Goal: Task Accomplishment & Management: Use online tool/utility

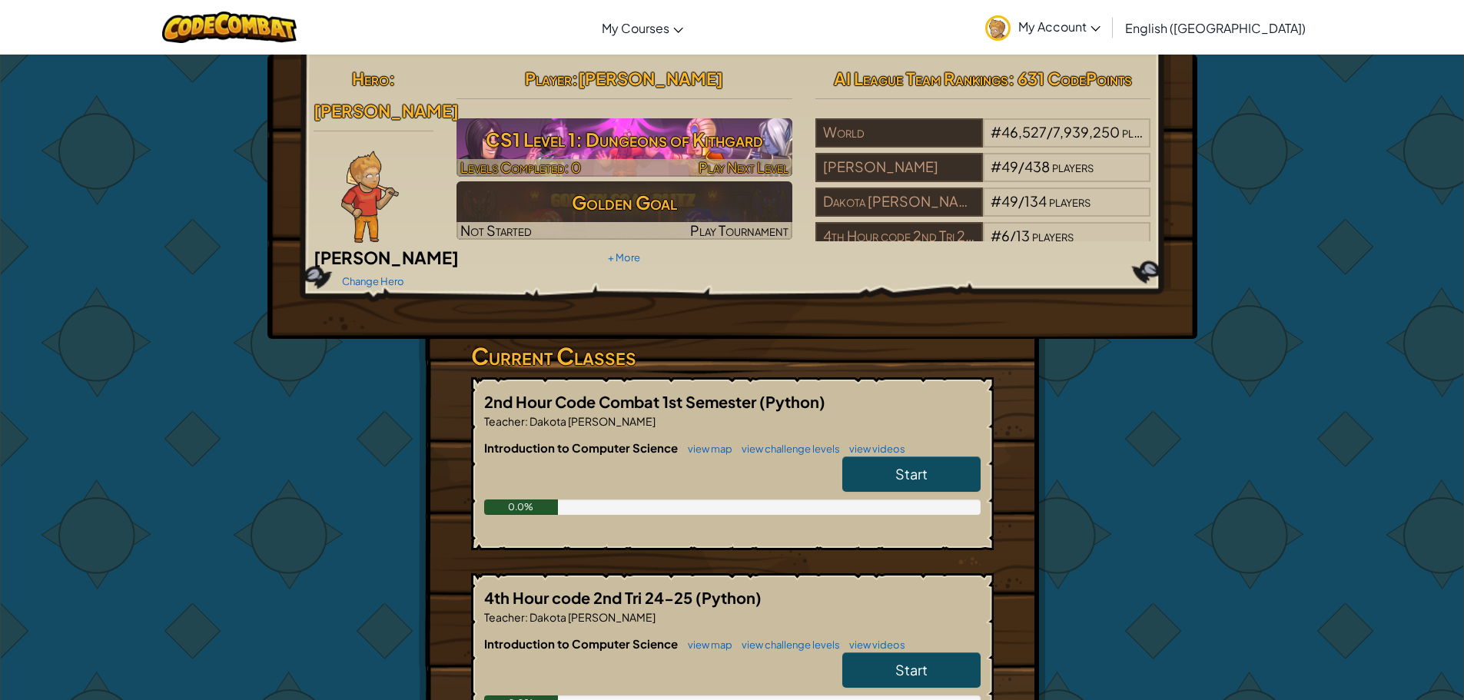
click at [633, 172] on div at bounding box center [625, 168] width 336 height 18
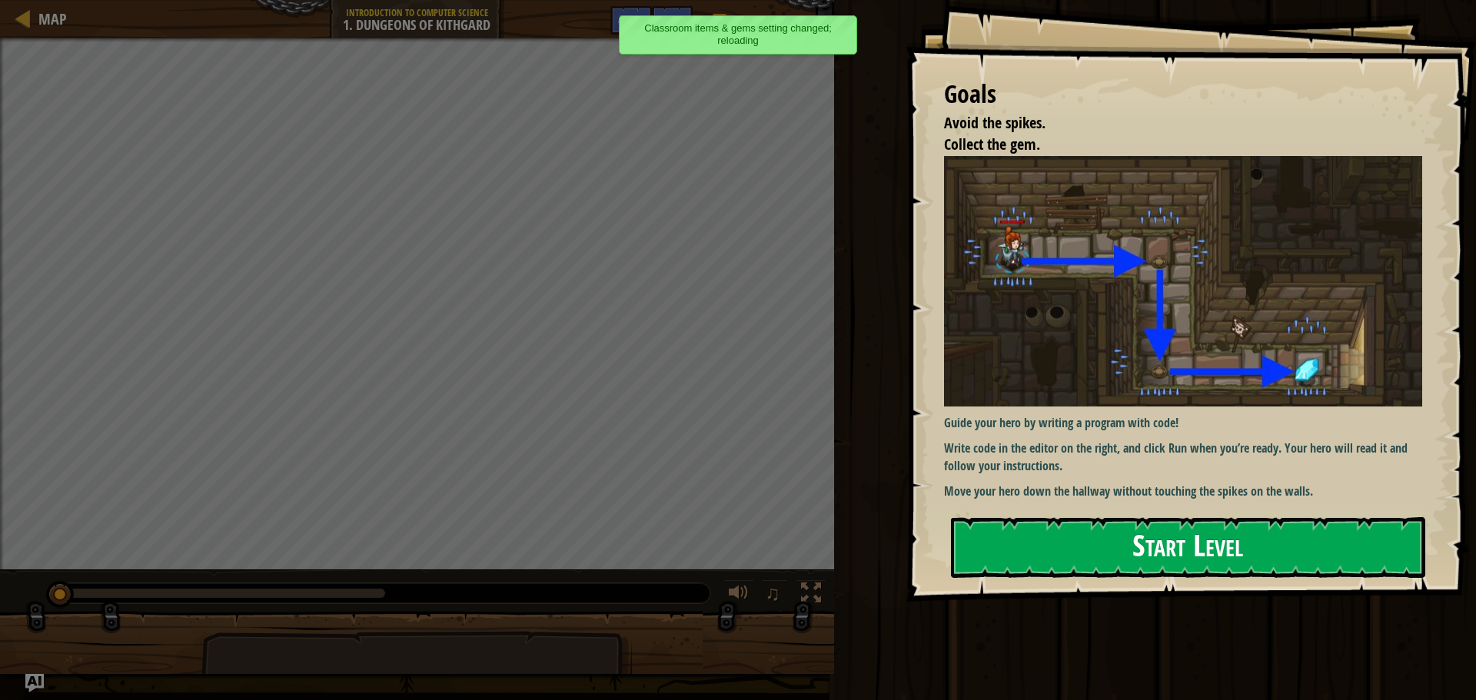
click at [1196, 289] on div "Goals Avoid the spikes. Collect the gem. Guide your hero by writing a program w…" at bounding box center [1190, 301] width 570 height 602
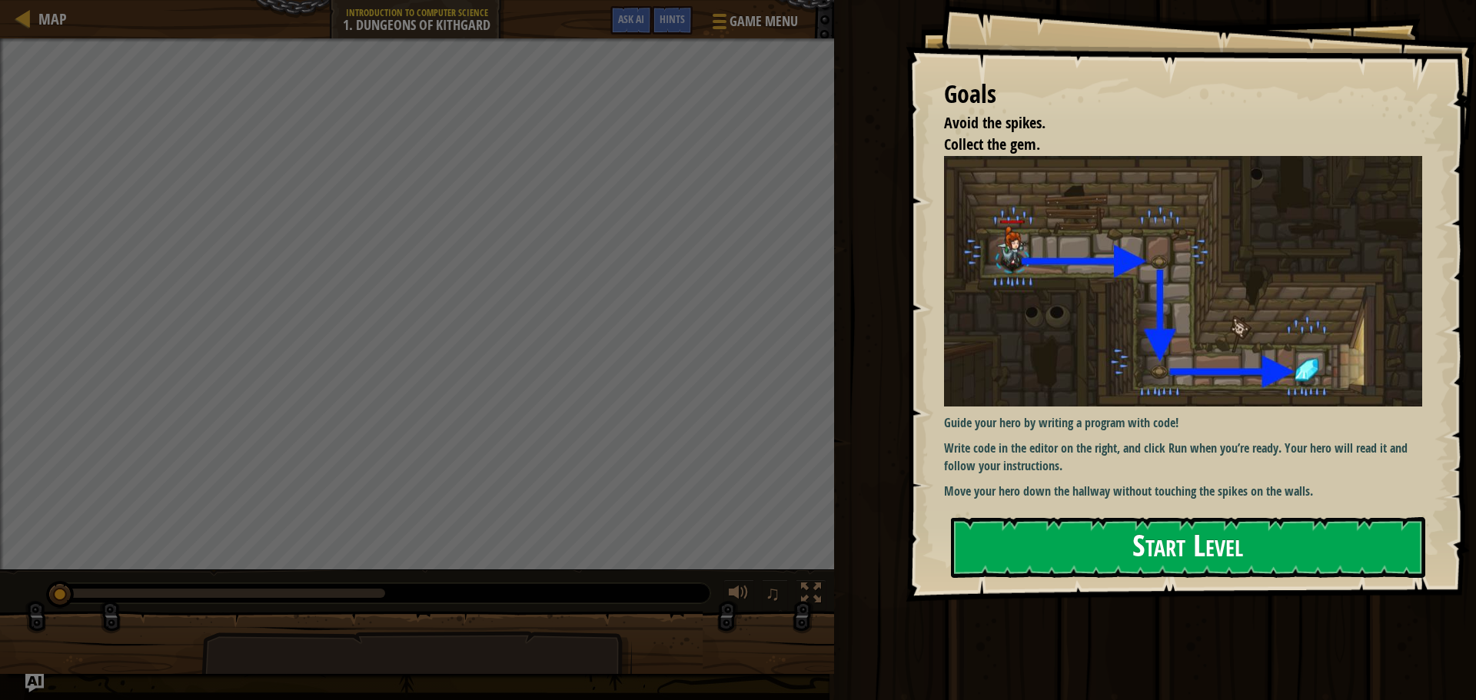
click at [1204, 541] on button "Start Level" at bounding box center [1188, 547] width 474 height 61
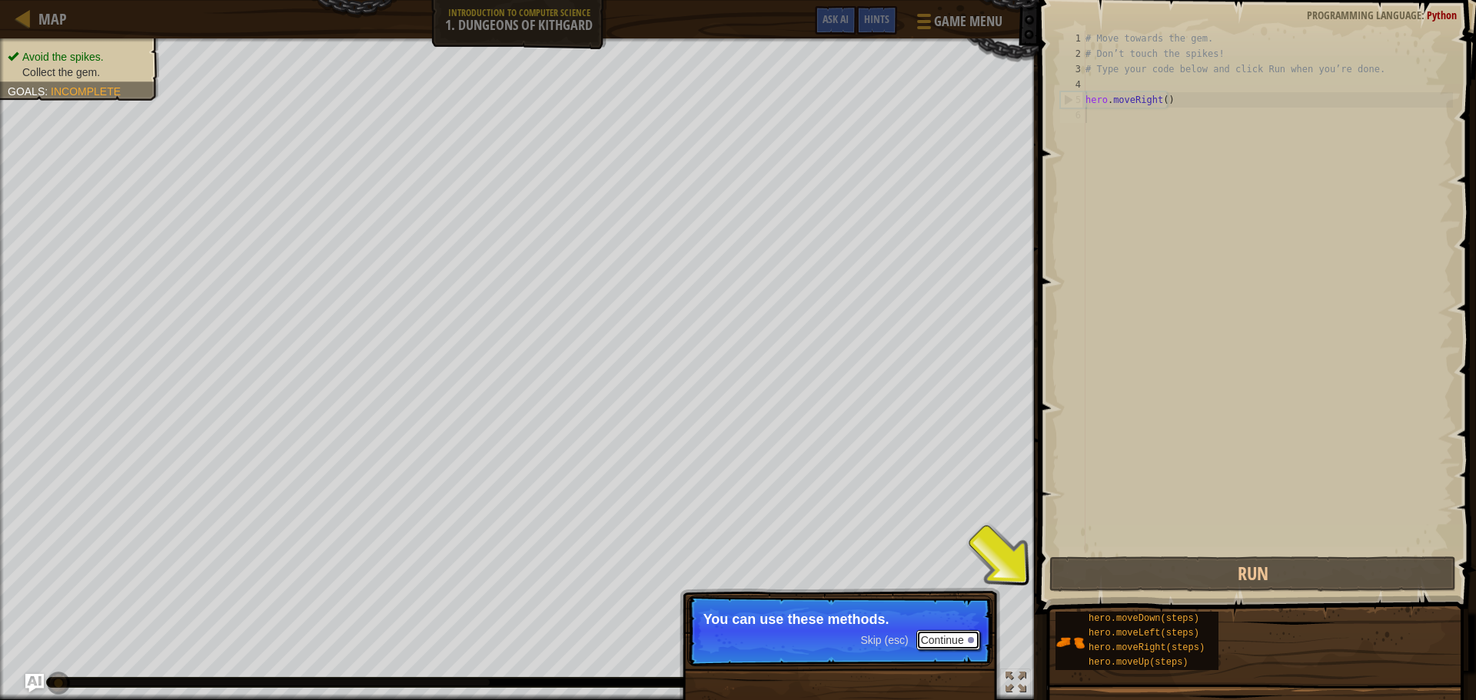
click at [955, 636] on button "Continue" at bounding box center [948, 640] width 64 height 20
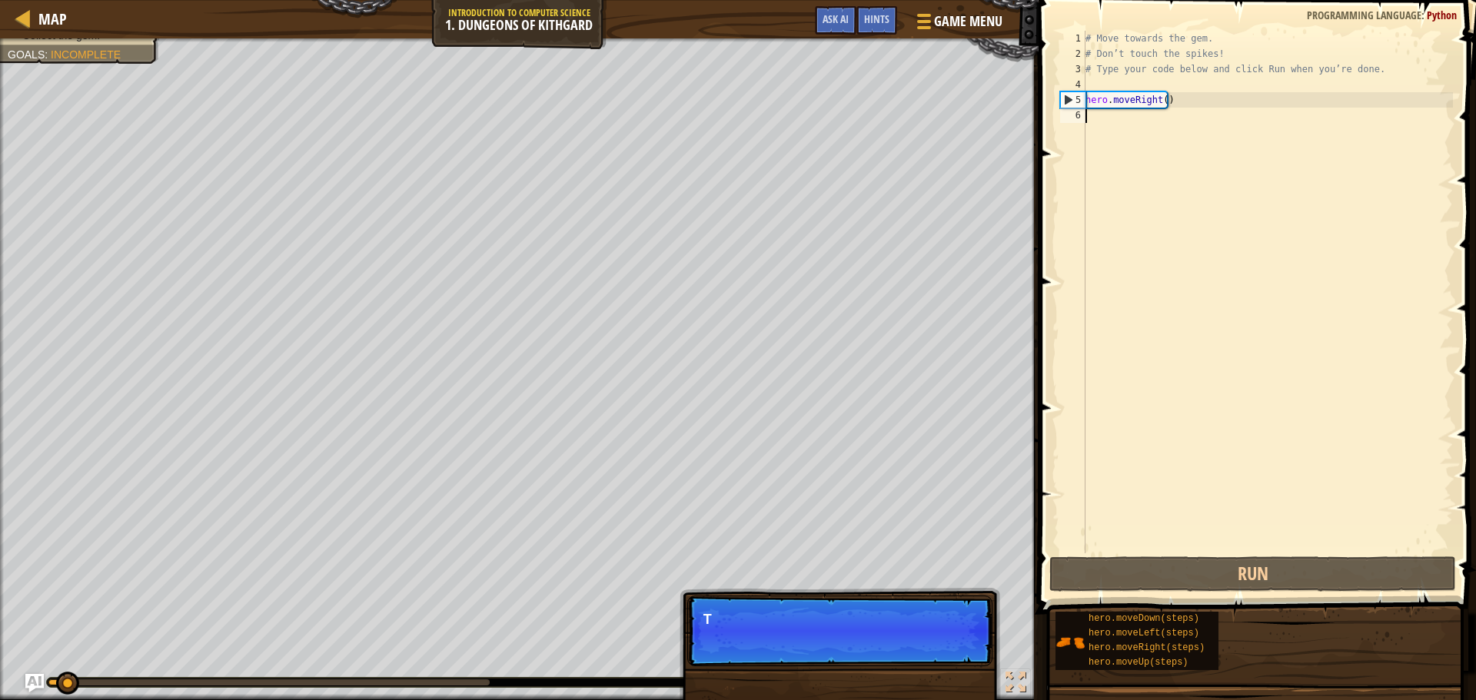
scroll to position [7, 0]
click at [955, 636] on p "Skip (esc) Continue T" at bounding box center [839, 631] width 305 height 71
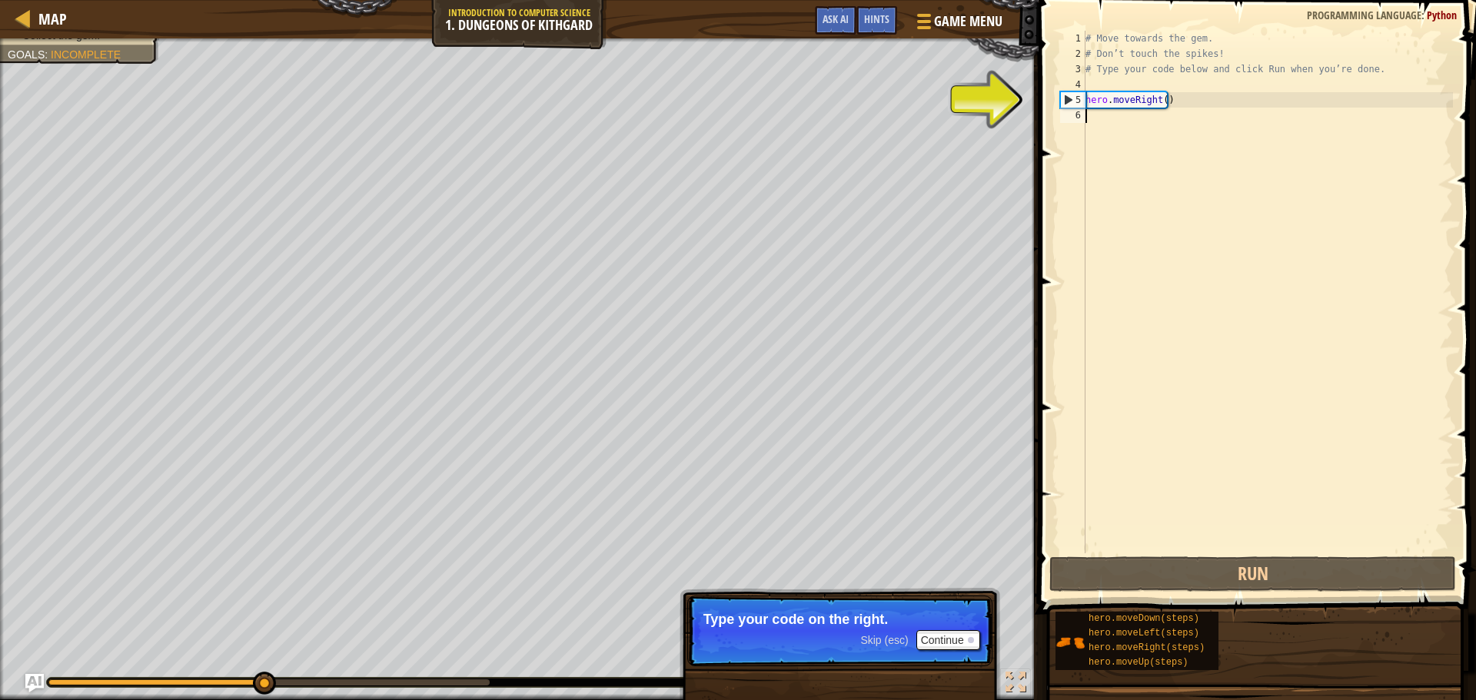
click at [1138, 125] on div "# Move towards the gem. # Don’t touch the spikes! # Type your code below and cl…" at bounding box center [1267, 307] width 370 height 553
type textarea "h"
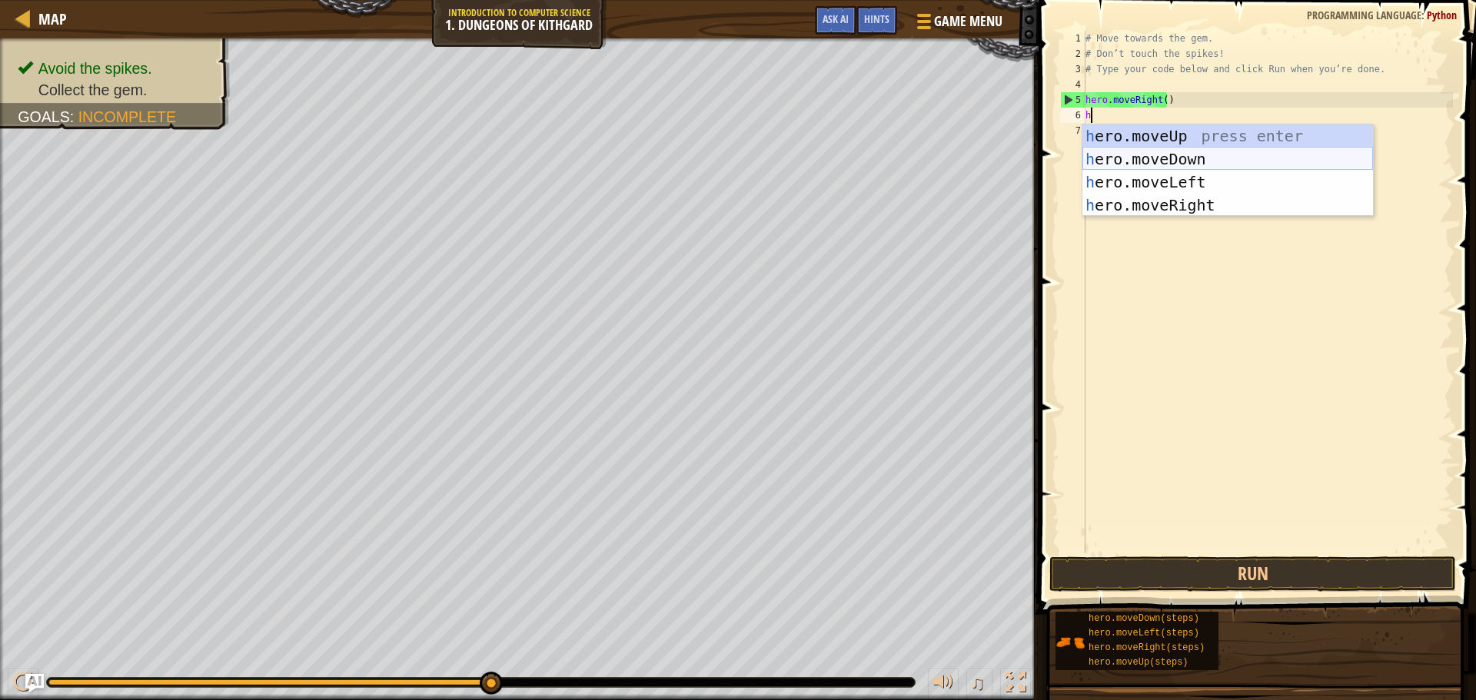
click at [1158, 151] on div "h ero.moveUp press enter h ero.moveDown press enter h ero.moveLeft press enter …" at bounding box center [1227, 194] width 291 height 138
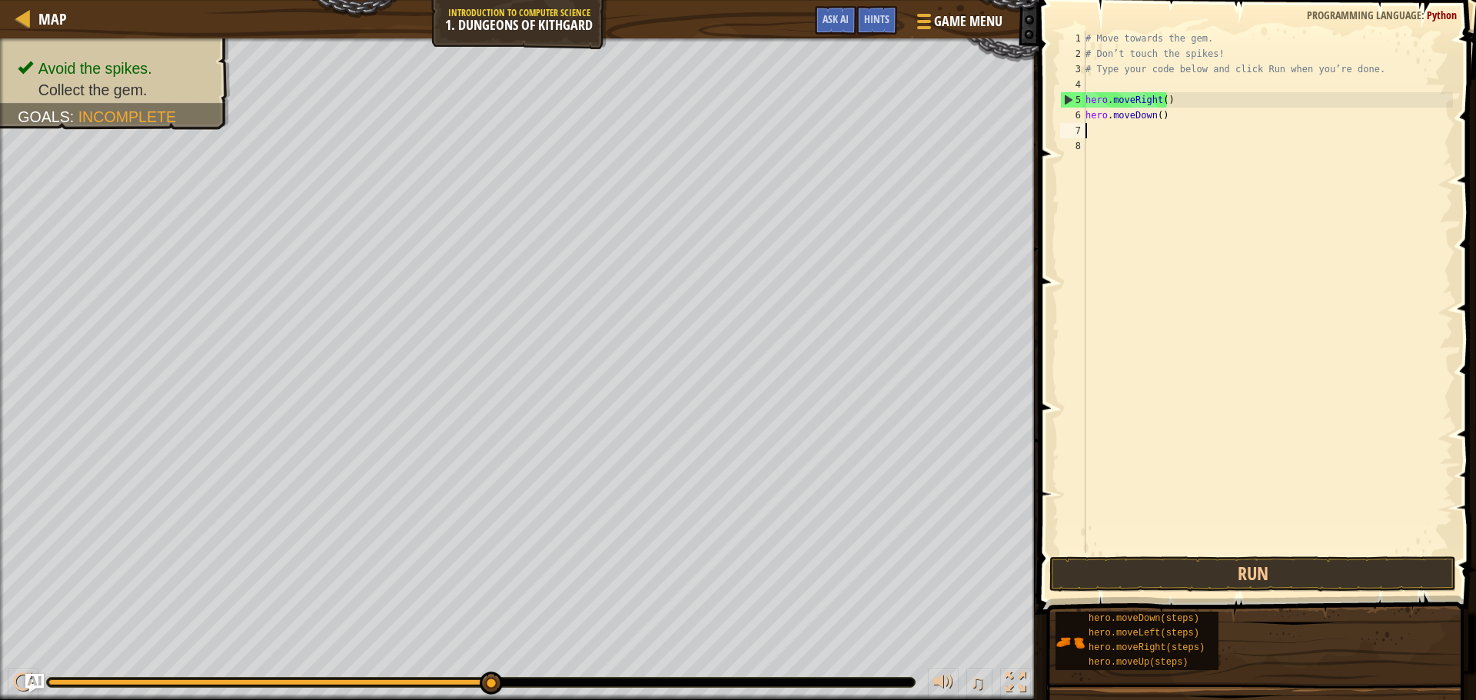
click at [1147, 146] on div "# Move towards the gem. # Don’t touch the spikes! # Type your code below and cl…" at bounding box center [1267, 307] width 370 height 553
click at [1143, 126] on div "# Move towards the gem. # Don’t touch the spikes! # Type your code below and cl…" at bounding box center [1267, 307] width 370 height 553
type textarea "h"
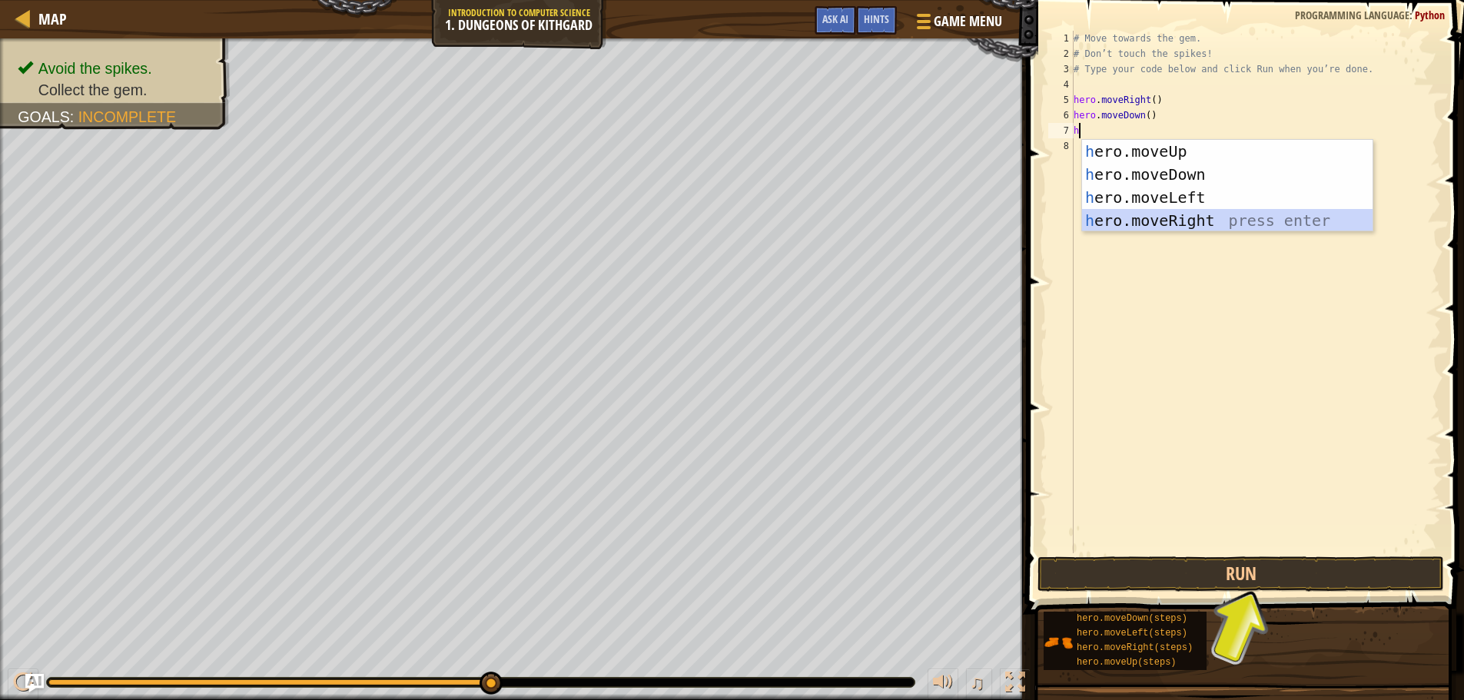
click at [1161, 211] on div "h ero.moveUp press enter h ero.moveDown press enter h ero.moveLeft press enter …" at bounding box center [1227, 209] width 291 height 138
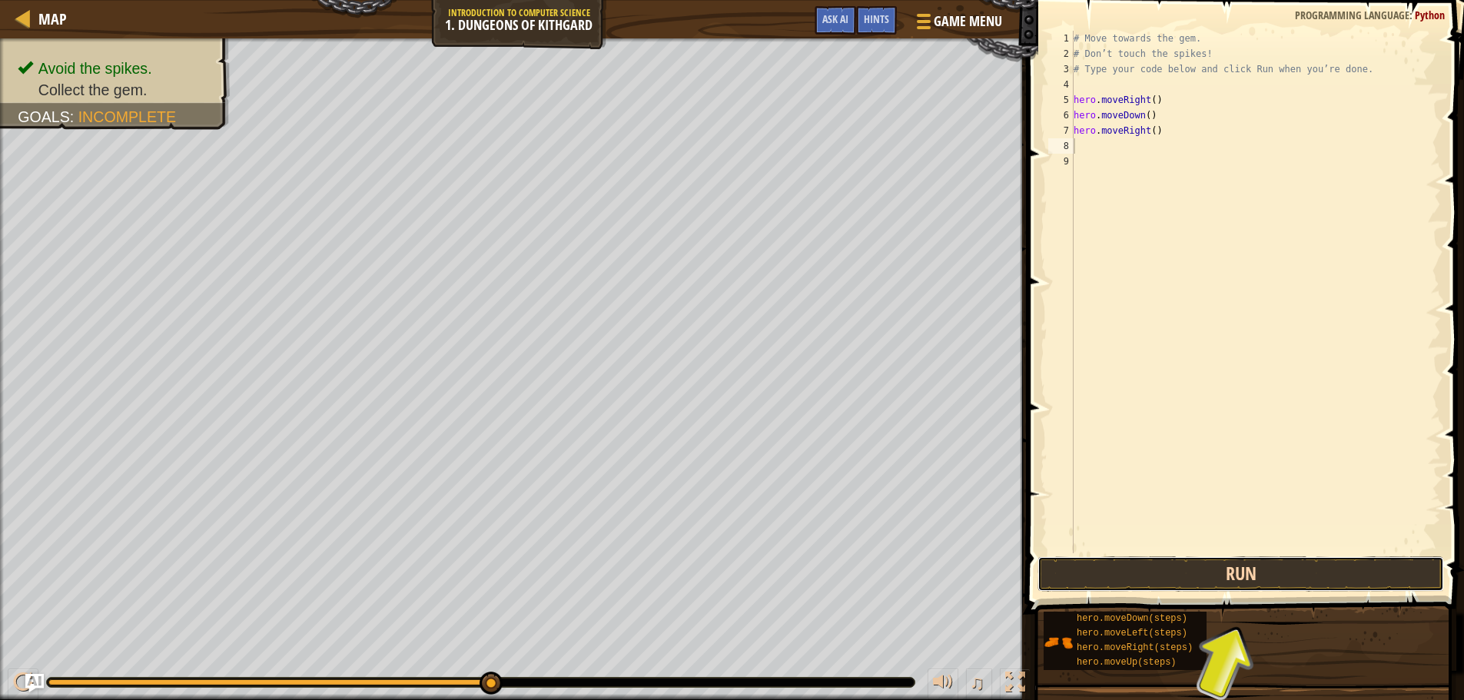
click at [1203, 569] on button "Run" at bounding box center [1241, 573] width 407 height 35
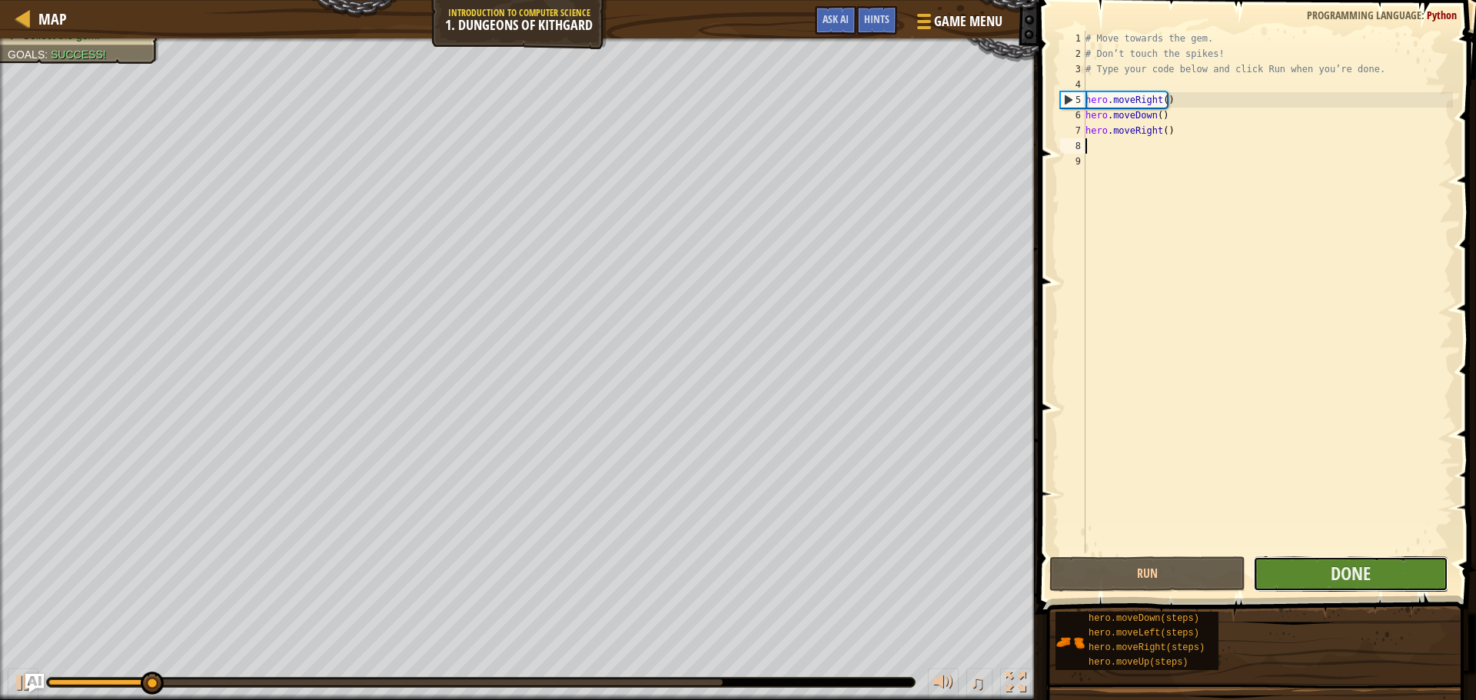
click at [1385, 572] on button "Done" at bounding box center [1350, 573] width 195 height 35
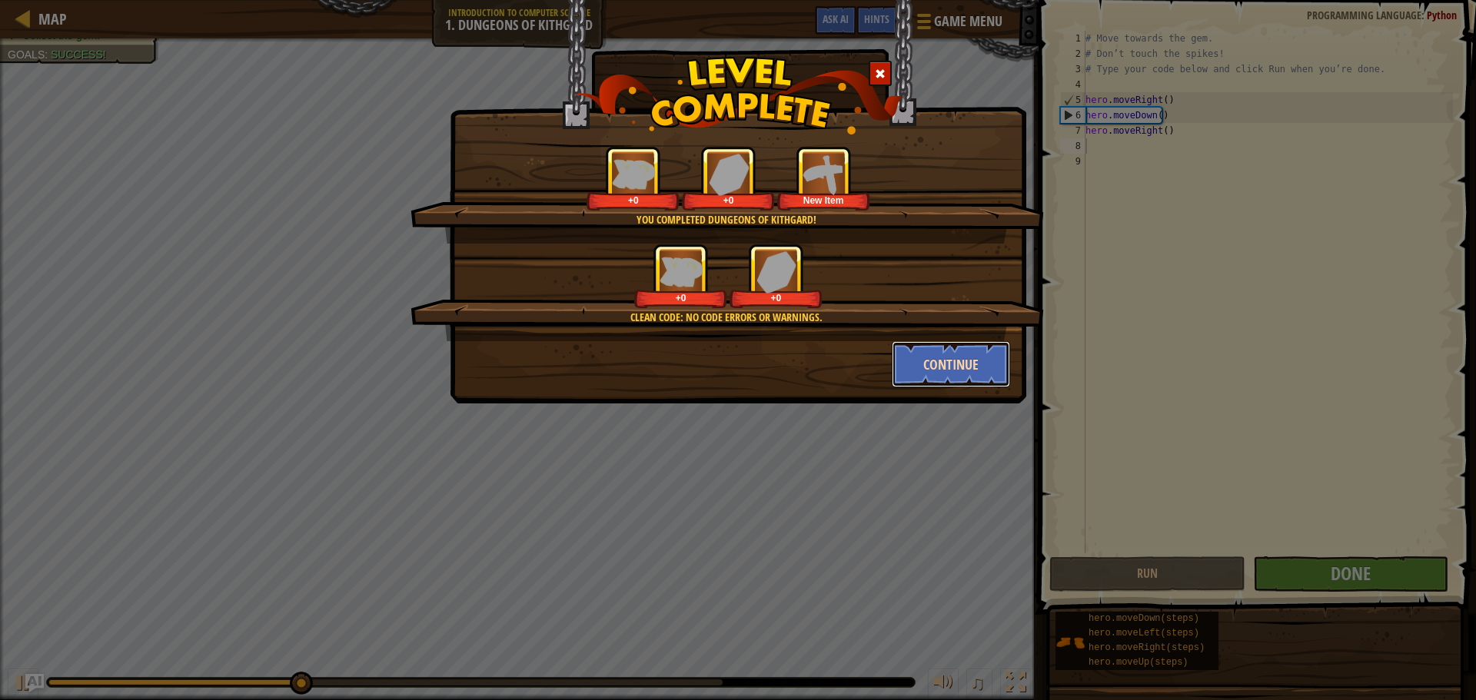
click at [942, 370] on button "Continue" at bounding box center [951, 364] width 119 height 46
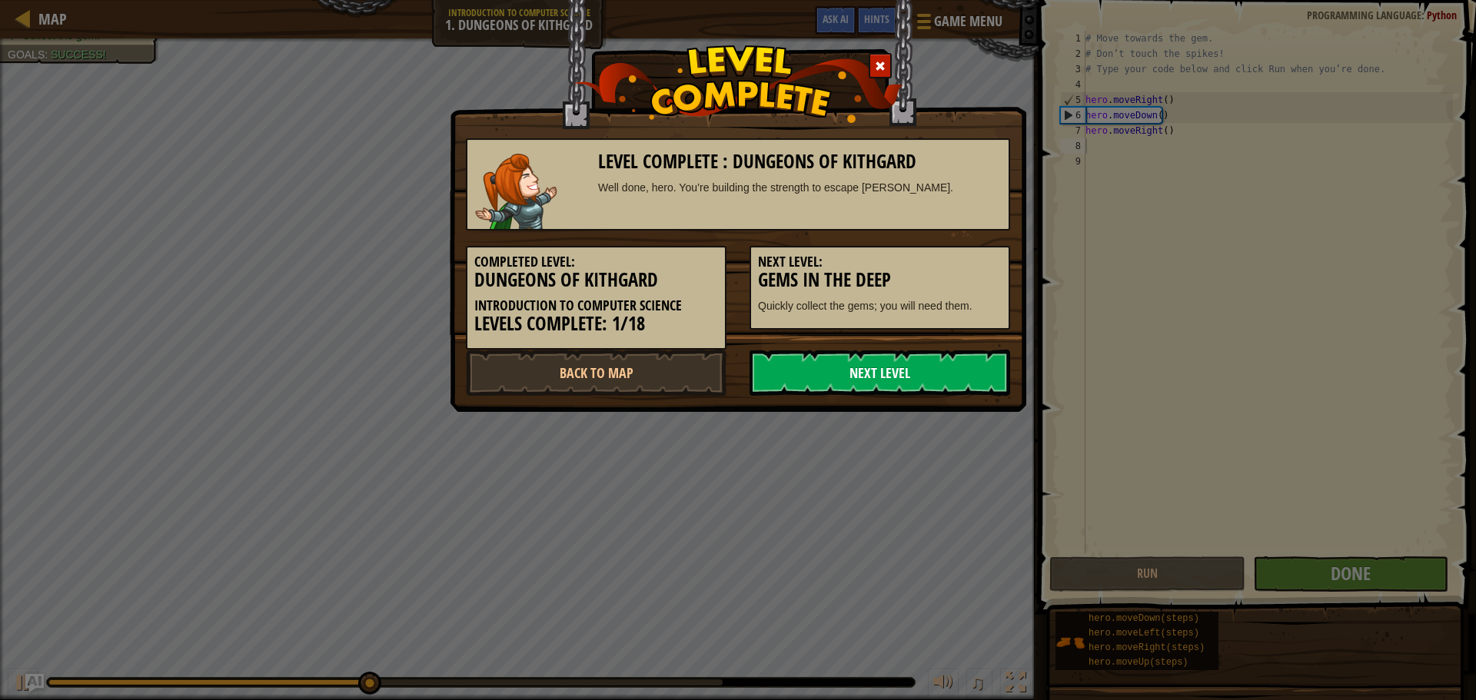
click at [920, 382] on link "Next Level" at bounding box center [879, 373] width 261 height 46
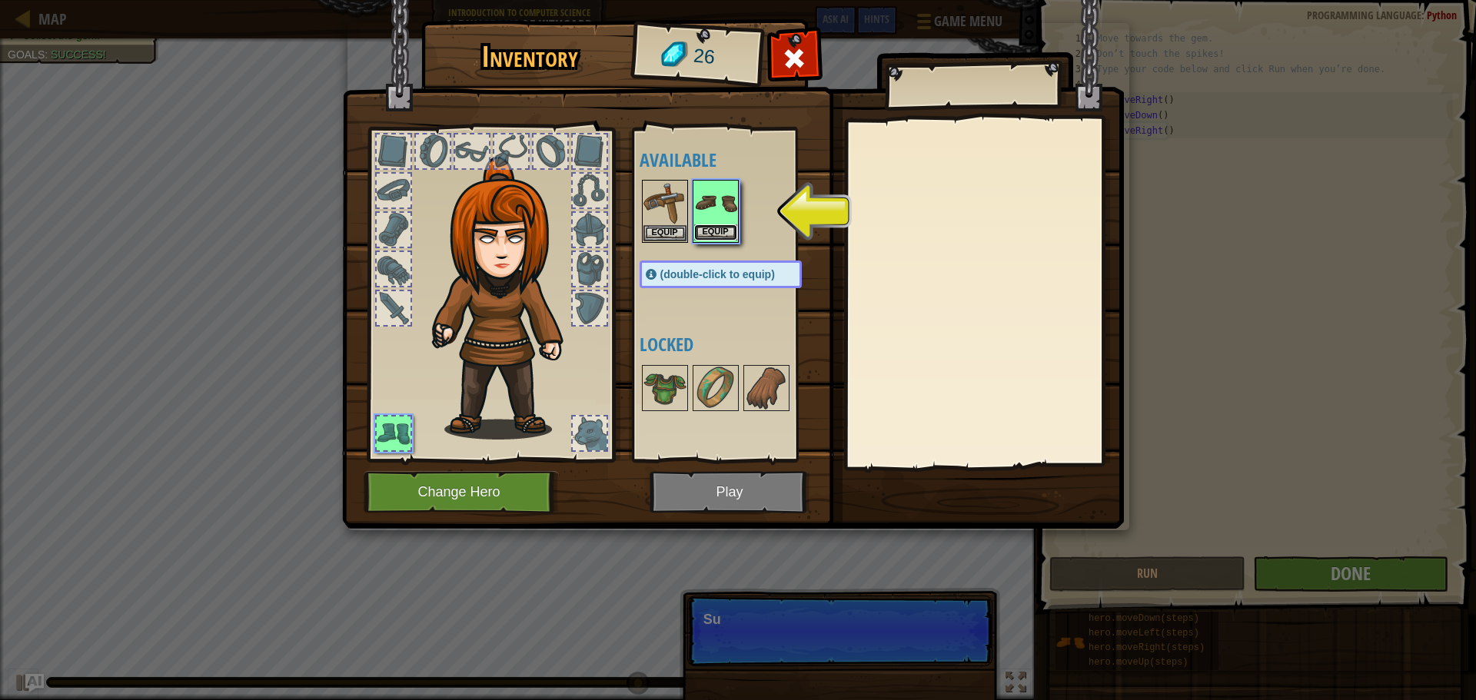
click at [722, 228] on button "Equip" at bounding box center [715, 232] width 43 height 16
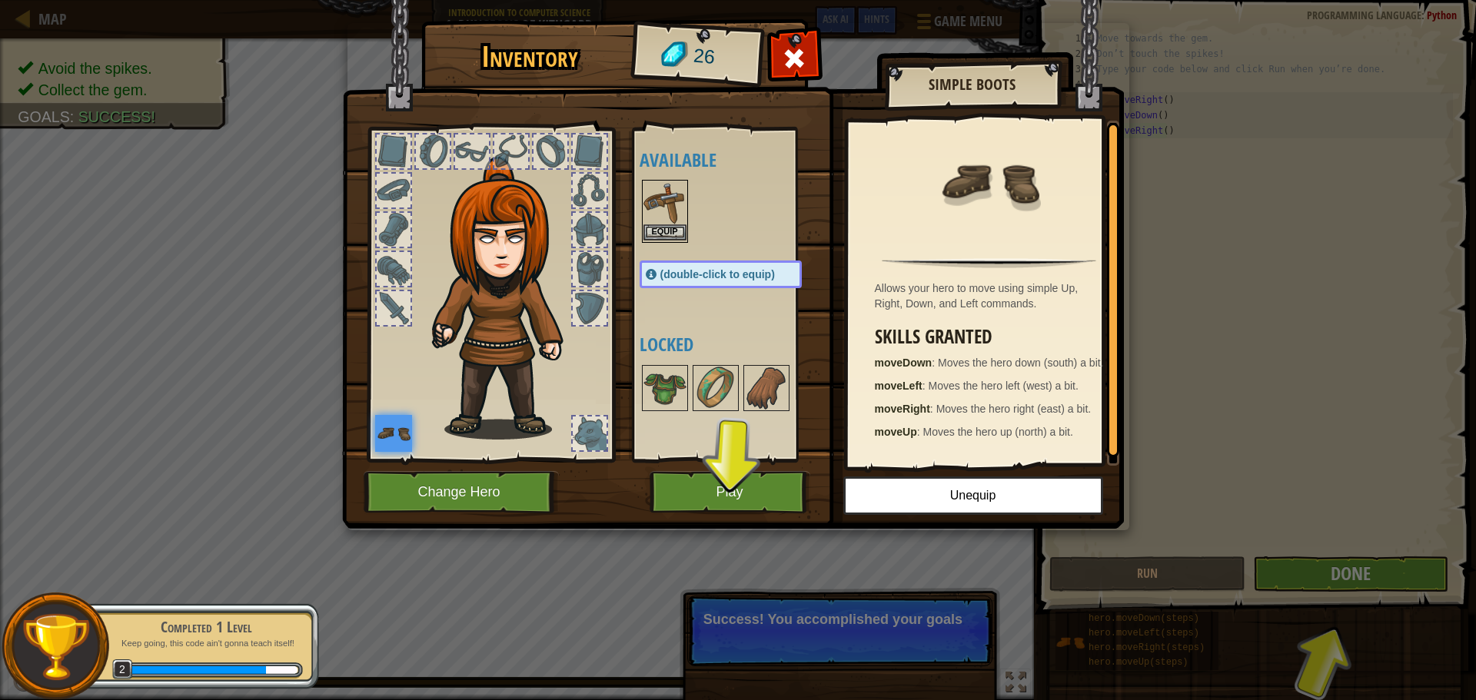
click at [657, 223] on img at bounding box center [664, 202] width 43 height 43
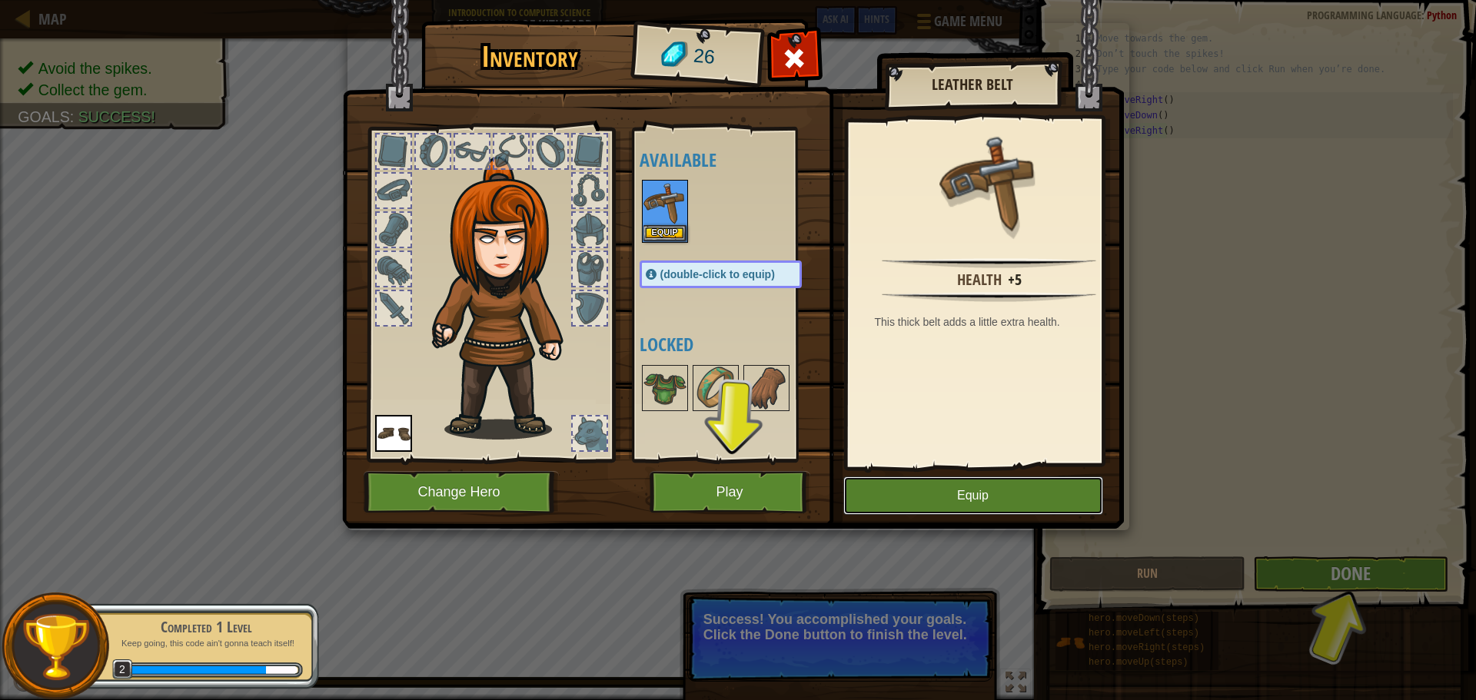
click at [891, 477] on button "Equip" at bounding box center [973, 496] width 260 height 38
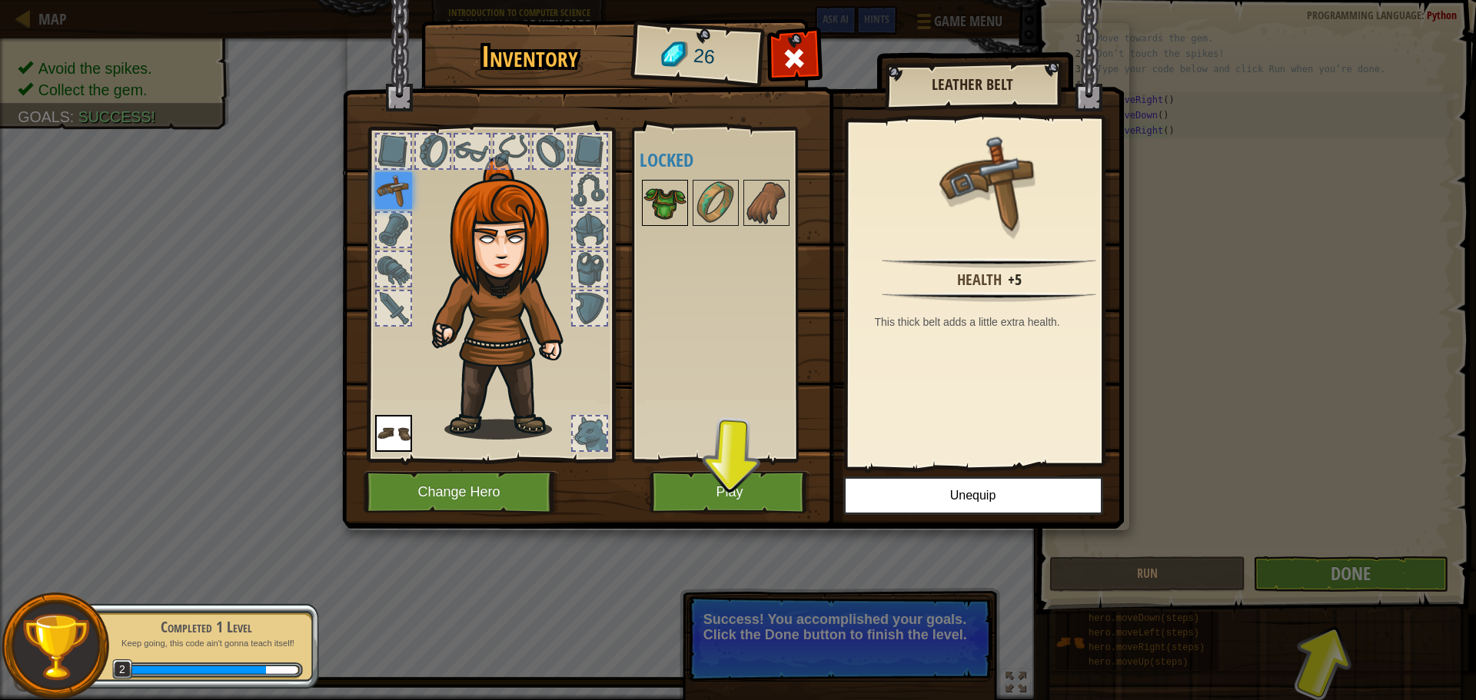
click at [655, 205] on img at bounding box center [664, 202] width 43 height 43
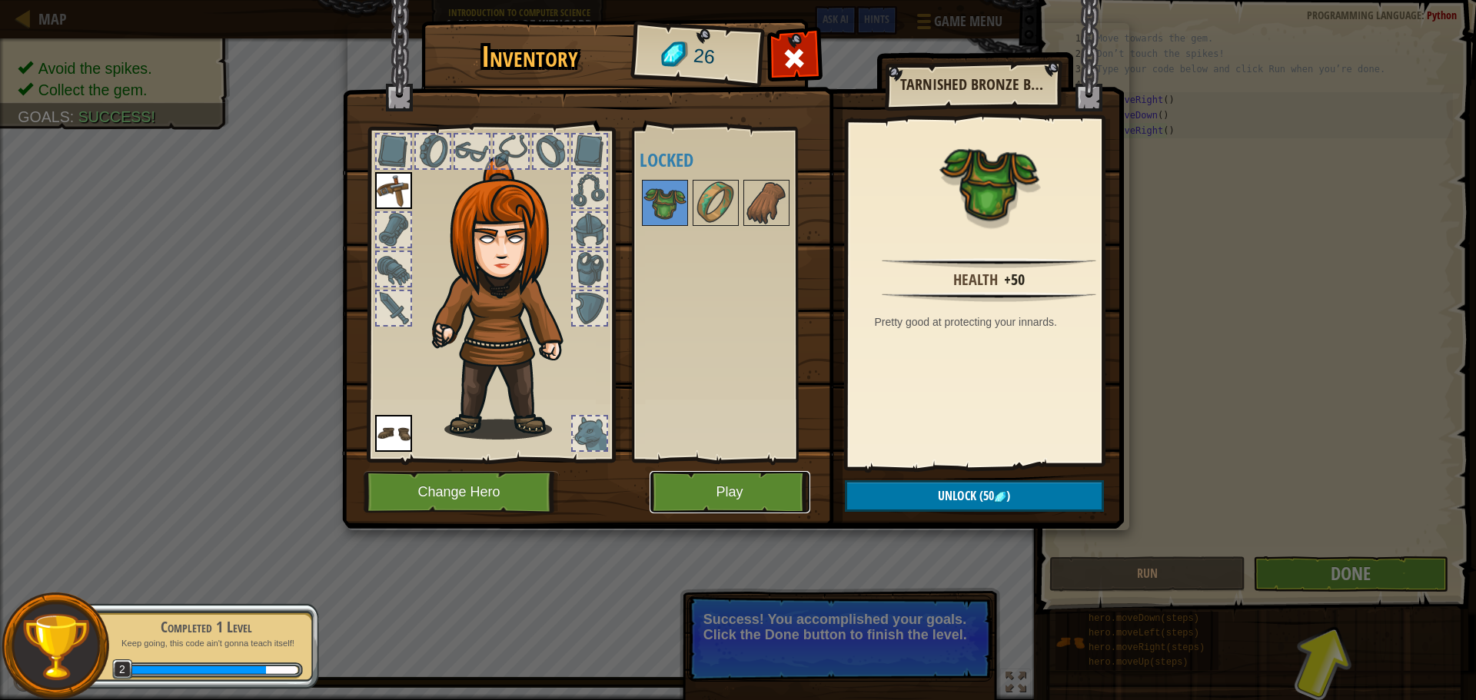
click at [717, 492] on button "Play" at bounding box center [729, 492] width 161 height 42
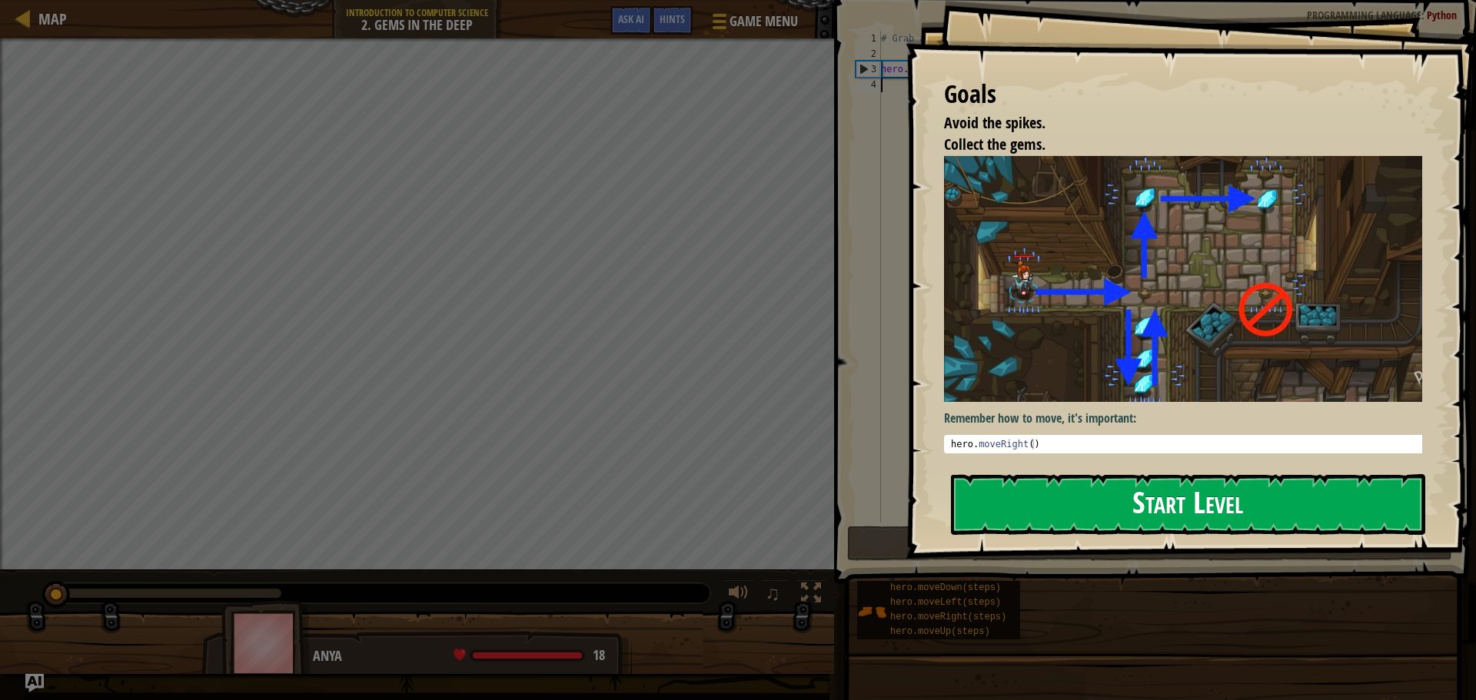
click at [1038, 512] on button "Start Level" at bounding box center [1188, 504] width 474 height 61
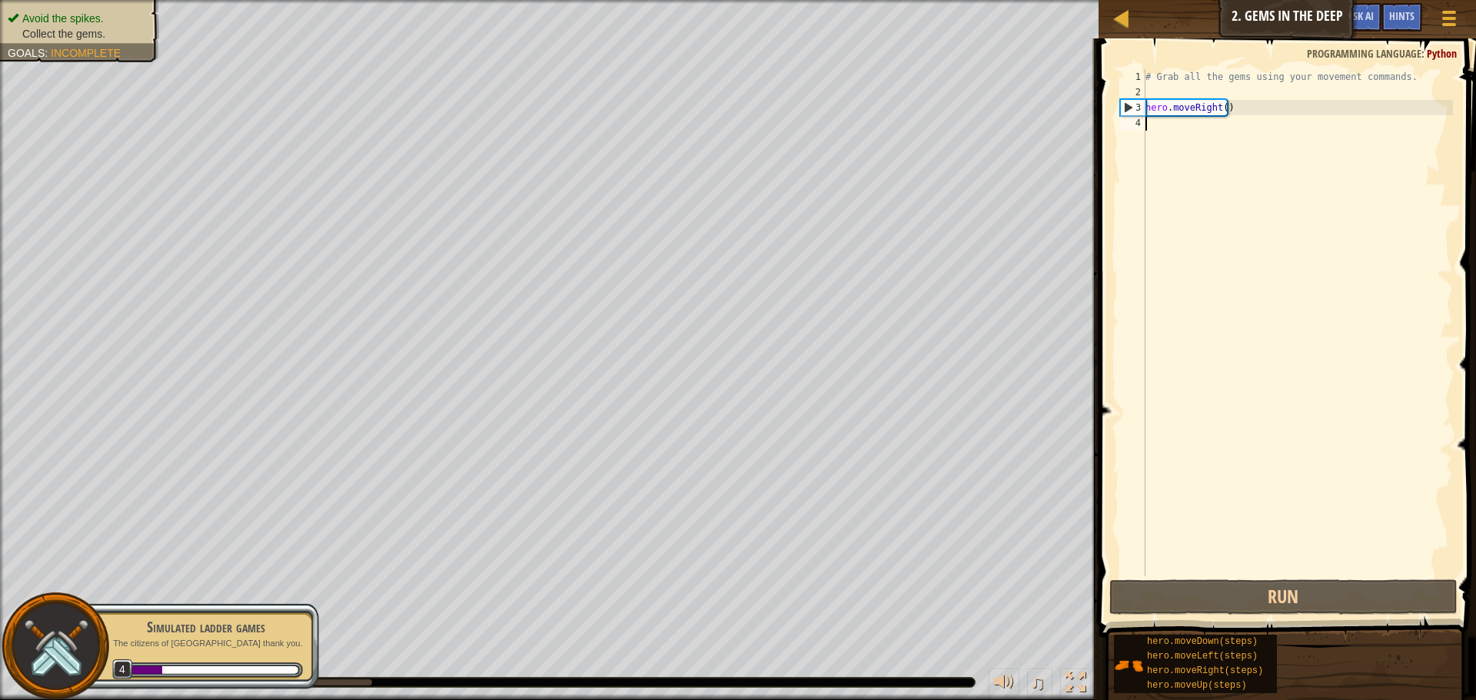
type textarea "h"
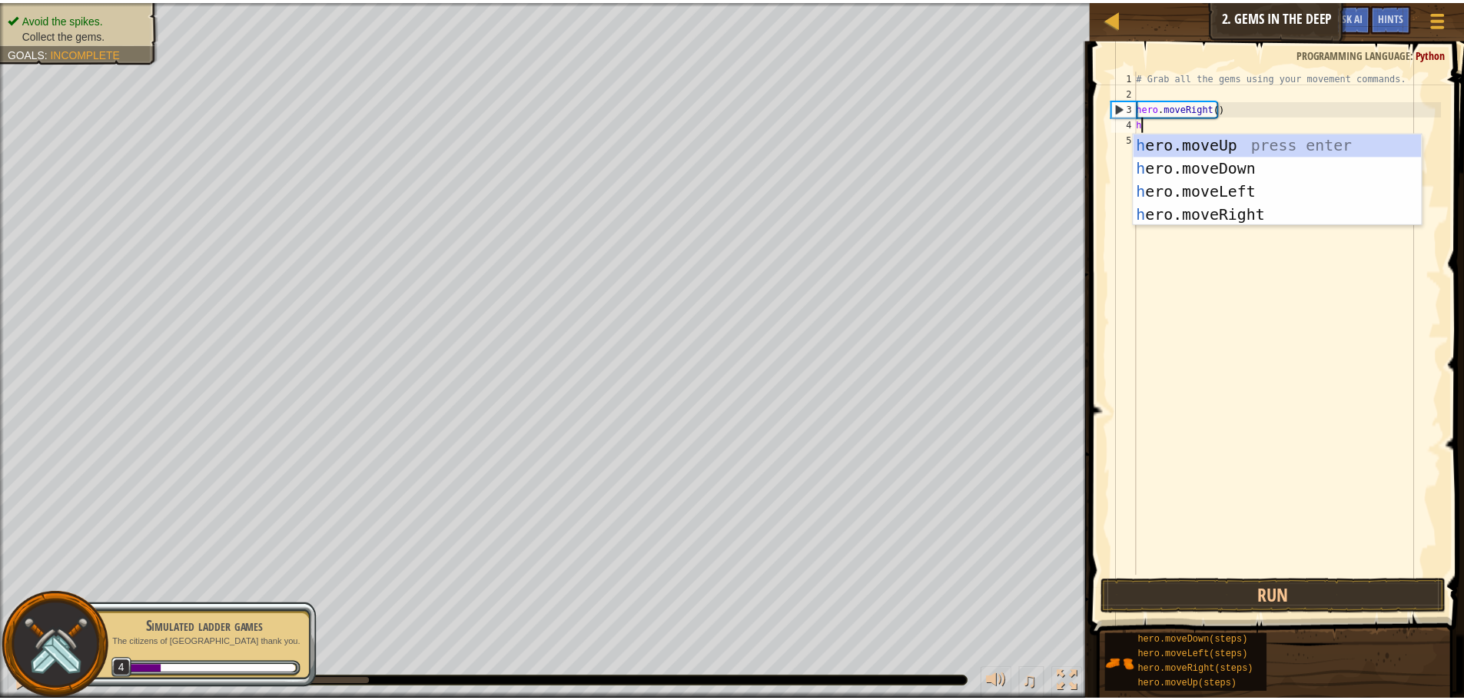
scroll to position [7, 0]
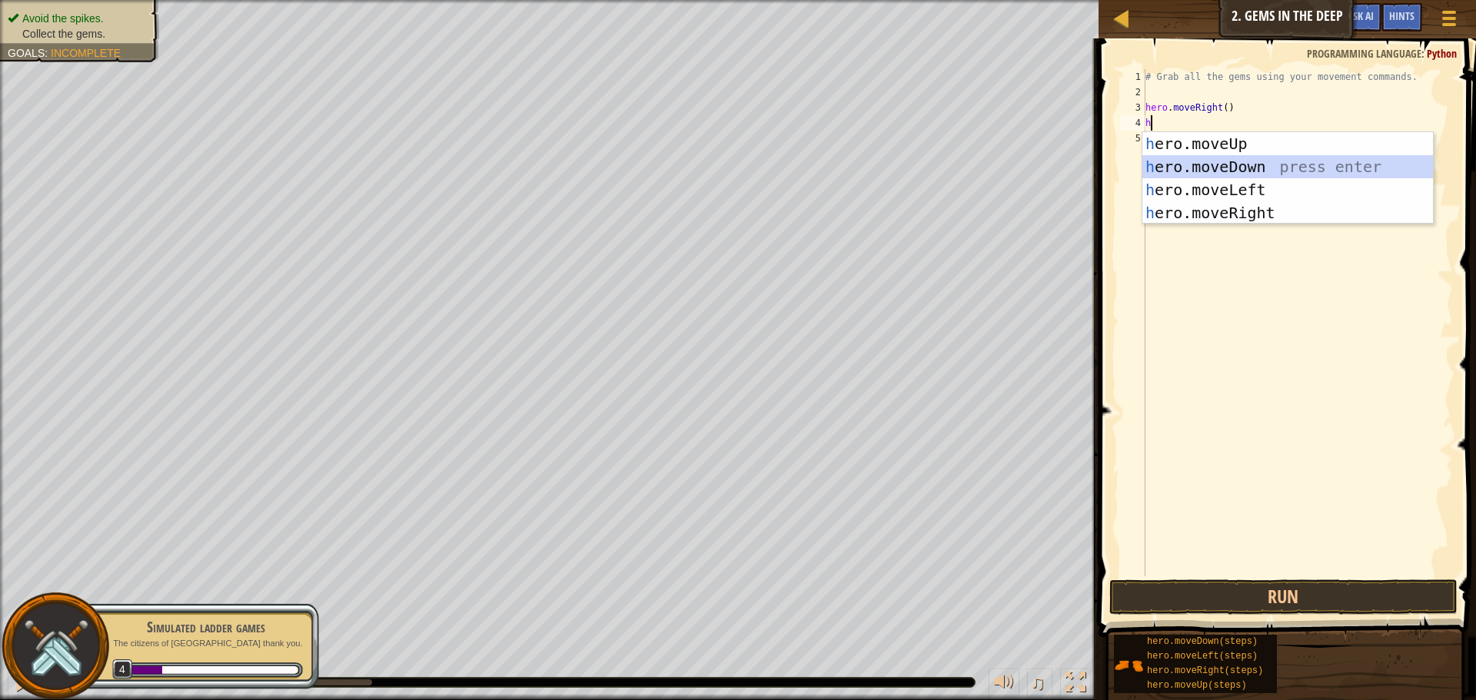
click at [1201, 163] on div "h ero.moveUp press enter h ero.moveDown press enter h ero.moveLeft press enter …" at bounding box center [1287, 201] width 291 height 138
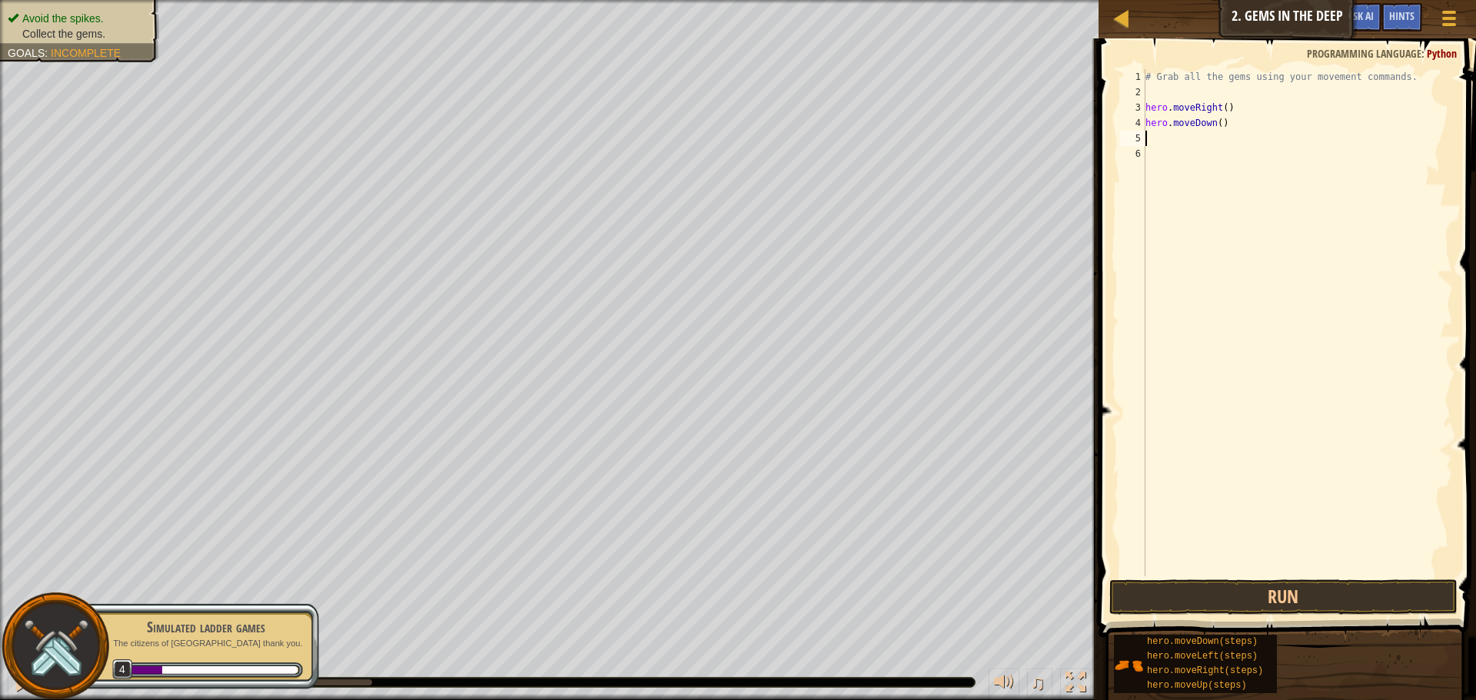
type textarea "h"
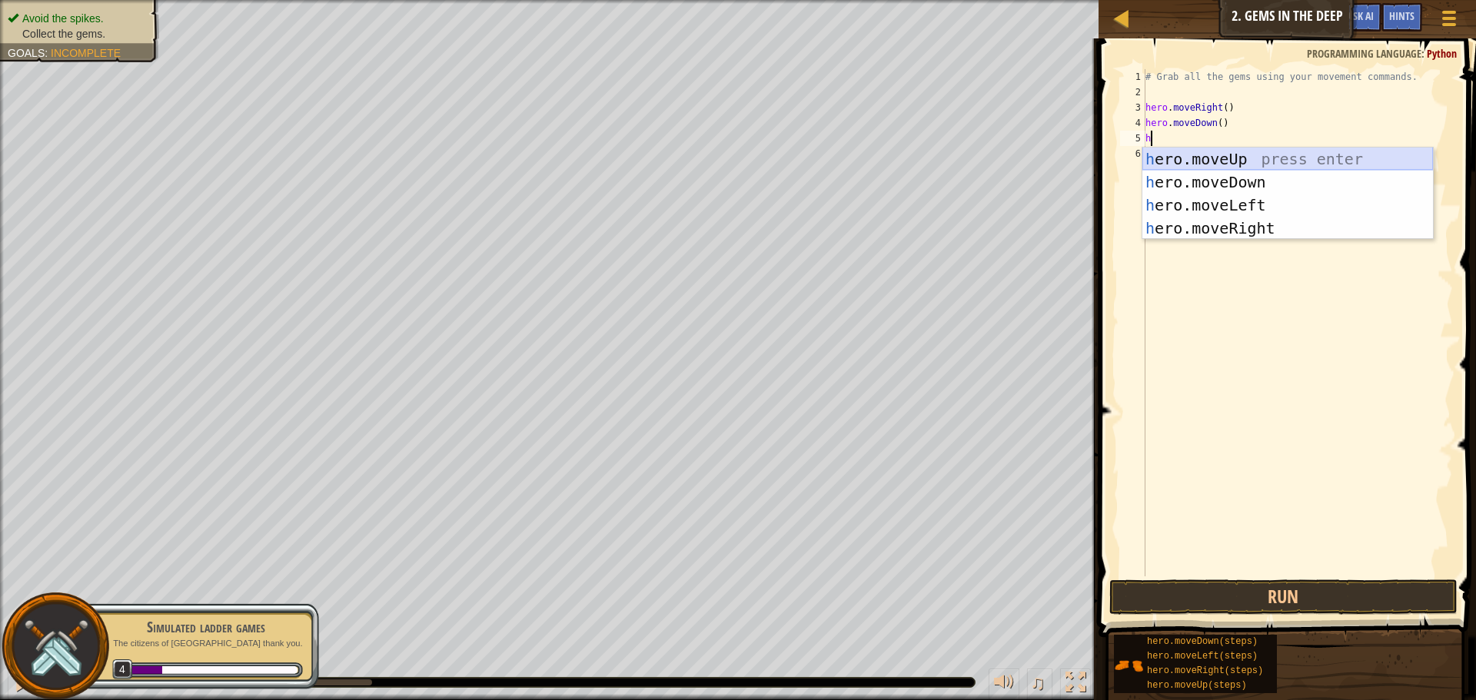
click at [1206, 155] on div "h ero.moveUp press enter h ero.moveDown press enter h ero.moveLeft press enter …" at bounding box center [1287, 217] width 291 height 138
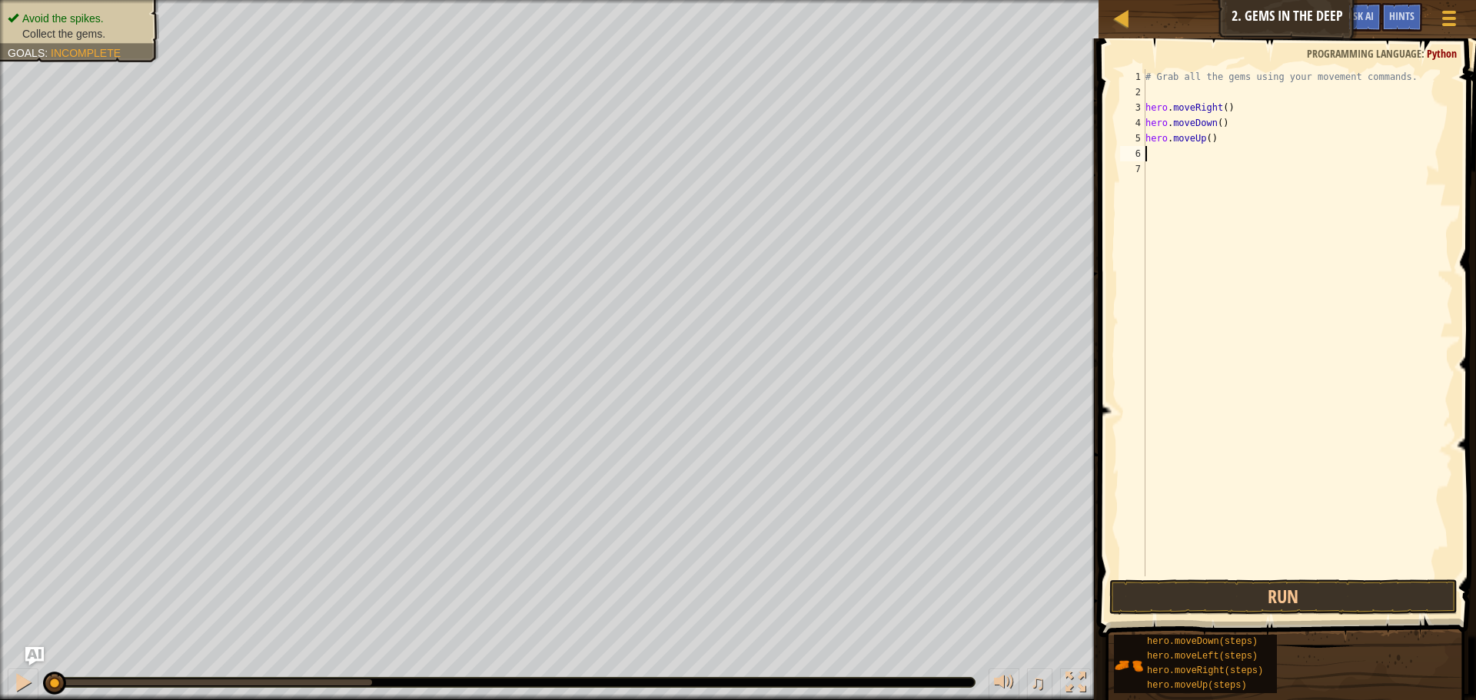
type textarea "h"
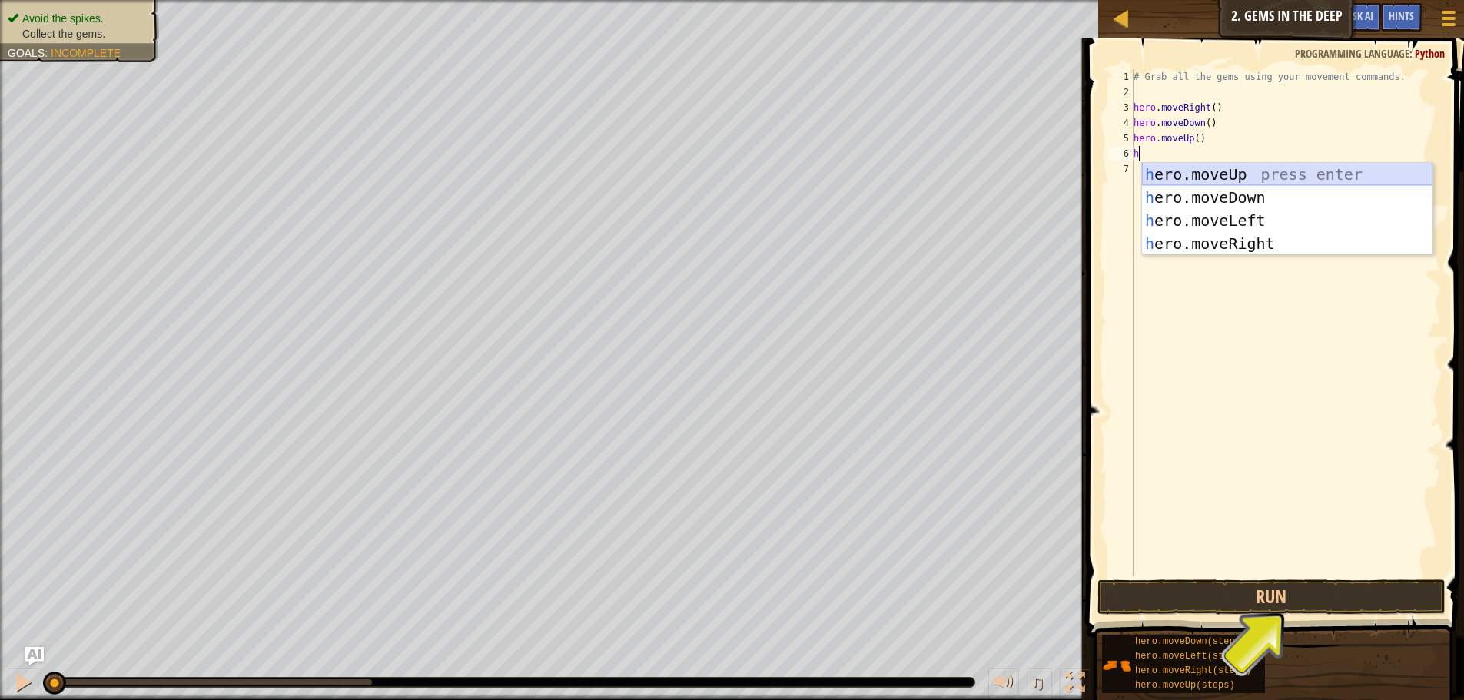
click at [1320, 170] on div "h ero.moveUp press enter h ero.moveDown press enter h ero.moveLeft press enter …" at bounding box center [1287, 232] width 291 height 138
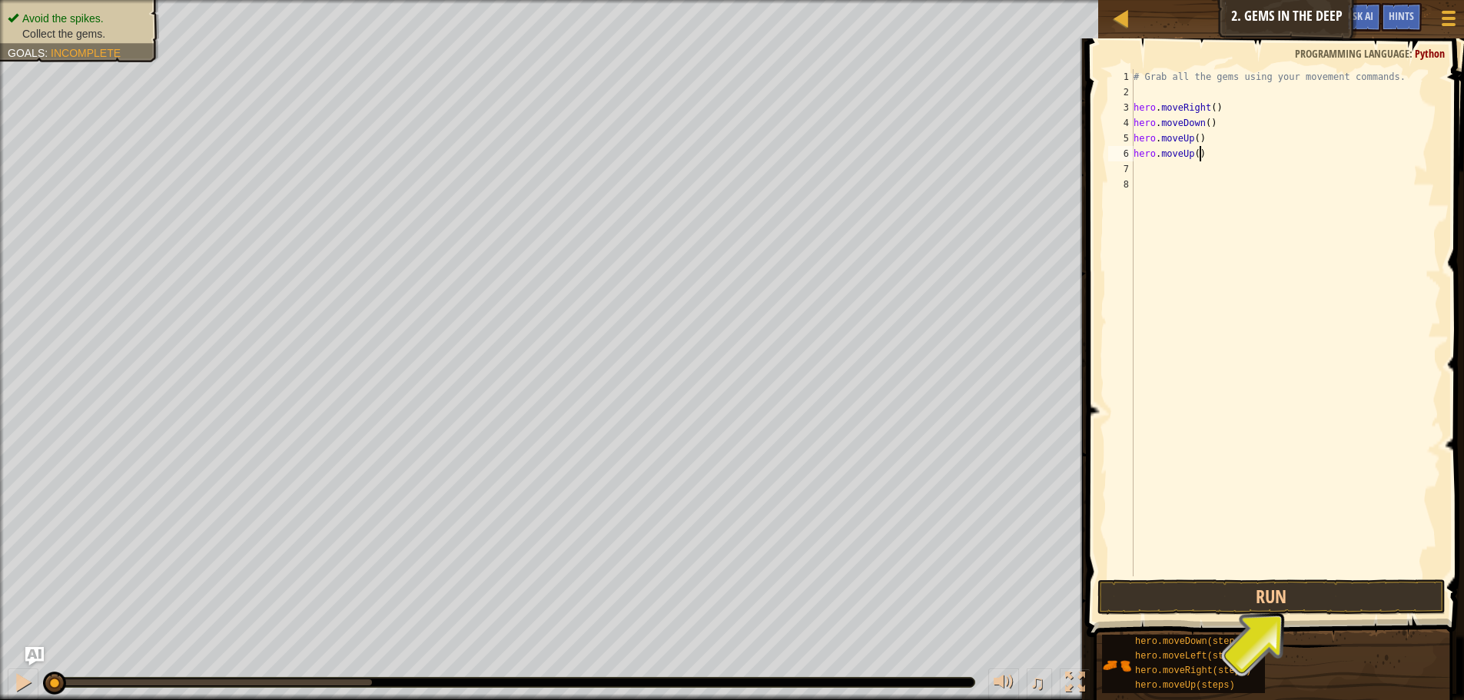
click at [1236, 154] on div "# Grab all the gems using your movement commands. hero . moveRight ( ) hero . m…" at bounding box center [1286, 338] width 311 height 538
type textarea "h"
click at [1192, 140] on div "# Grab all the gems using your movement commands. hero . moveRight ( ) hero . m…" at bounding box center [1286, 338] width 311 height 538
click at [1194, 140] on div "# Grab all the gems using your movement commands. hero . moveRight ( ) hero . m…" at bounding box center [1286, 338] width 311 height 538
type textarea "hero.moveUp(2)"
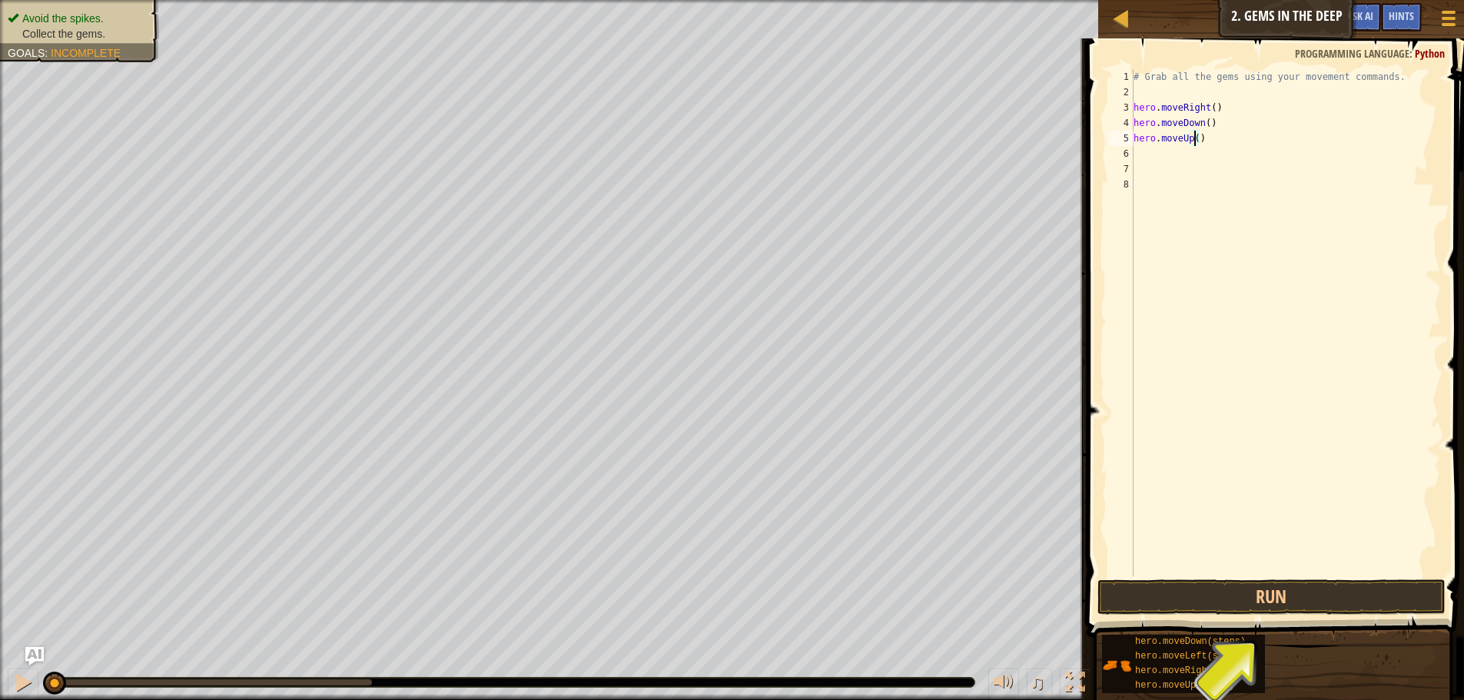
scroll to position [7, 5]
click at [1178, 160] on div "# Grab all the gems using your movement commands. hero . moveRight ( ) hero . m…" at bounding box center [1286, 338] width 311 height 538
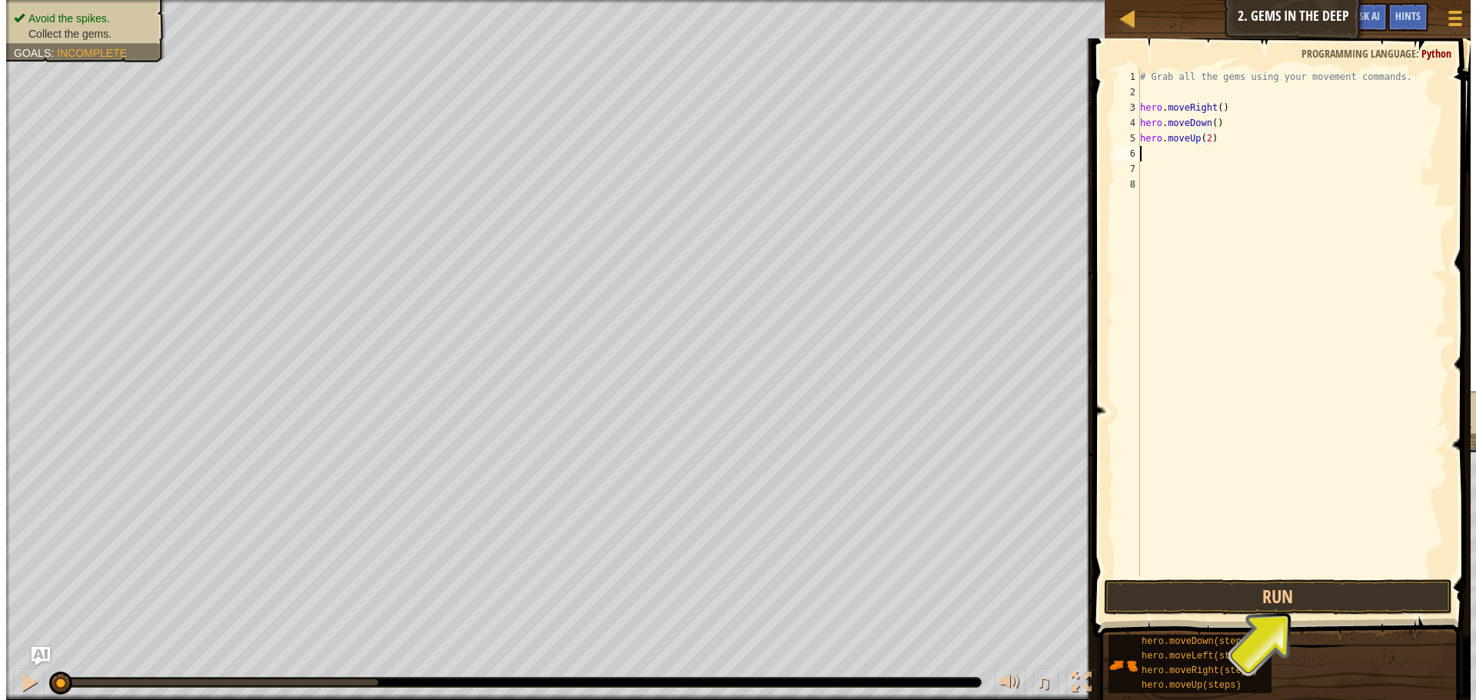
scroll to position [7, 0]
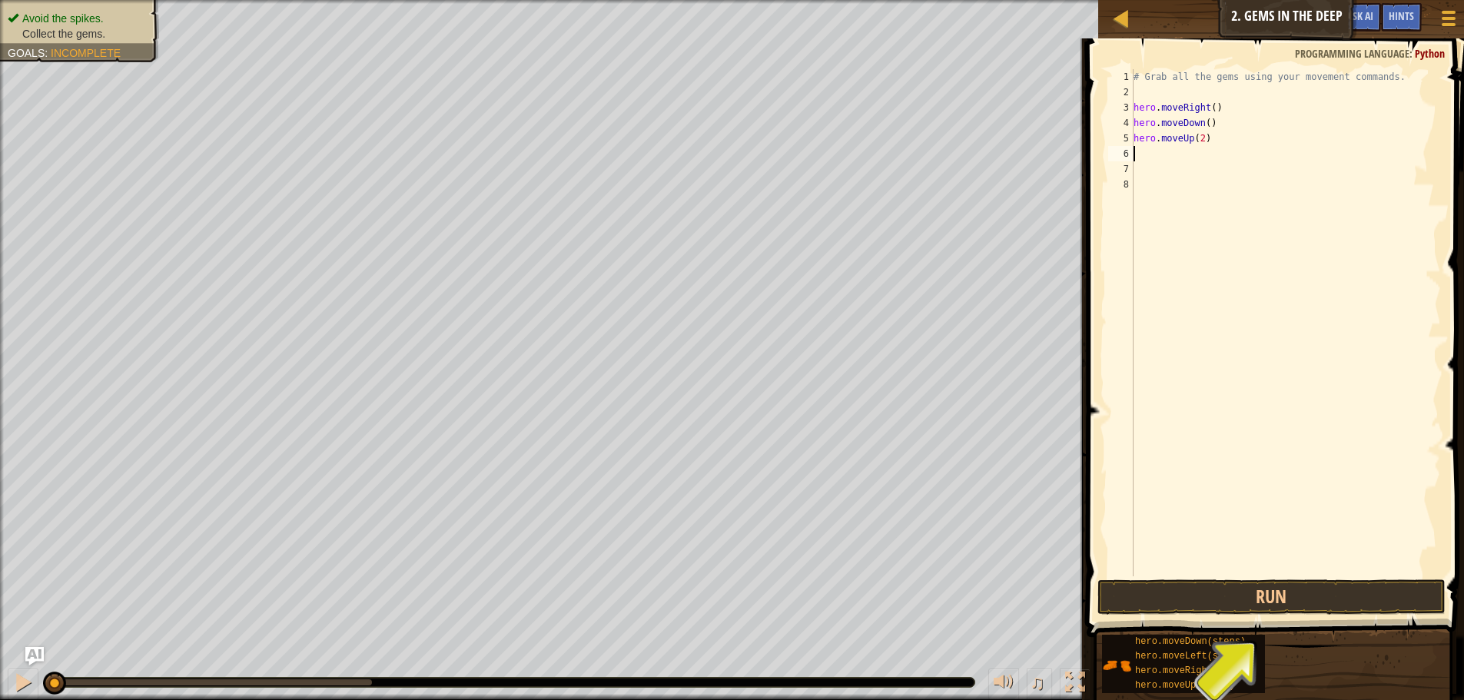
type textarea "h"
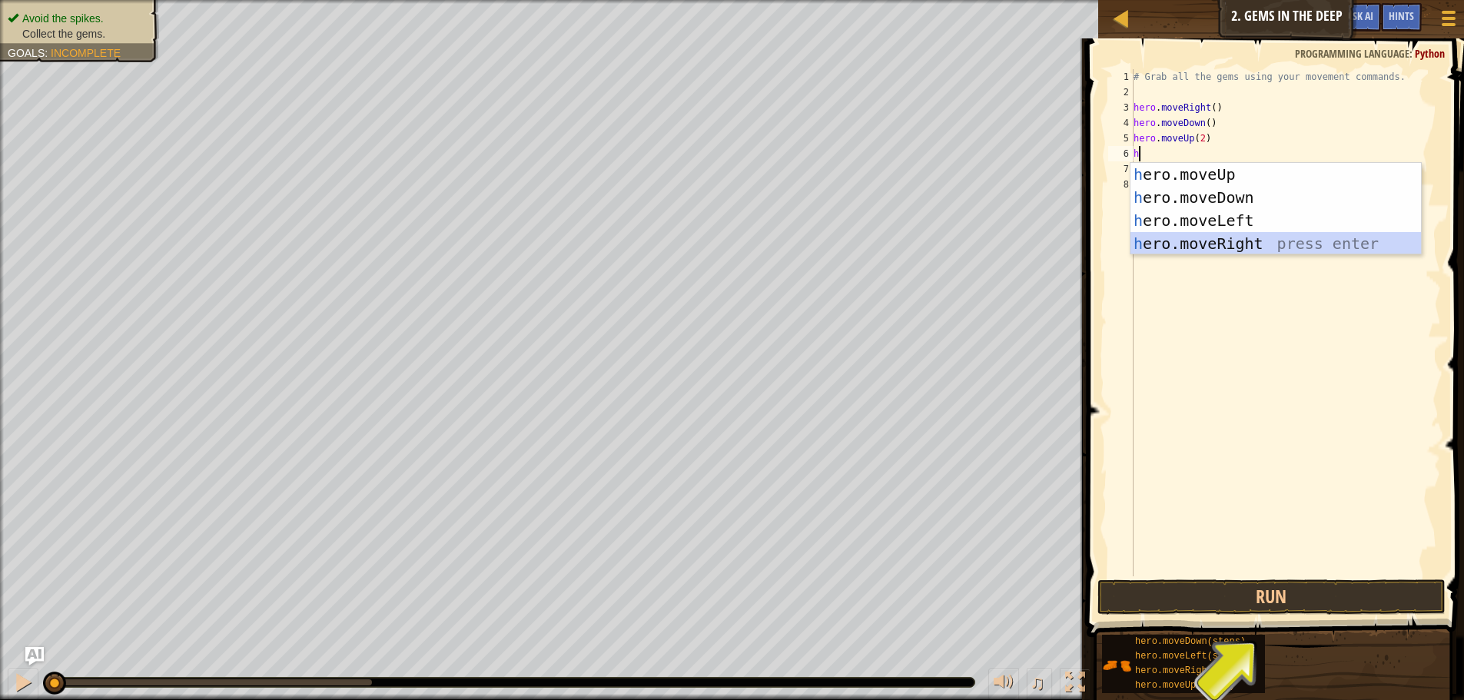
click at [1254, 237] on div "h ero.moveUp press enter h ero.moveDown press enter h ero.moveLeft press enter …" at bounding box center [1276, 232] width 291 height 138
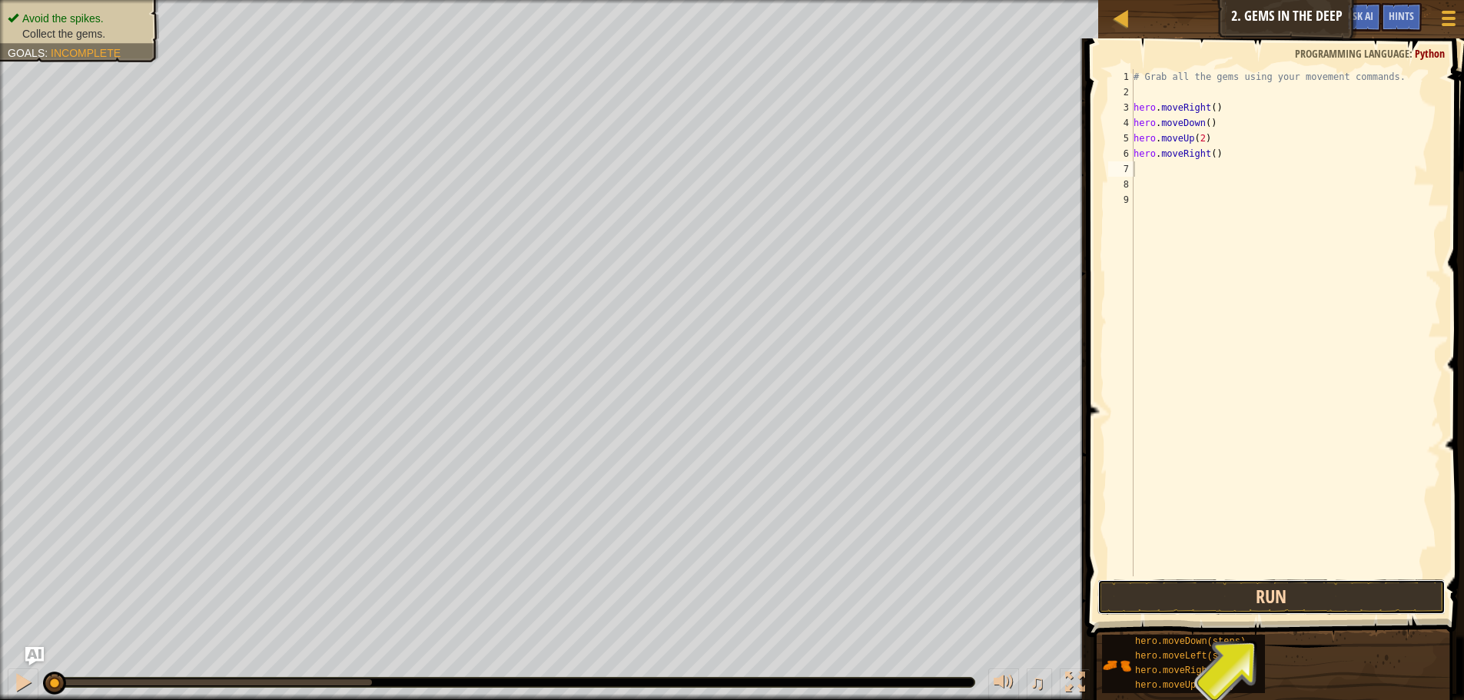
click at [1260, 592] on button "Run" at bounding box center [1272, 597] width 348 height 35
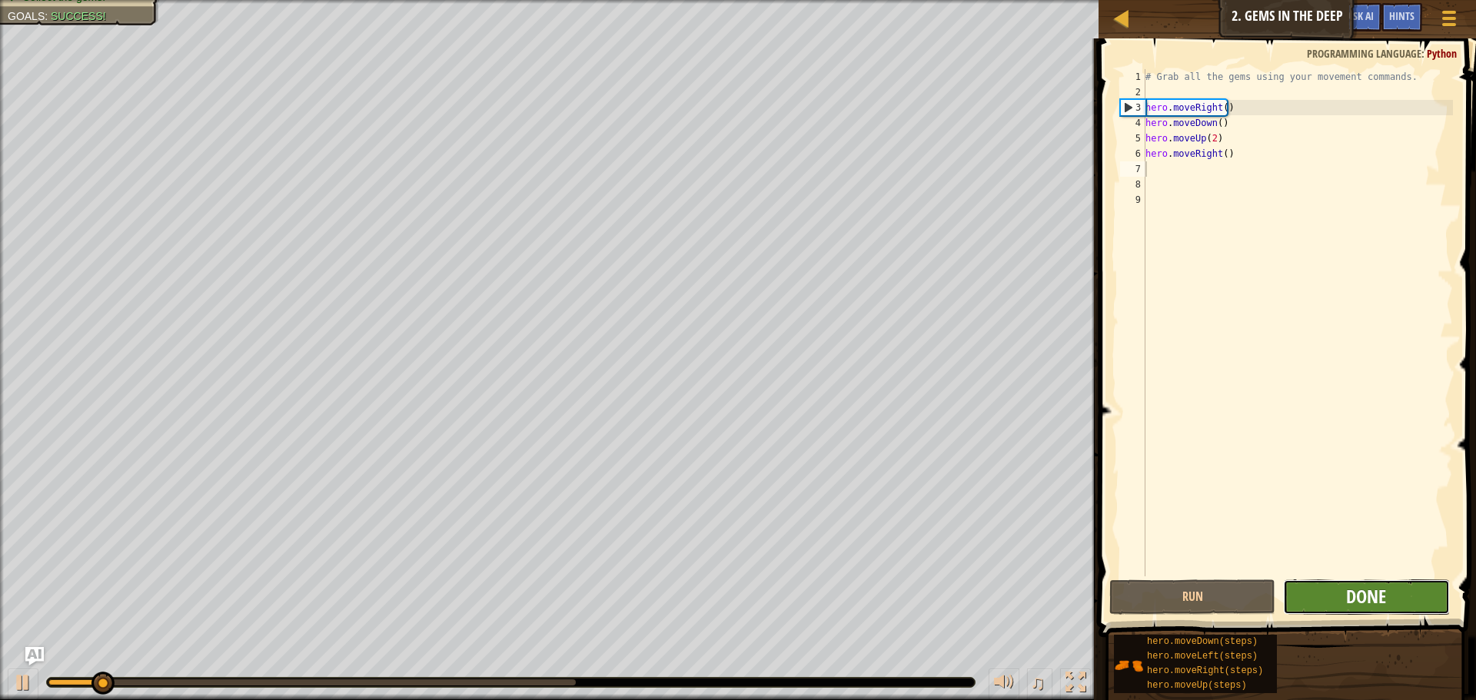
click at [1348, 586] on span "Done" at bounding box center [1366, 596] width 40 height 25
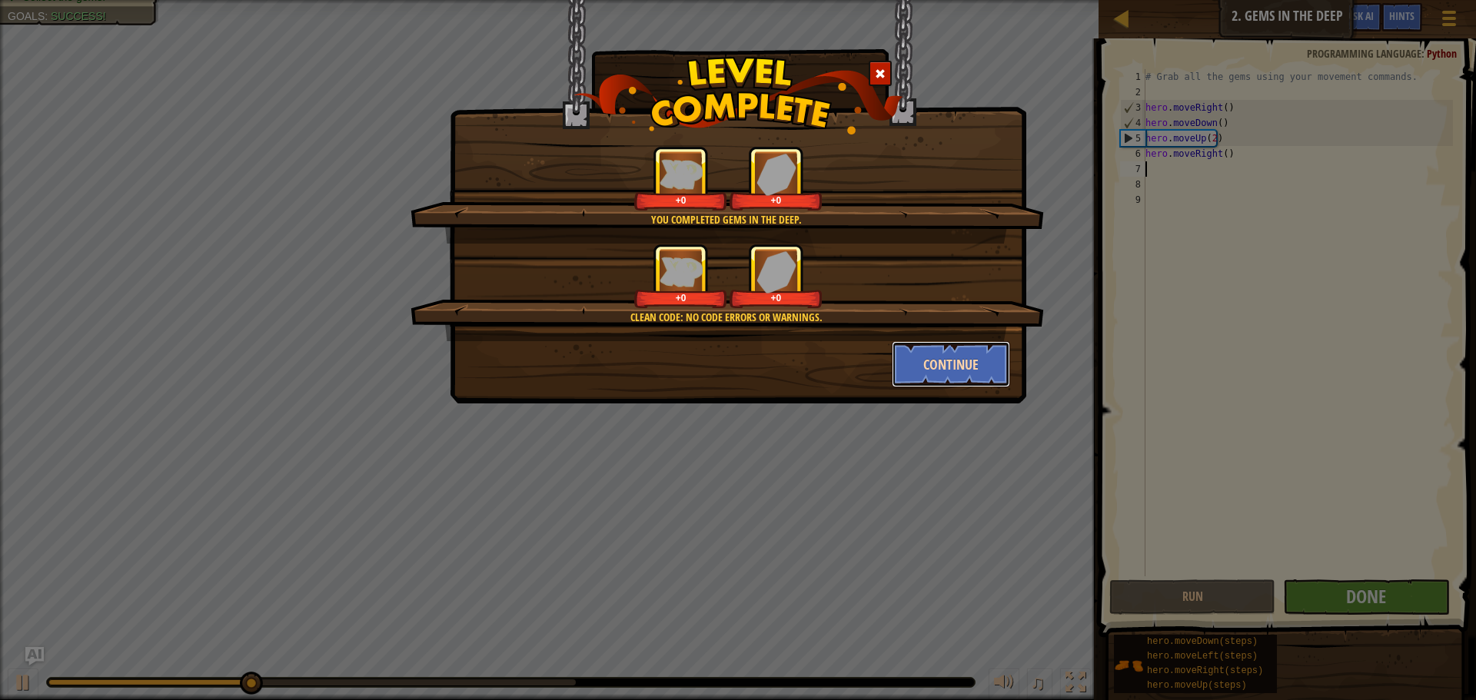
click at [960, 359] on button "Continue" at bounding box center [951, 364] width 119 height 46
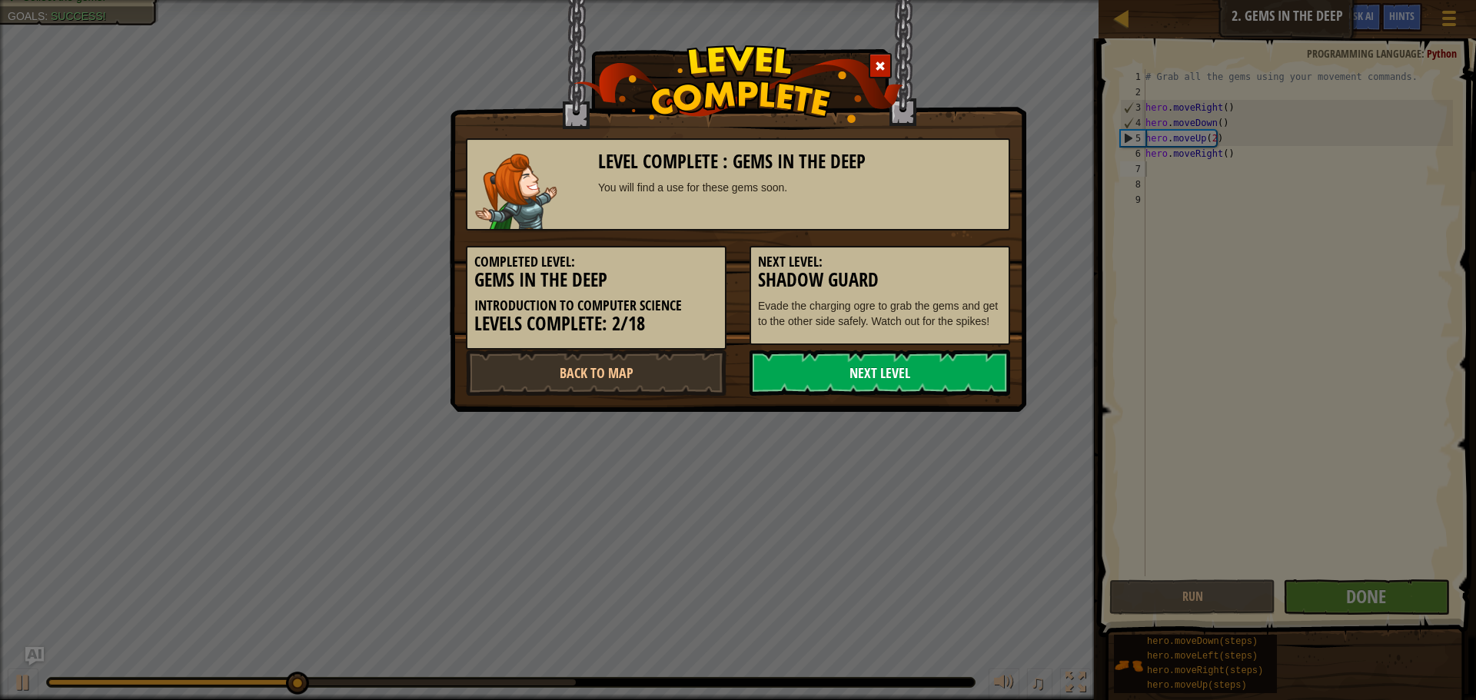
click at [855, 385] on link "Next Level" at bounding box center [879, 373] width 261 height 46
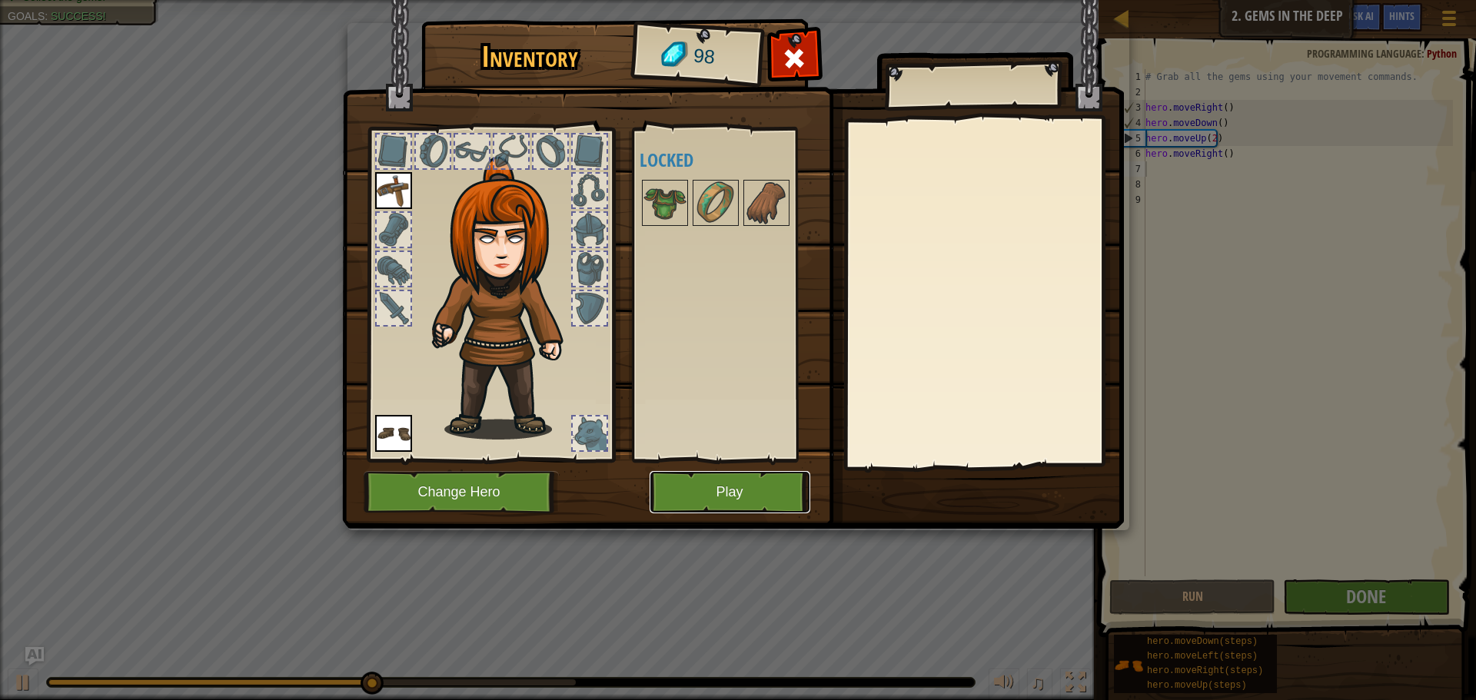
click at [722, 483] on button "Play" at bounding box center [729, 492] width 161 height 42
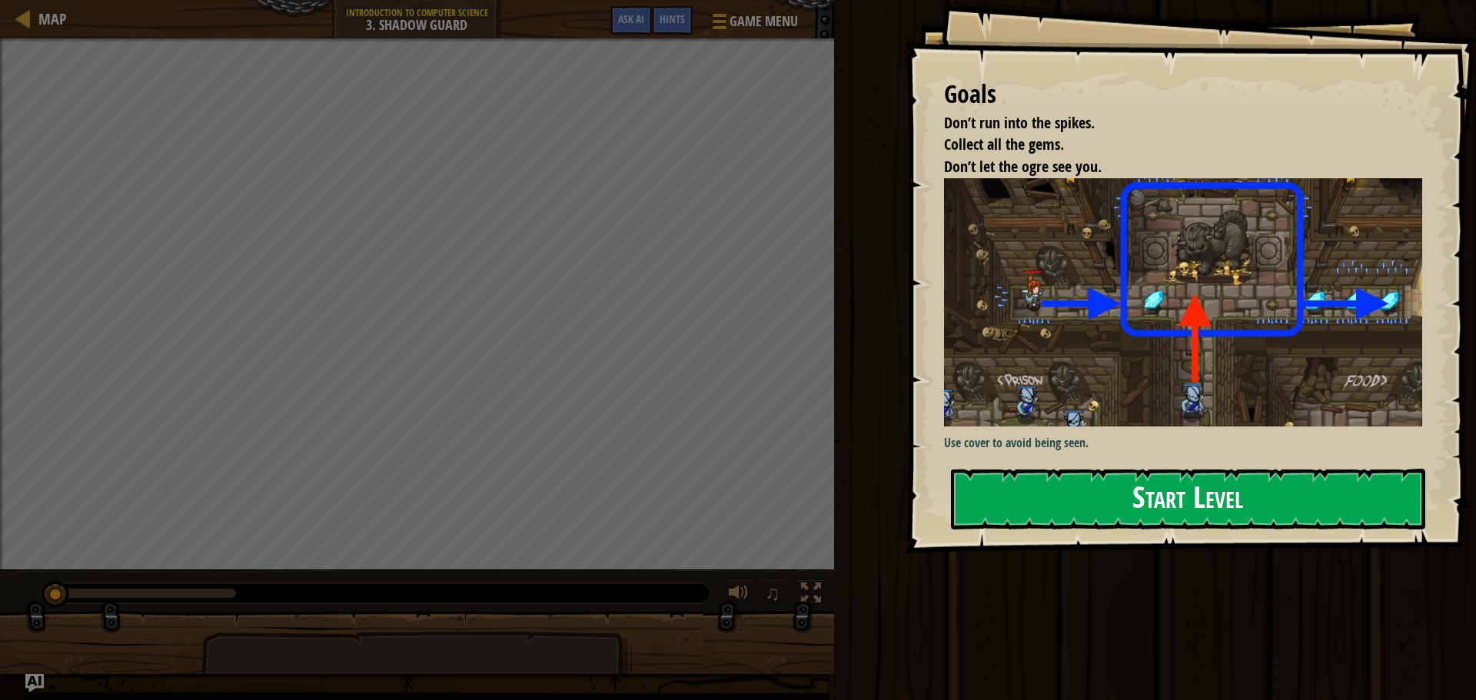
click at [1132, 510] on button "Start Level" at bounding box center [1188, 499] width 474 height 61
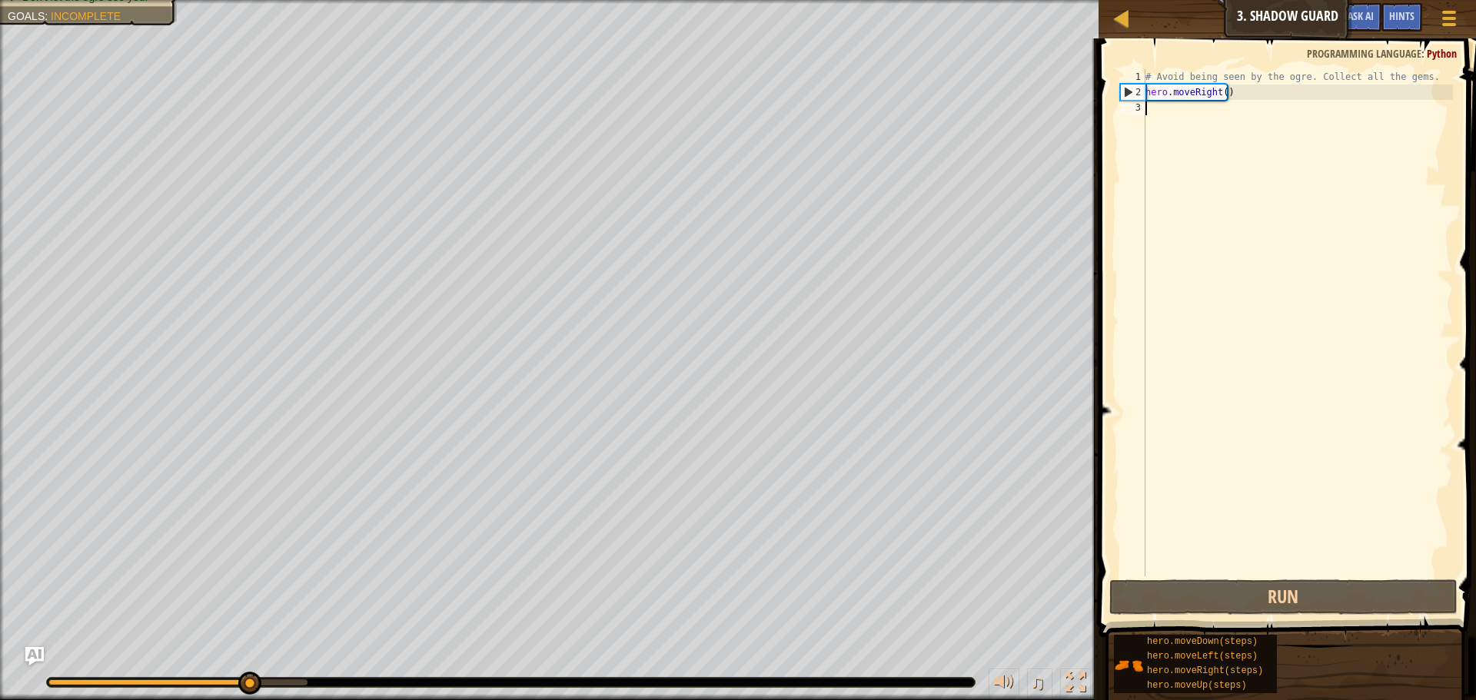
type textarea "h"
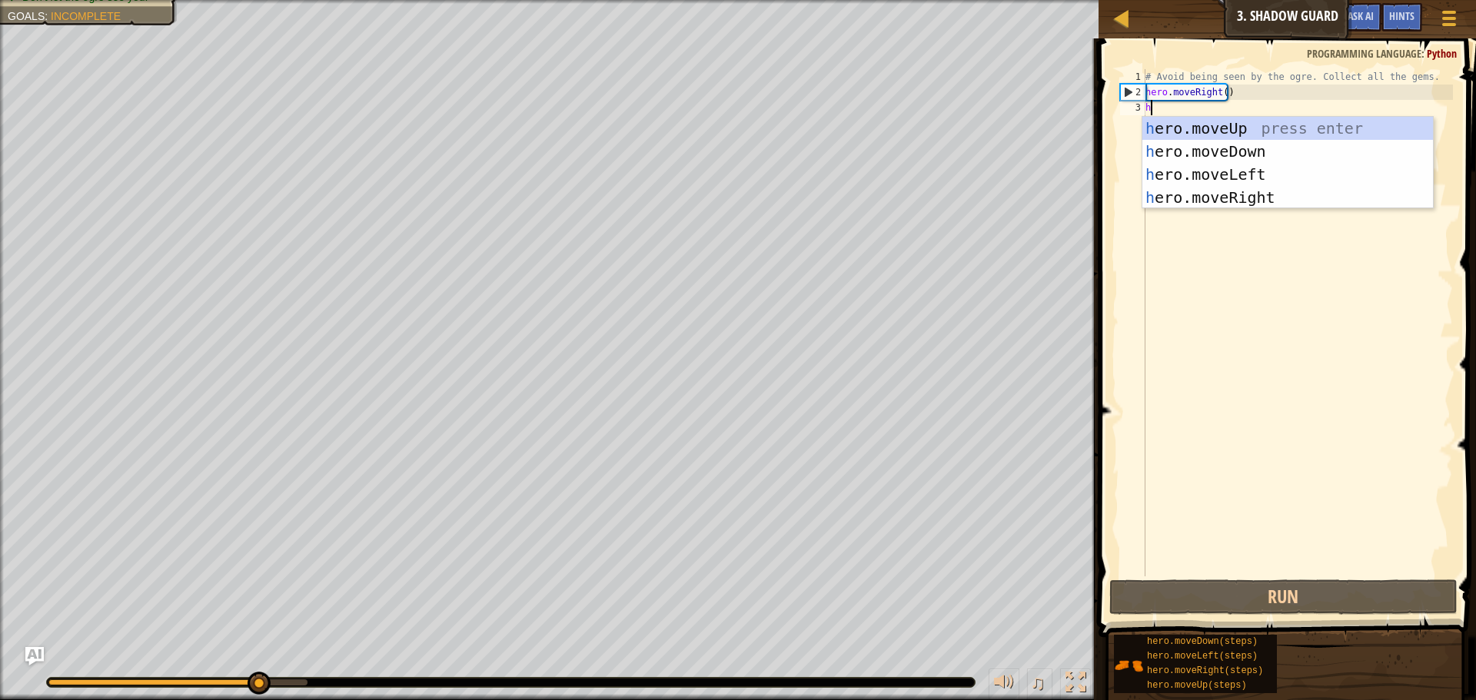
scroll to position [7, 0]
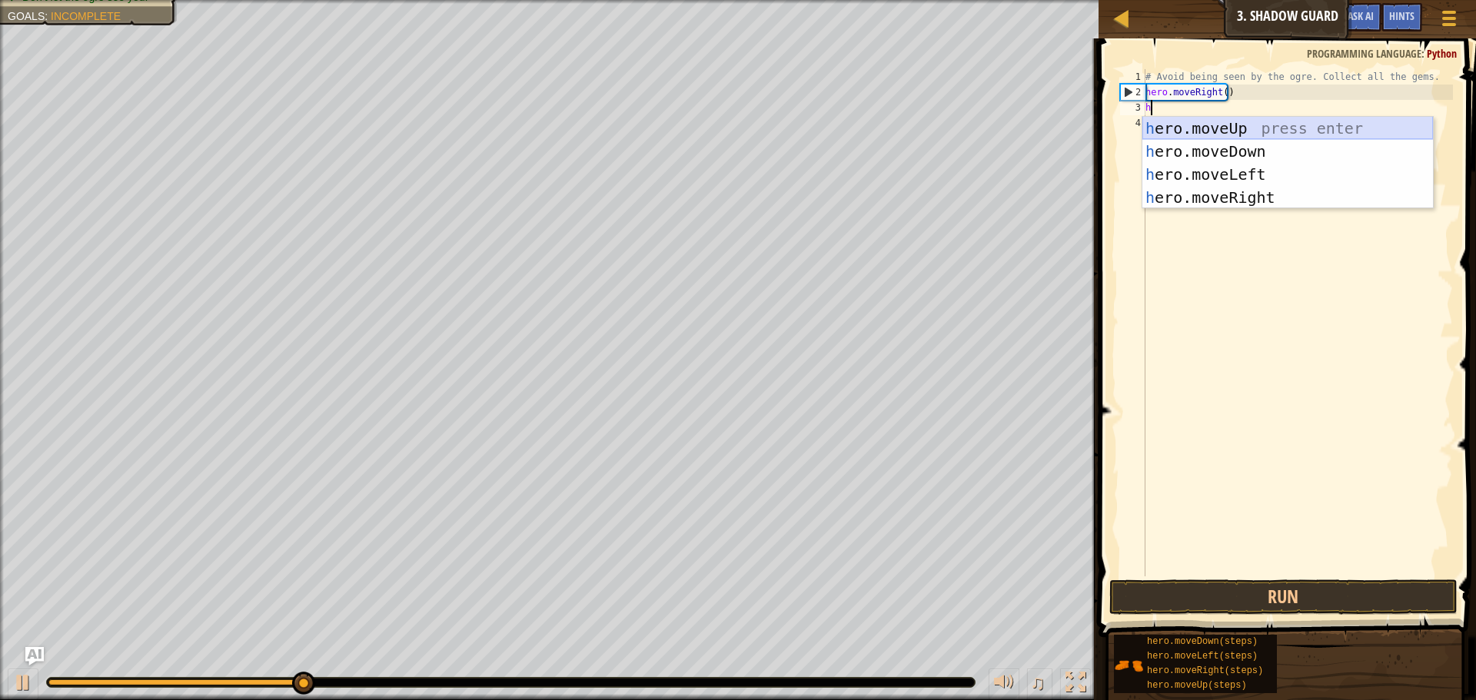
click at [1221, 129] on div "h ero.moveUp press enter h ero.moveDown press enter h ero.moveLeft press enter …" at bounding box center [1287, 186] width 291 height 138
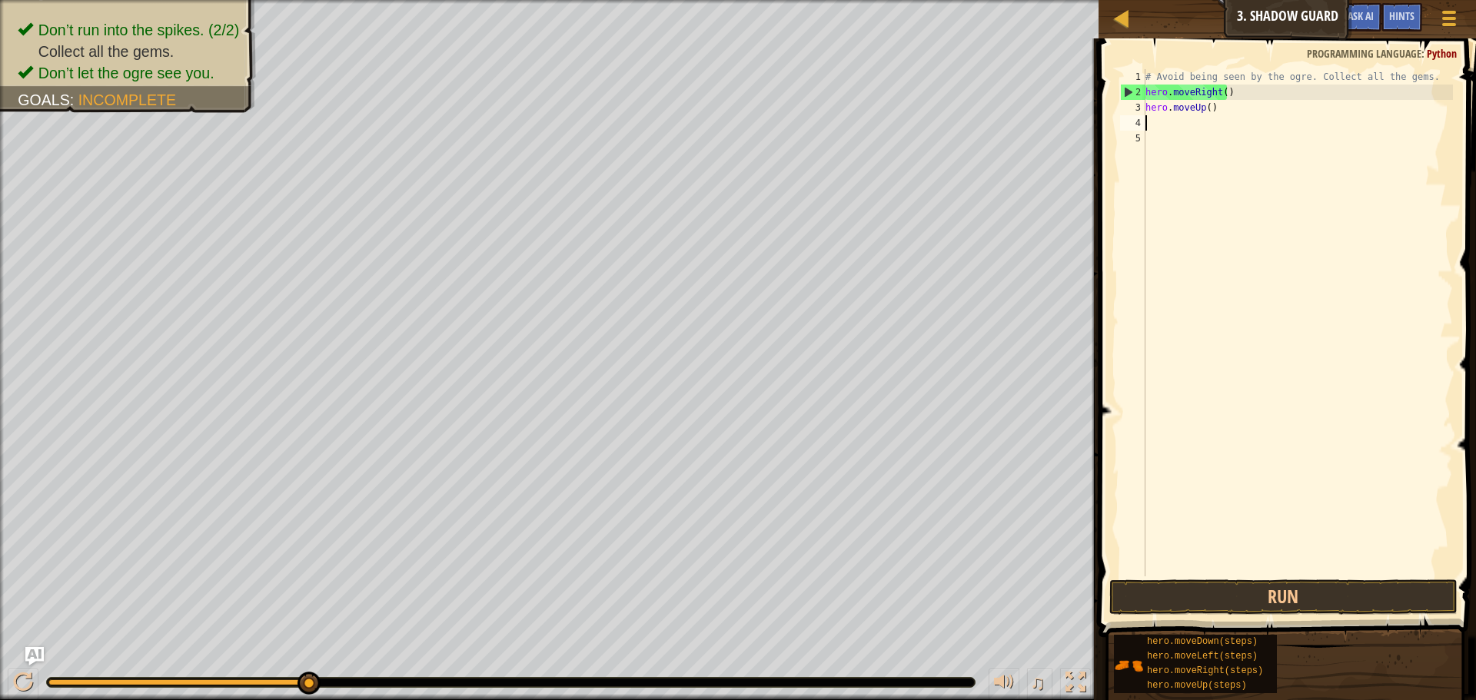
type textarea "h"
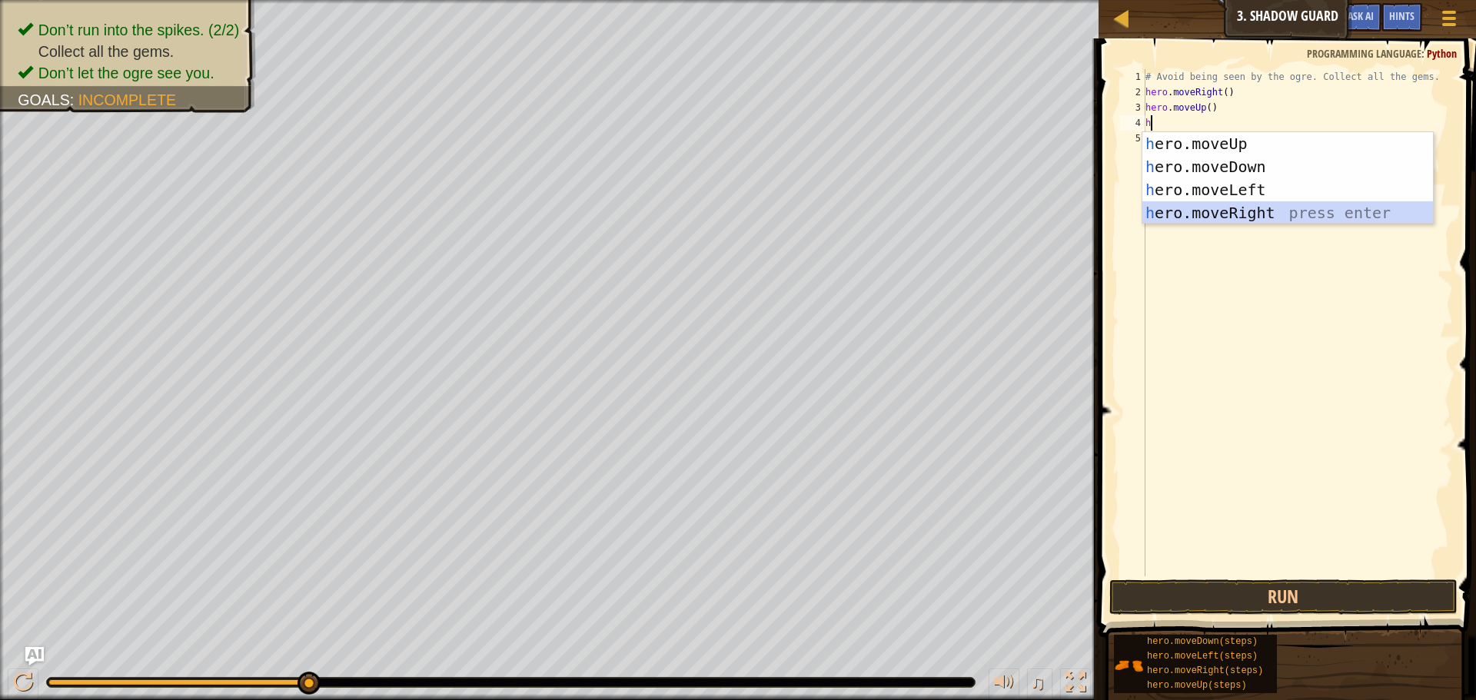
click at [1237, 207] on div "h ero.moveUp press enter h ero.moveDown press enter h ero.moveLeft press enter …" at bounding box center [1287, 201] width 291 height 138
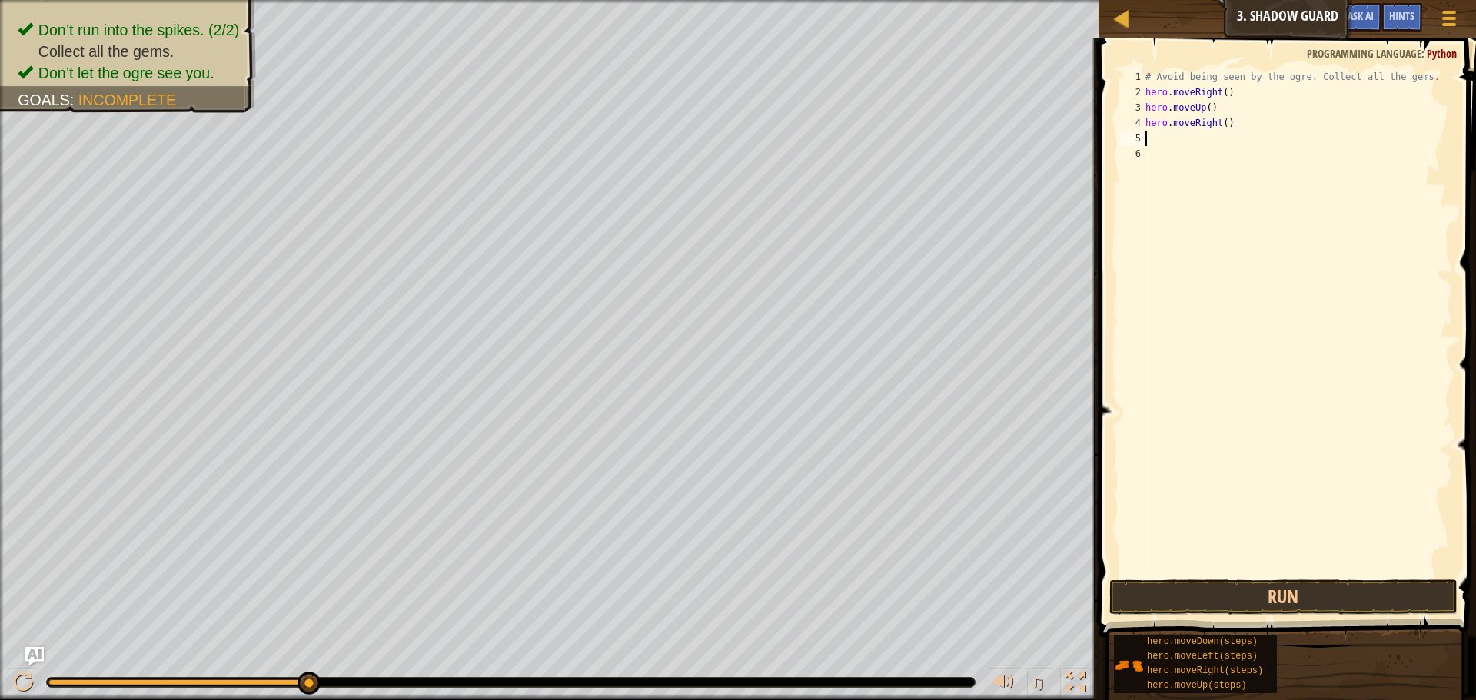
type textarea "h"
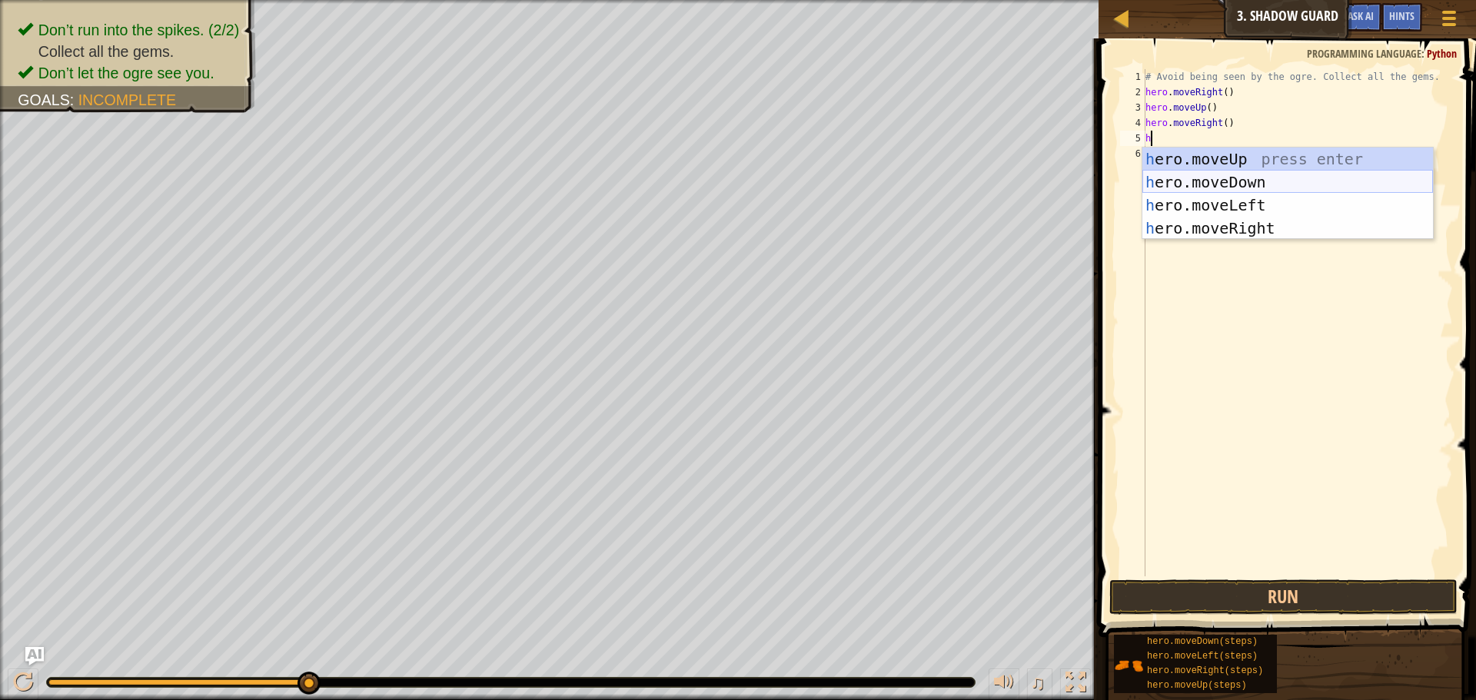
click at [1229, 173] on div "h ero.moveUp press enter h ero.moveDown press enter h ero.moveLeft press enter …" at bounding box center [1287, 217] width 291 height 138
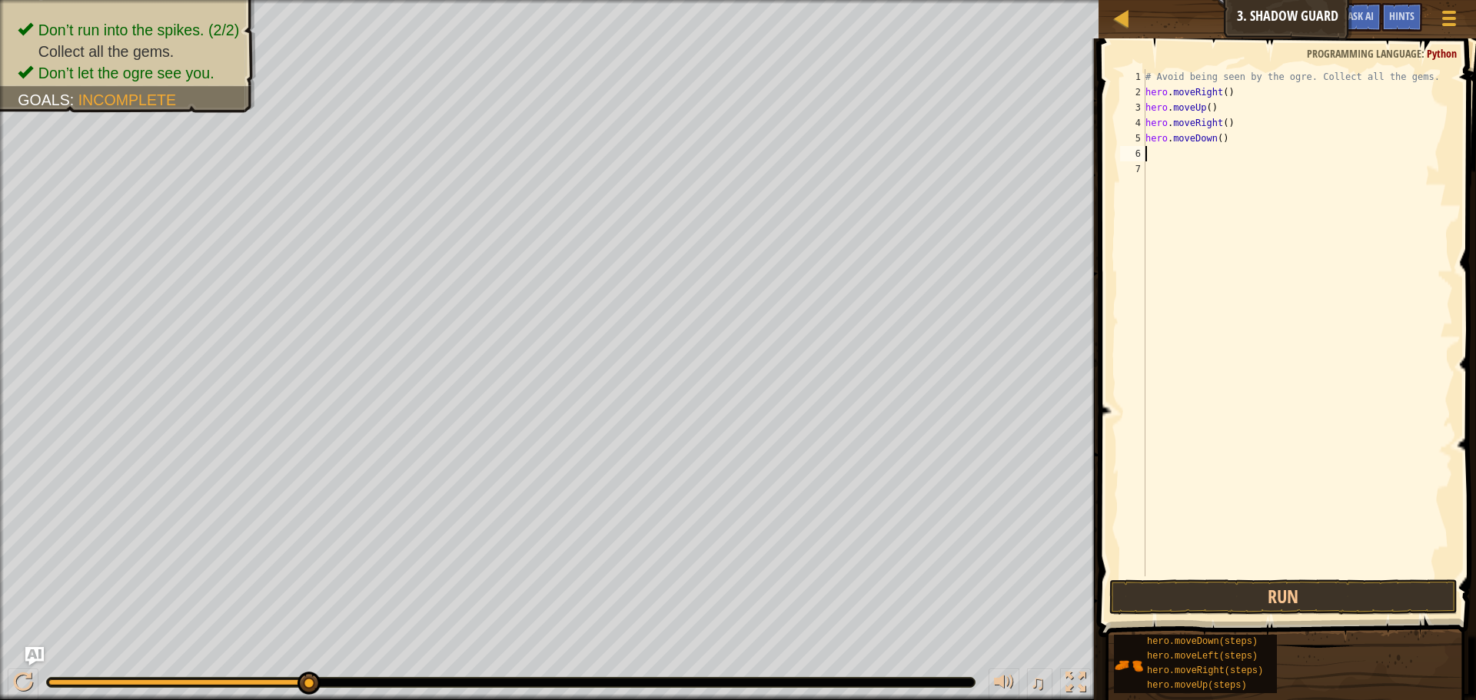
type textarea "h"
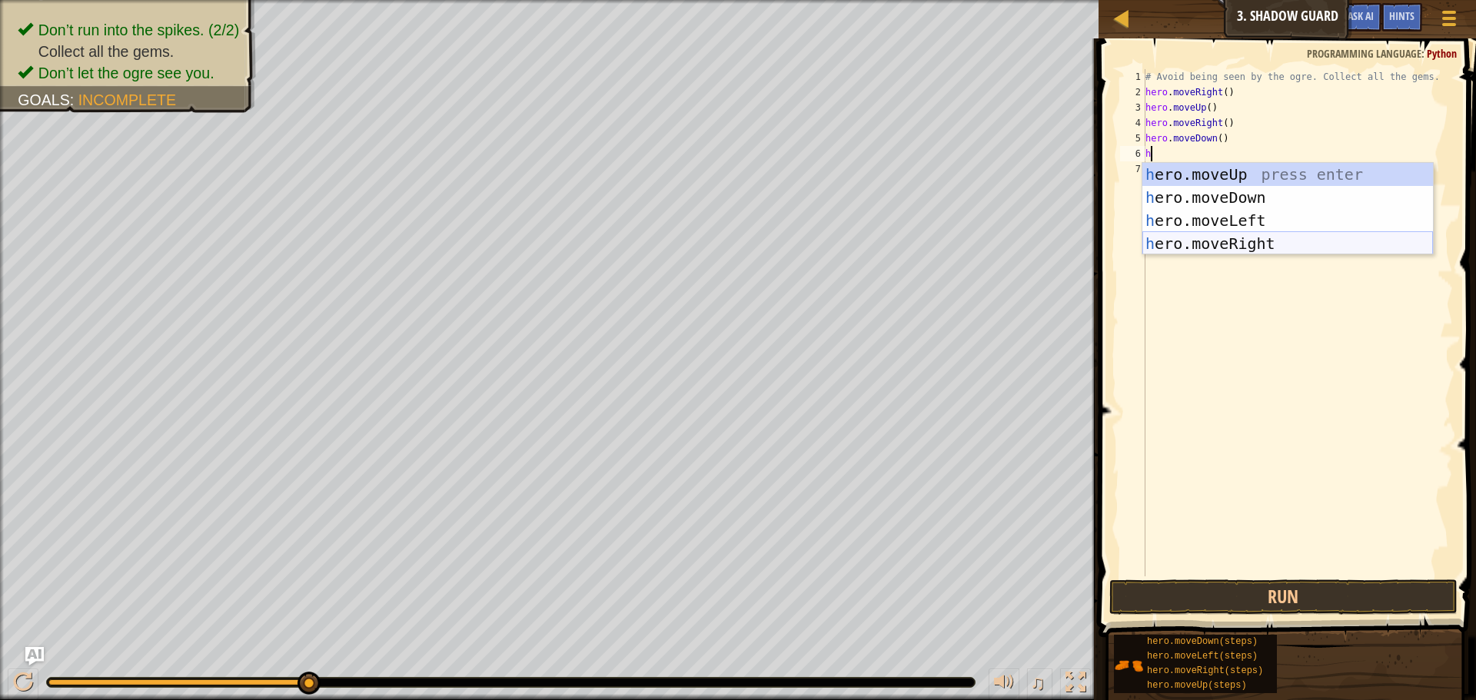
click at [1238, 240] on div "h ero.moveUp press enter h ero.moveDown press enter h ero.moveLeft press enter …" at bounding box center [1287, 232] width 291 height 138
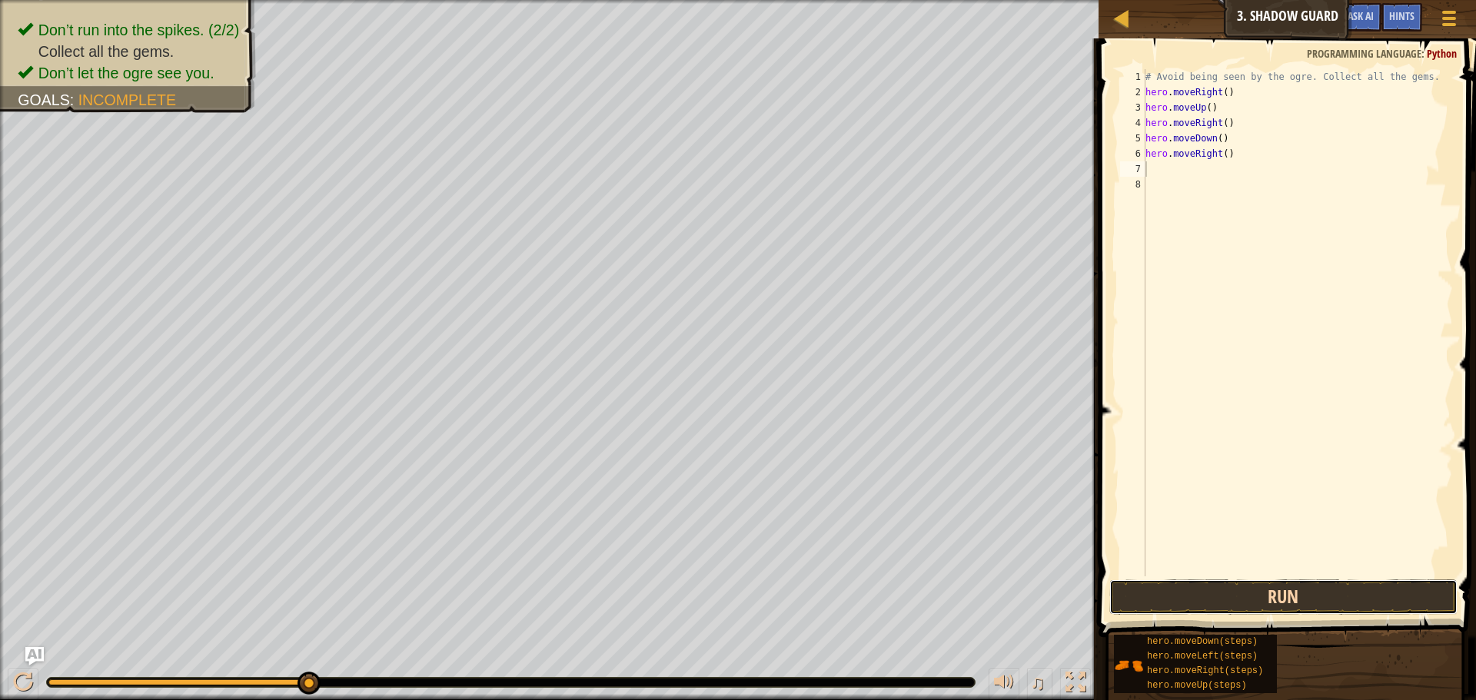
click at [1277, 594] on button "Run" at bounding box center [1283, 597] width 348 height 35
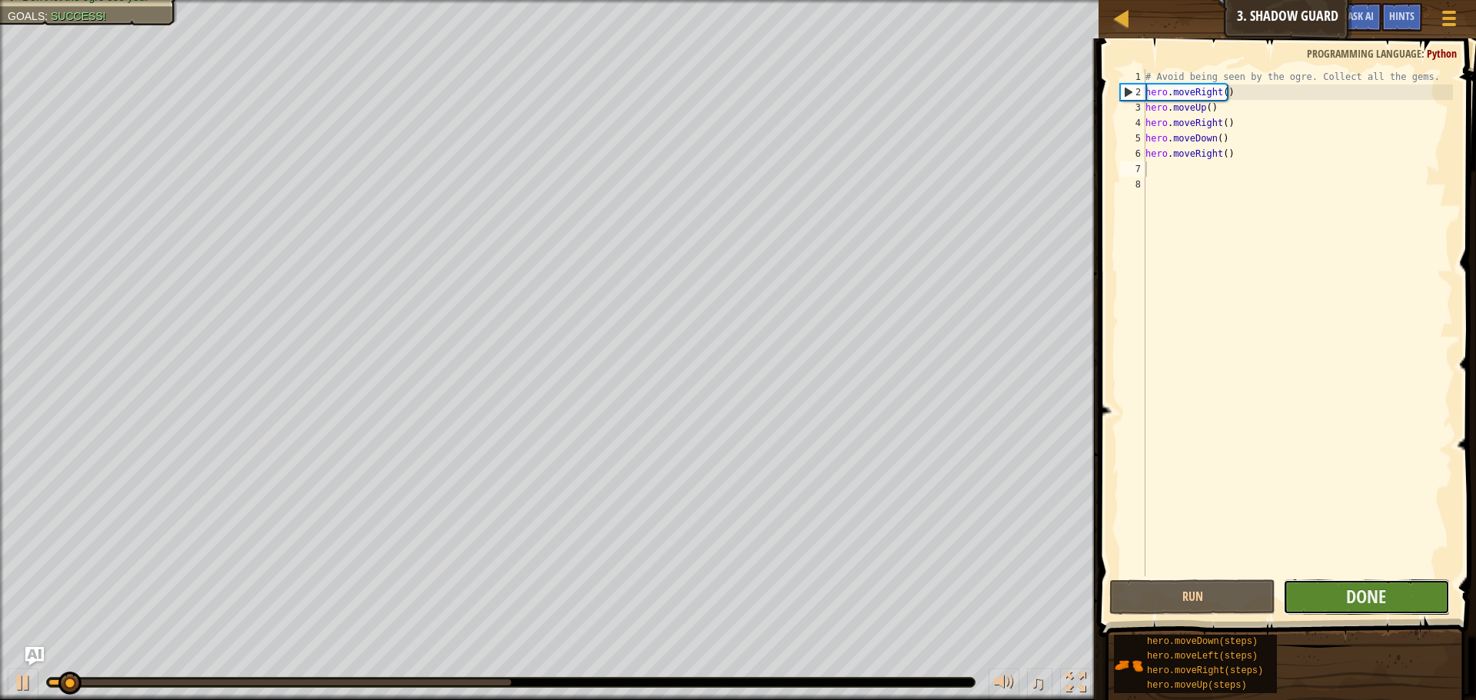
click at [1332, 582] on button "Done" at bounding box center [1366, 597] width 166 height 35
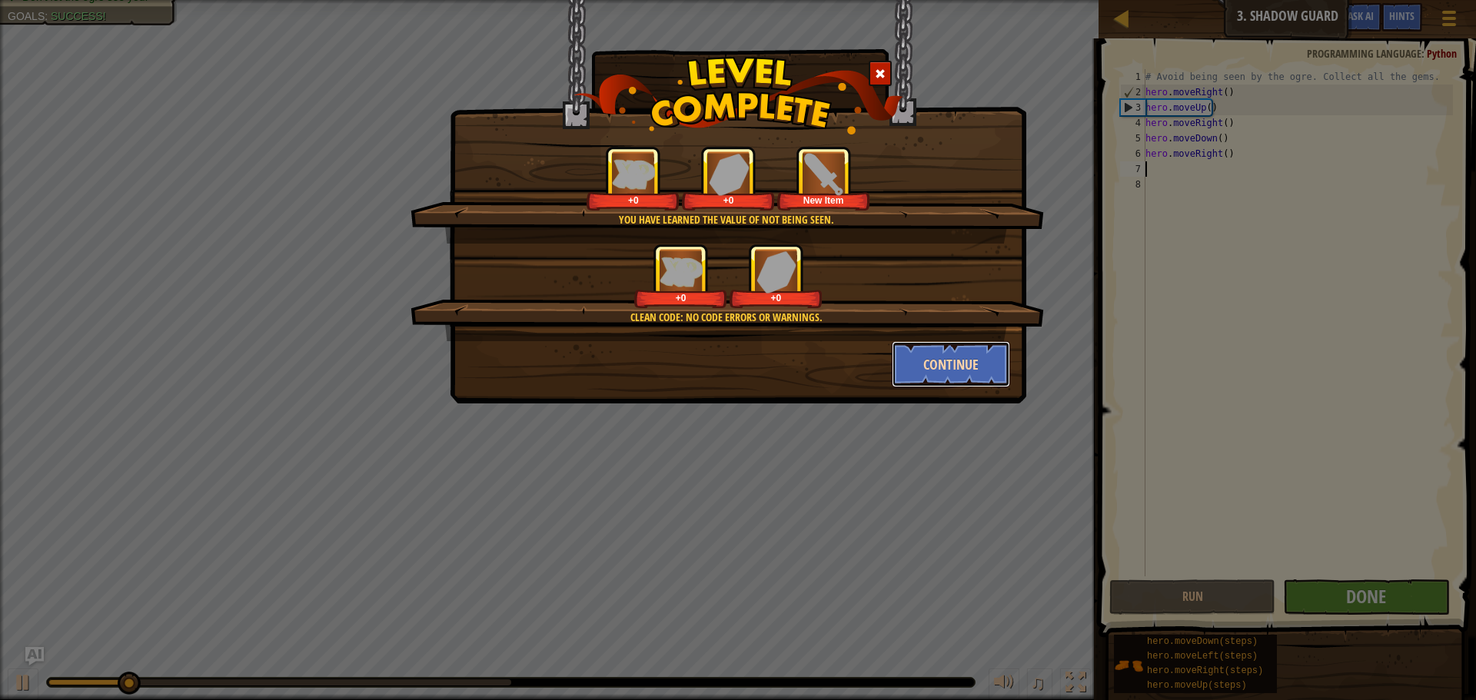
click at [963, 356] on button "Continue" at bounding box center [951, 364] width 119 height 46
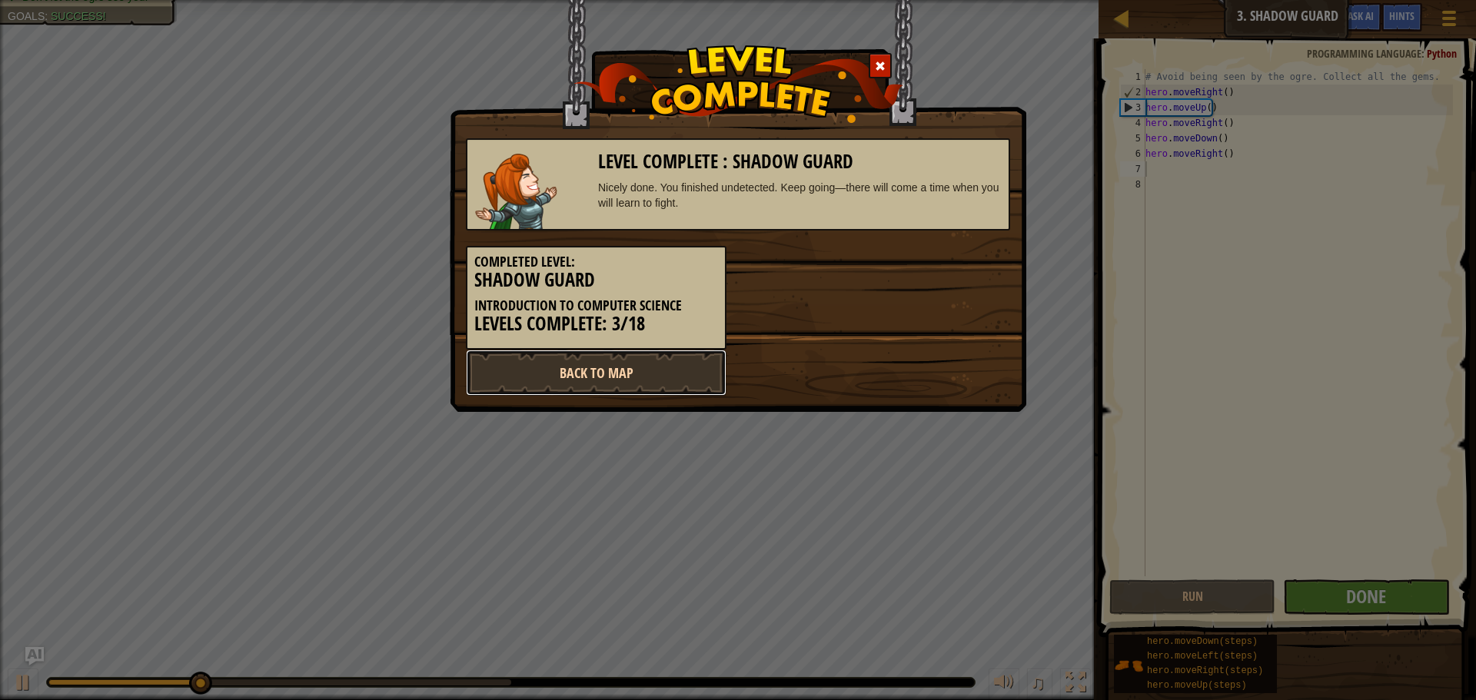
click at [676, 361] on link "Back to Map" at bounding box center [596, 373] width 261 height 46
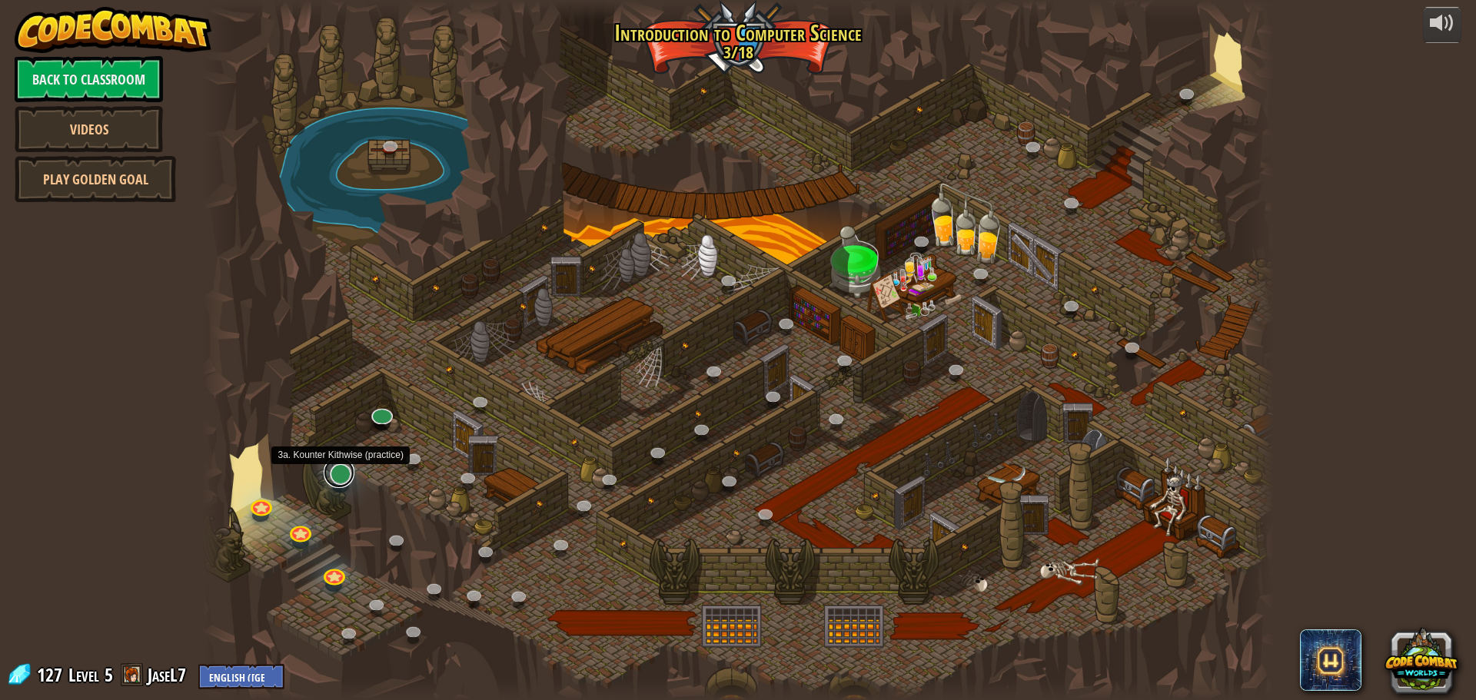
click at [343, 472] on link at bounding box center [339, 472] width 31 height 31
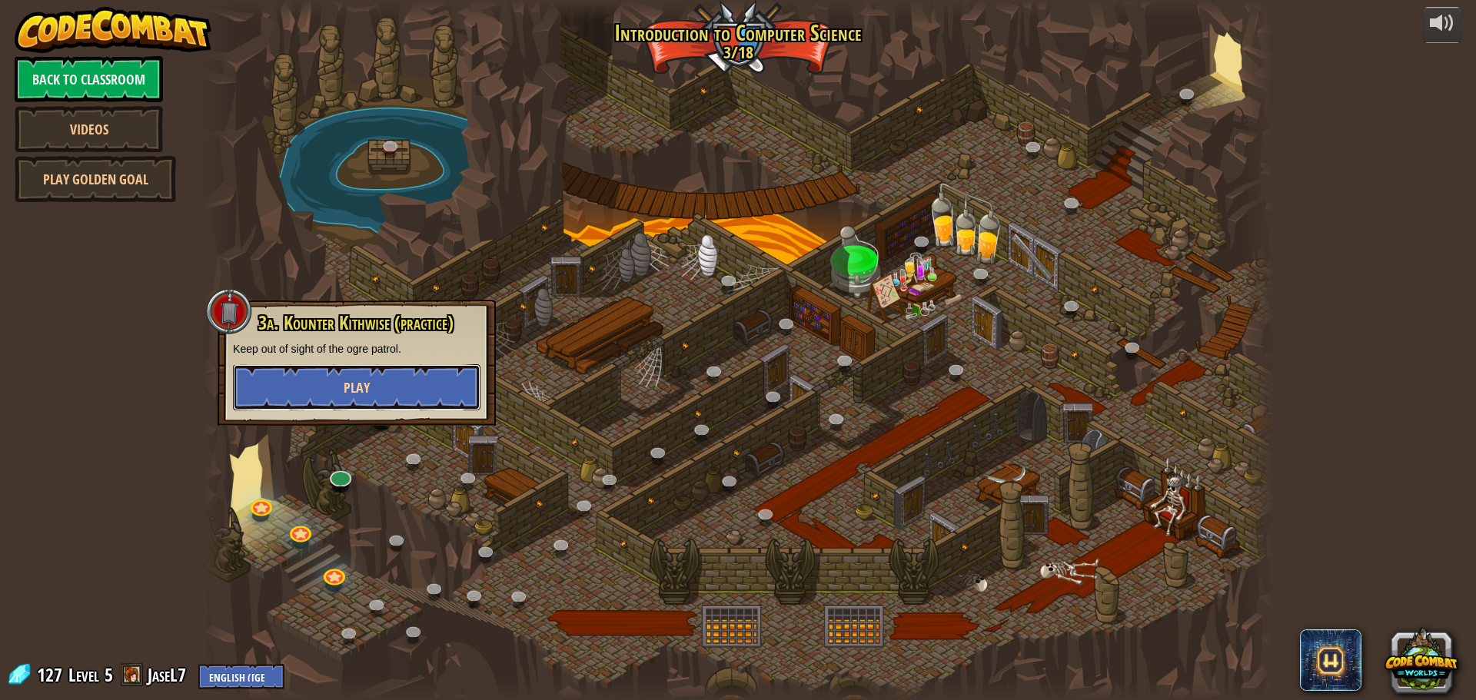
click at [347, 380] on span "Play" at bounding box center [357, 387] width 26 height 19
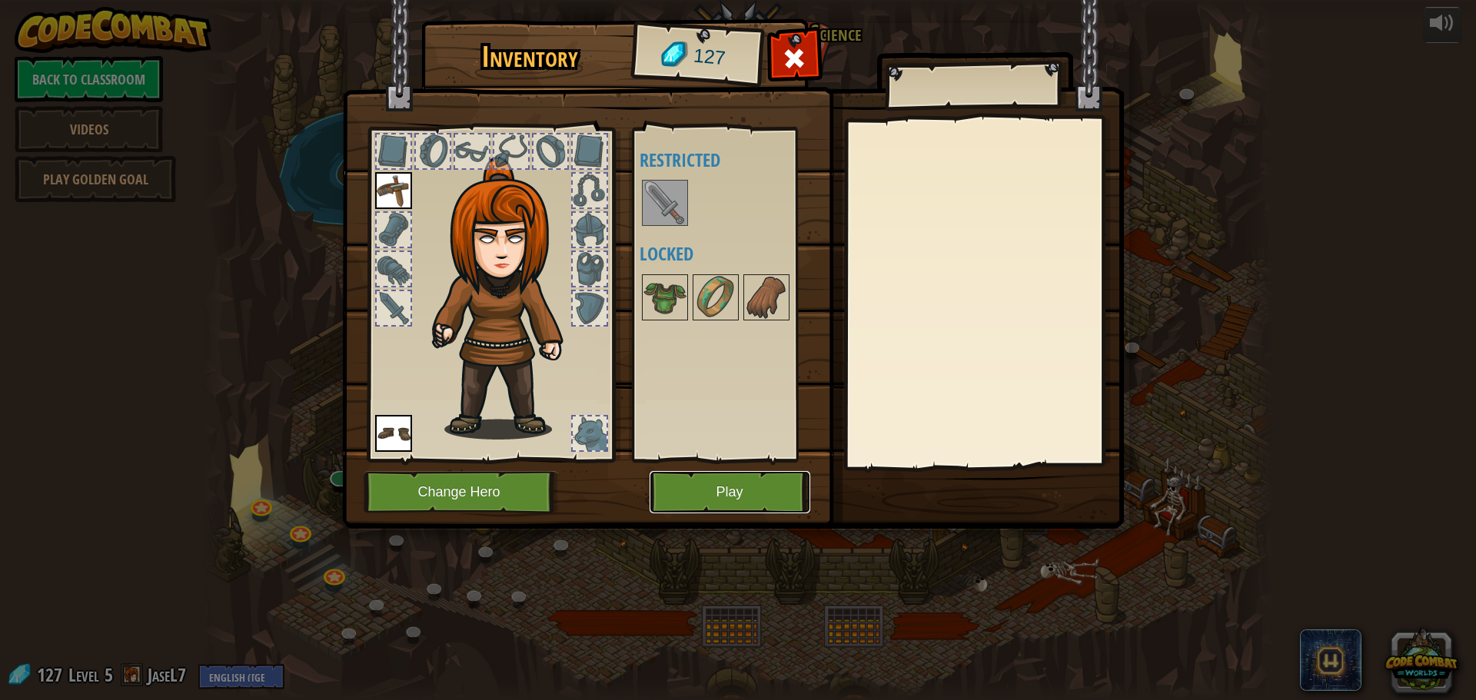
click at [725, 486] on button "Play" at bounding box center [729, 492] width 161 height 42
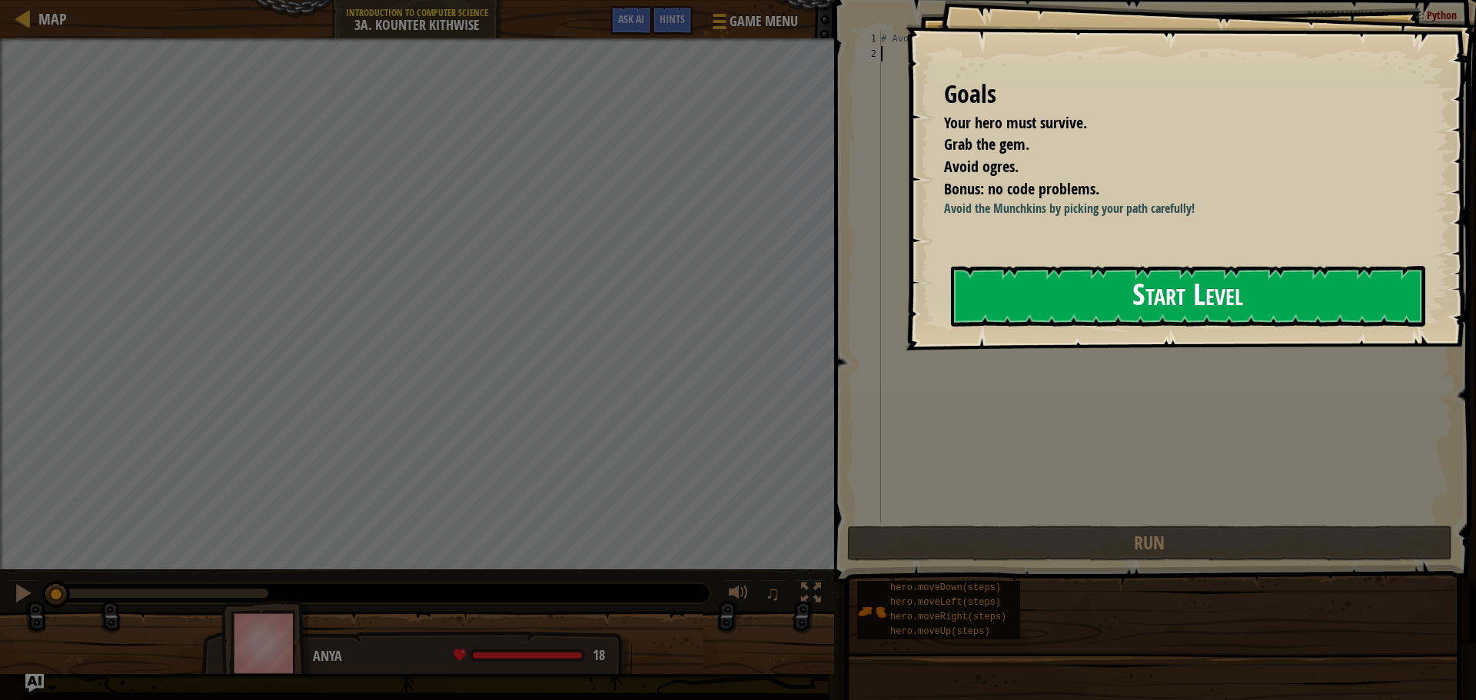
click at [1044, 327] on button "Start Level" at bounding box center [1188, 296] width 474 height 61
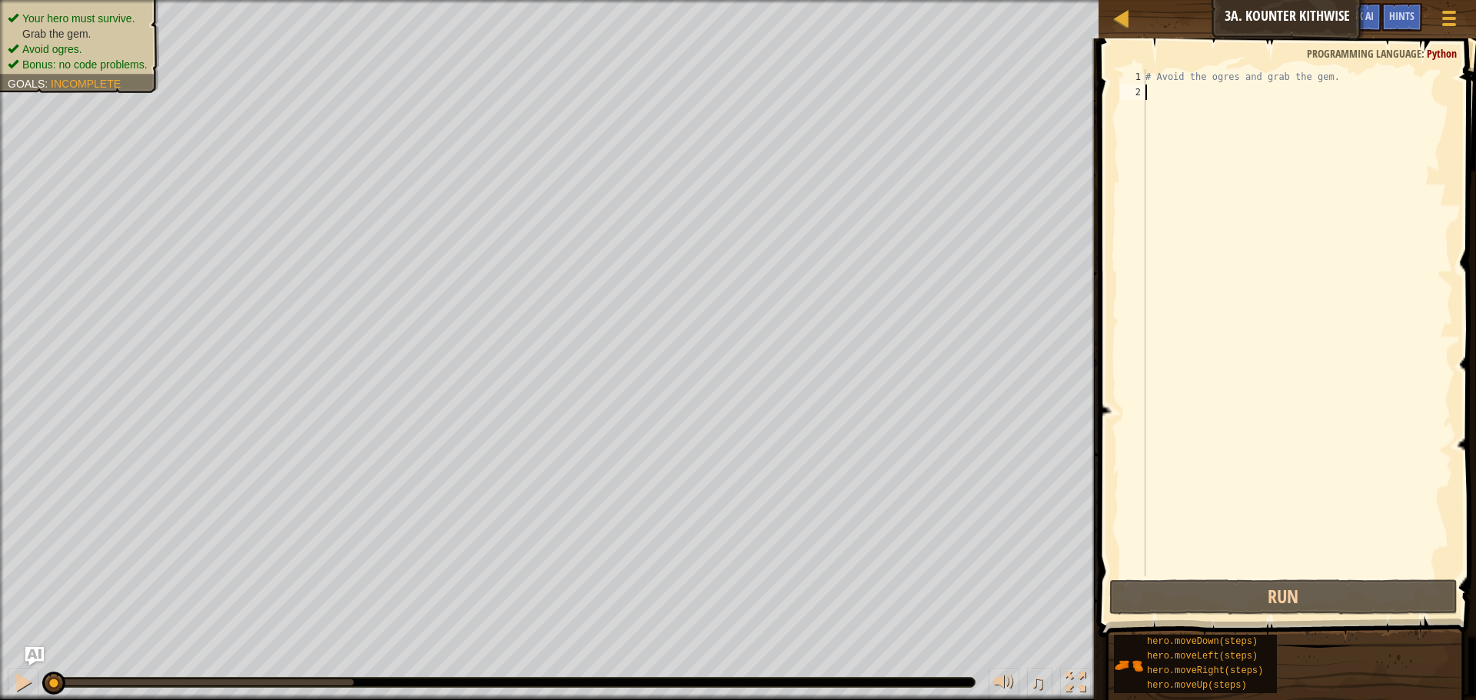
type textarea "h"
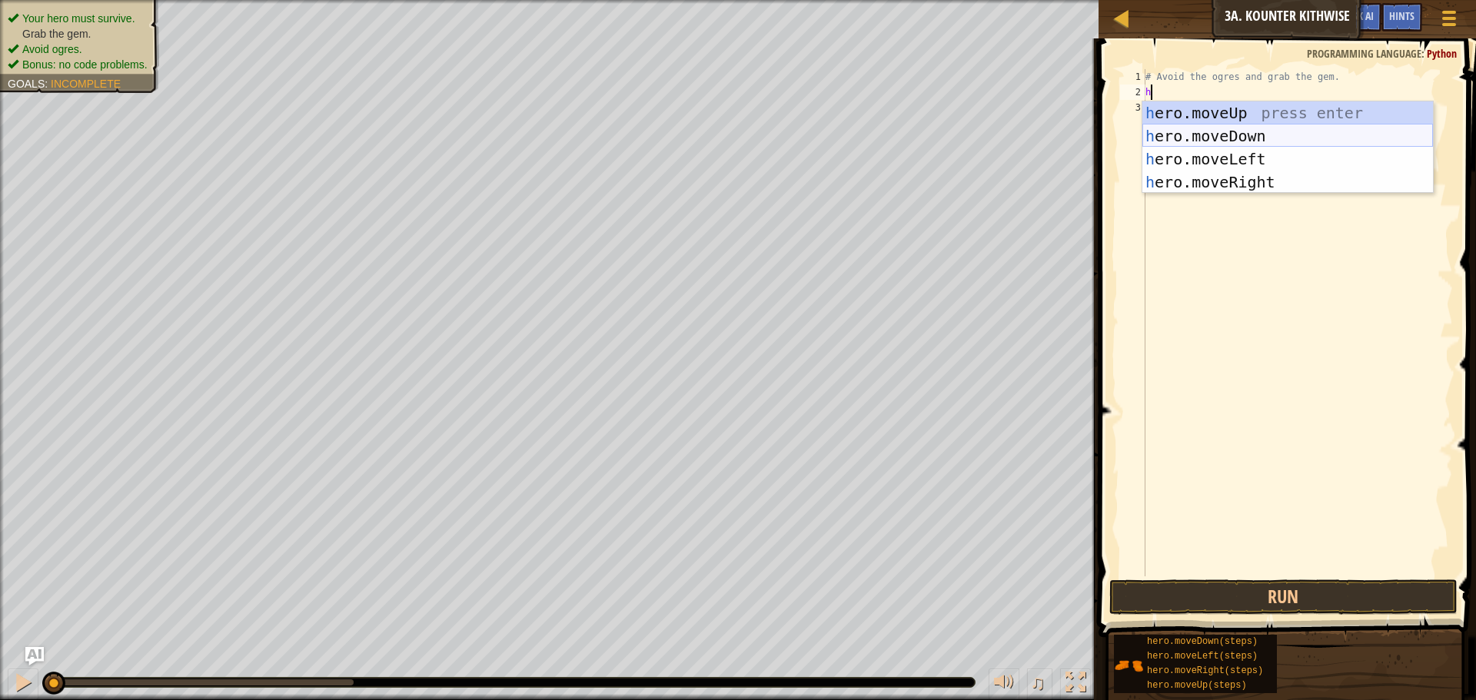
click at [1248, 133] on div "h ero.moveUp press enter h ero.moveDown press enter h ero.moveLeft press enter …" at bounding box center [1287, 170] width 291 height 138
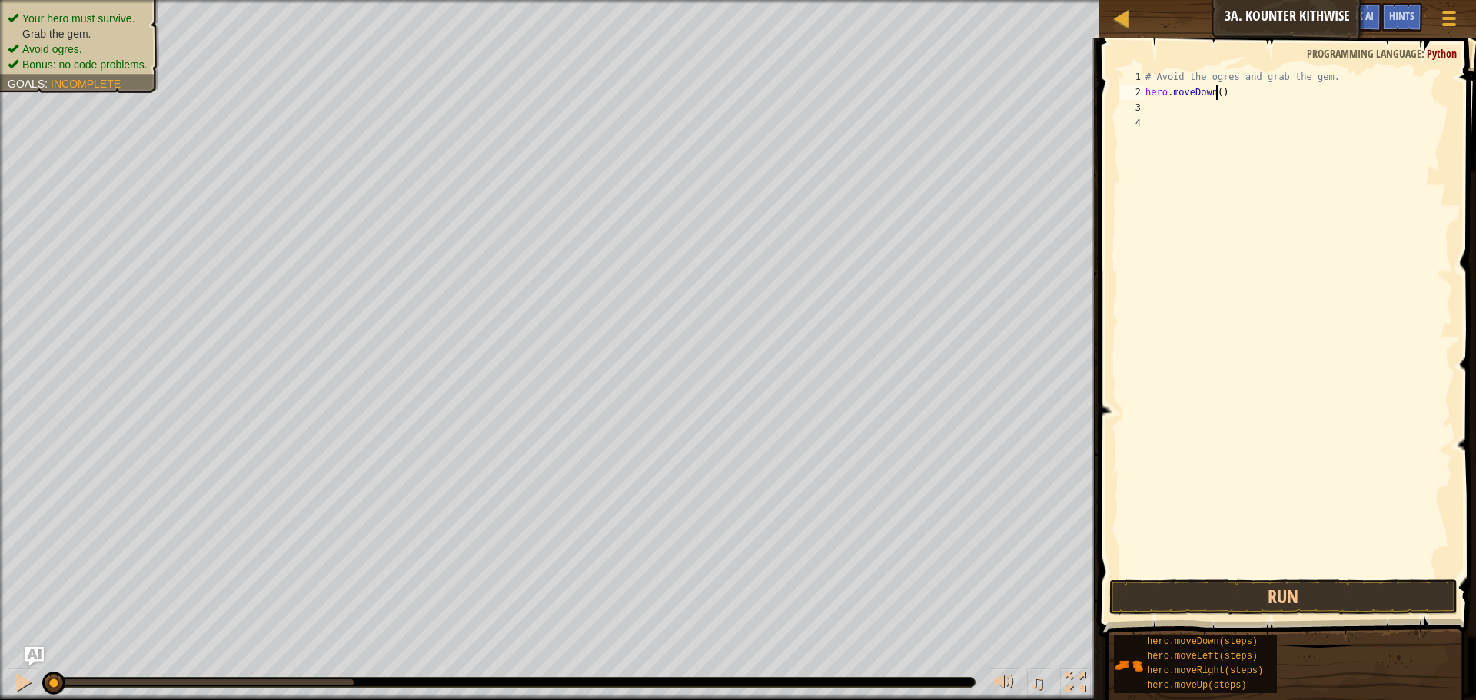
click at [1216, 91] on div "# Avoid the ogres and grab the gem. hero . moveDown ( )" at bounding box center [1297, 338] width 311 height 538
type textarea "hero.moveDown(2)"
click at [1213, 116] on div "# Avoid the ogres and grab the gem. hero . moveDown ( 2 )" at bounding box center [1297, 338] width 311 height 538
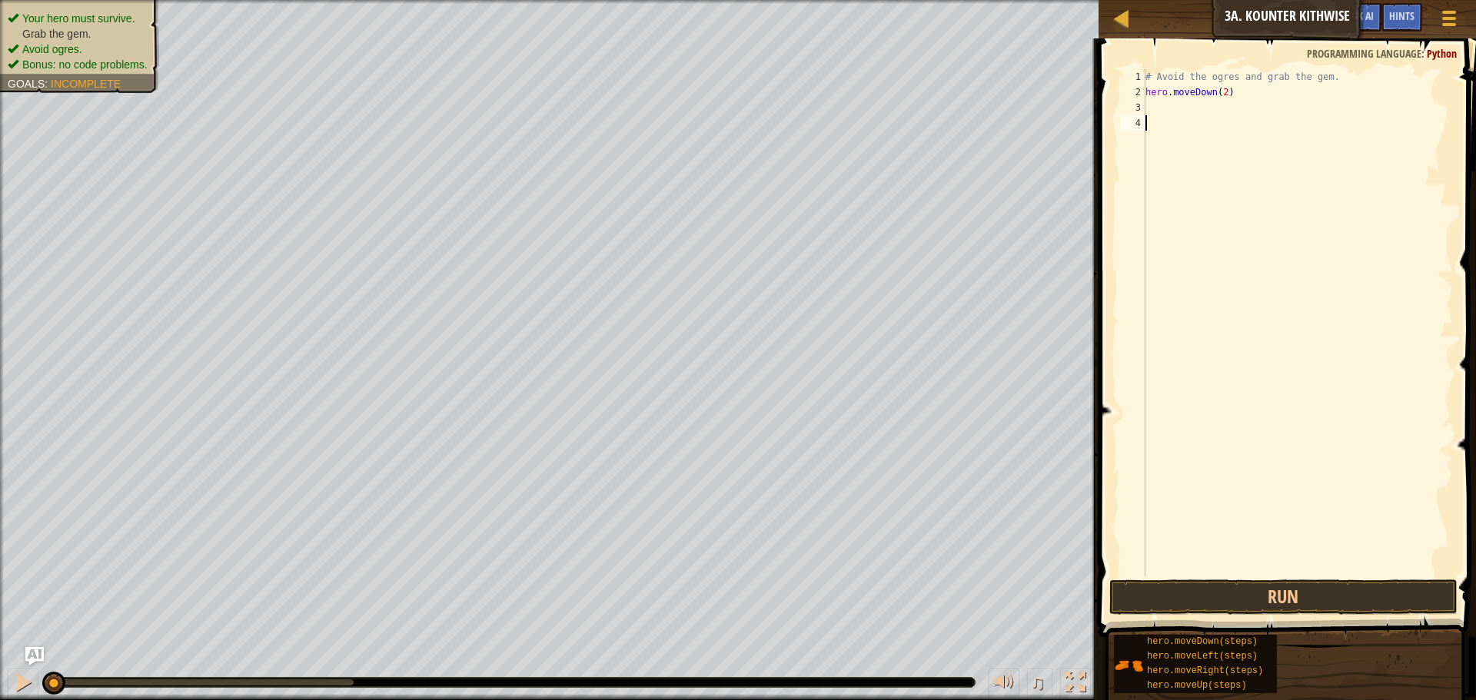
type textarea "h"
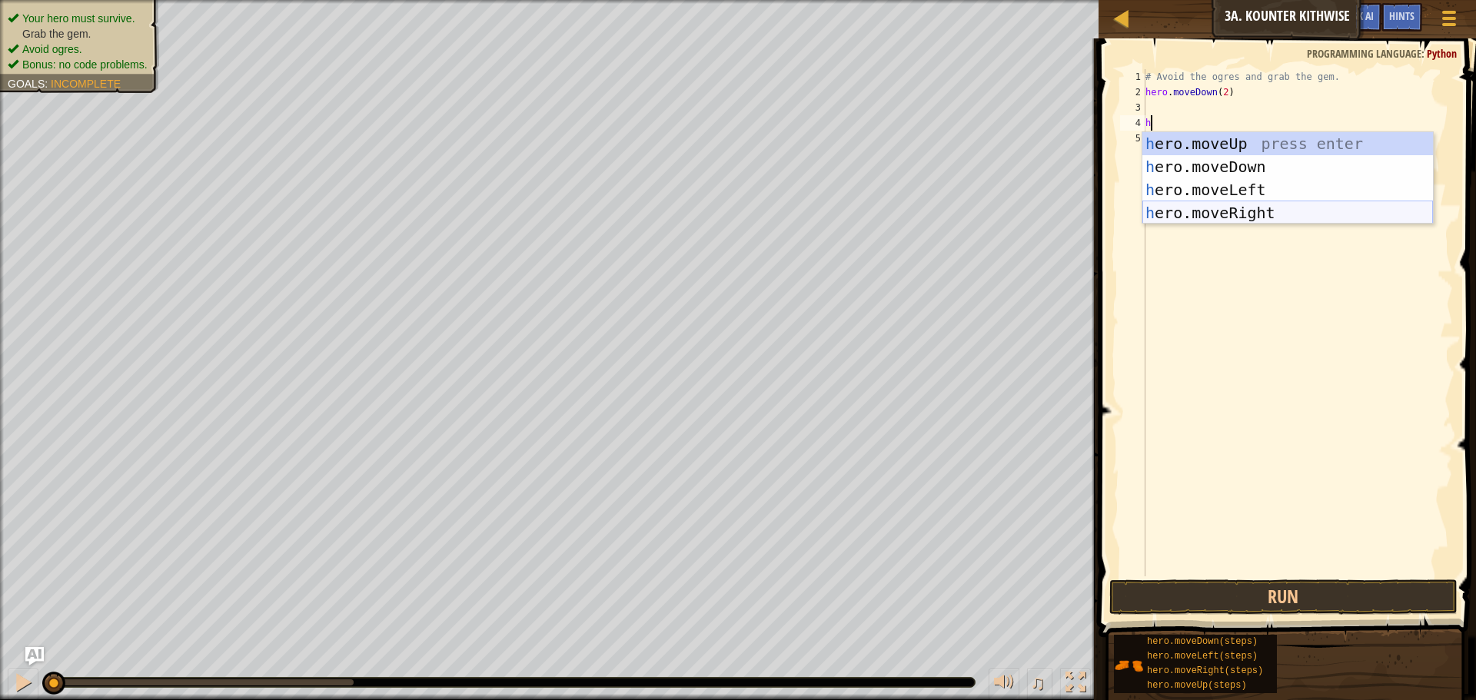
click at [1233, 213] on div "h ero.moveUp press enter h ero.moveDown press enter h ero.moveLeft press enter …" at bounding box center [1287, 201] width 291 height 138
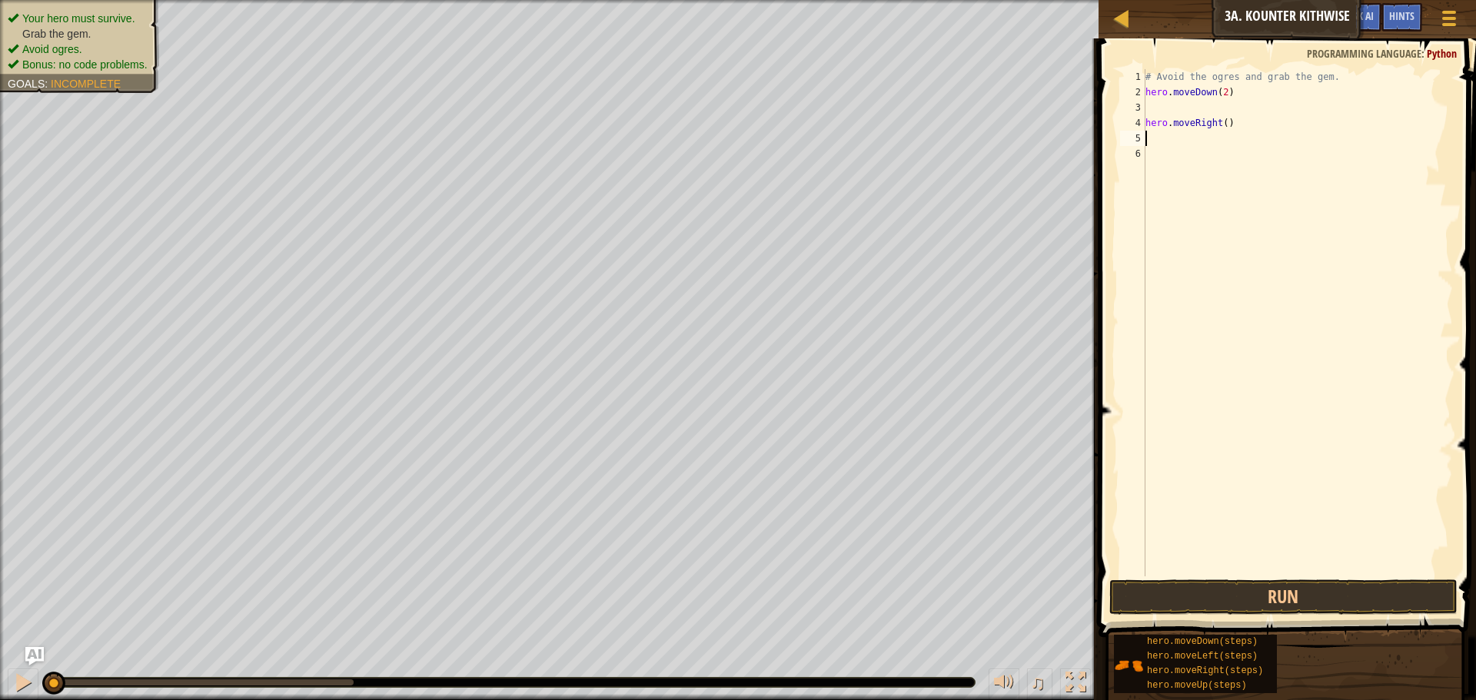
type textarea "h"
click at [1227, 115] on div "# Avoid the ogres and grab the gem. hero . moveDown ( 2 ) hero . moveRight ( ) h" at bounding box center [1297, 338] width 311 height 538
type textarea "h"
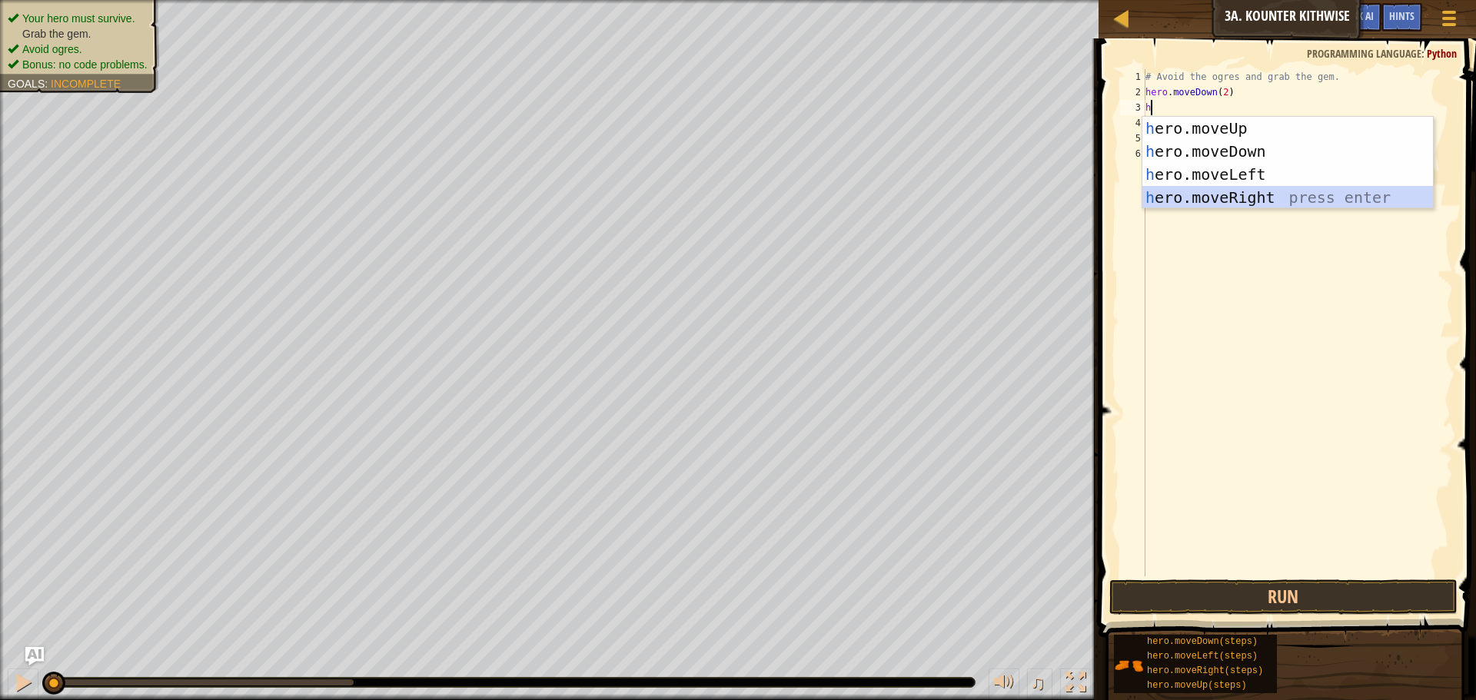
click at [1265, 196] on div "h ero.moveUp press enter h ero.moveDown press enter h ero.moveLeft press enter …" at bounding box center [1287, 186] width 291 height 138
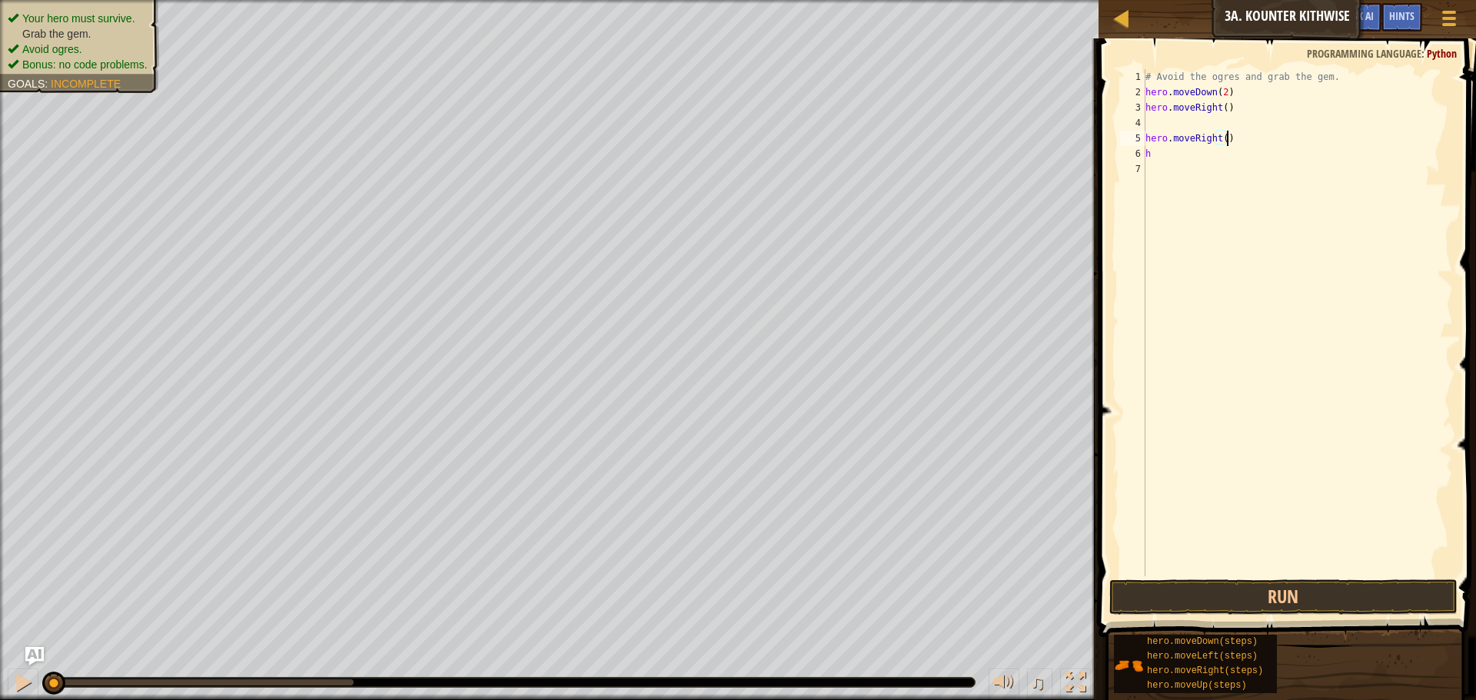
click at [1231, 140] on div "# Avoid the ogres and grab the gem. hero . moveDown ( 2 ) hero . moveRight ( ) …" at bounding box center [1297, 338] width 311 height 538
type textarea "h"
click at [1190, 153] on div "# Avoid the ogres and grab the gem. hero . moveDown ( 2 ) hero . moveRight ( ) h" at bounding box center [1297, 338] width 311 height 538
type textarea "h"
click at [1179, 122] on div "# Avoid the ogres and grab the gem. hero . moveDown ( 2 ) hero . moveRight ( )" at bounding box center [1297, 338] width 311 height 538
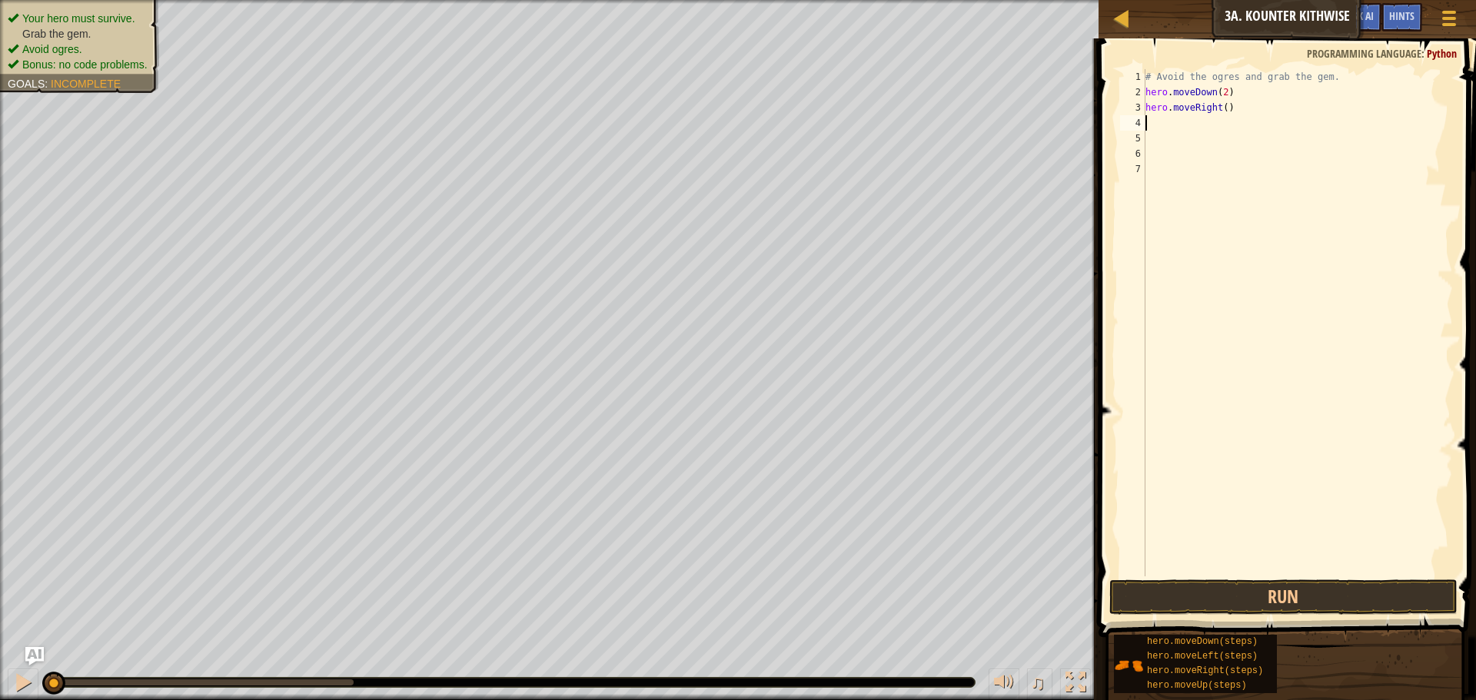
type textarea "h"
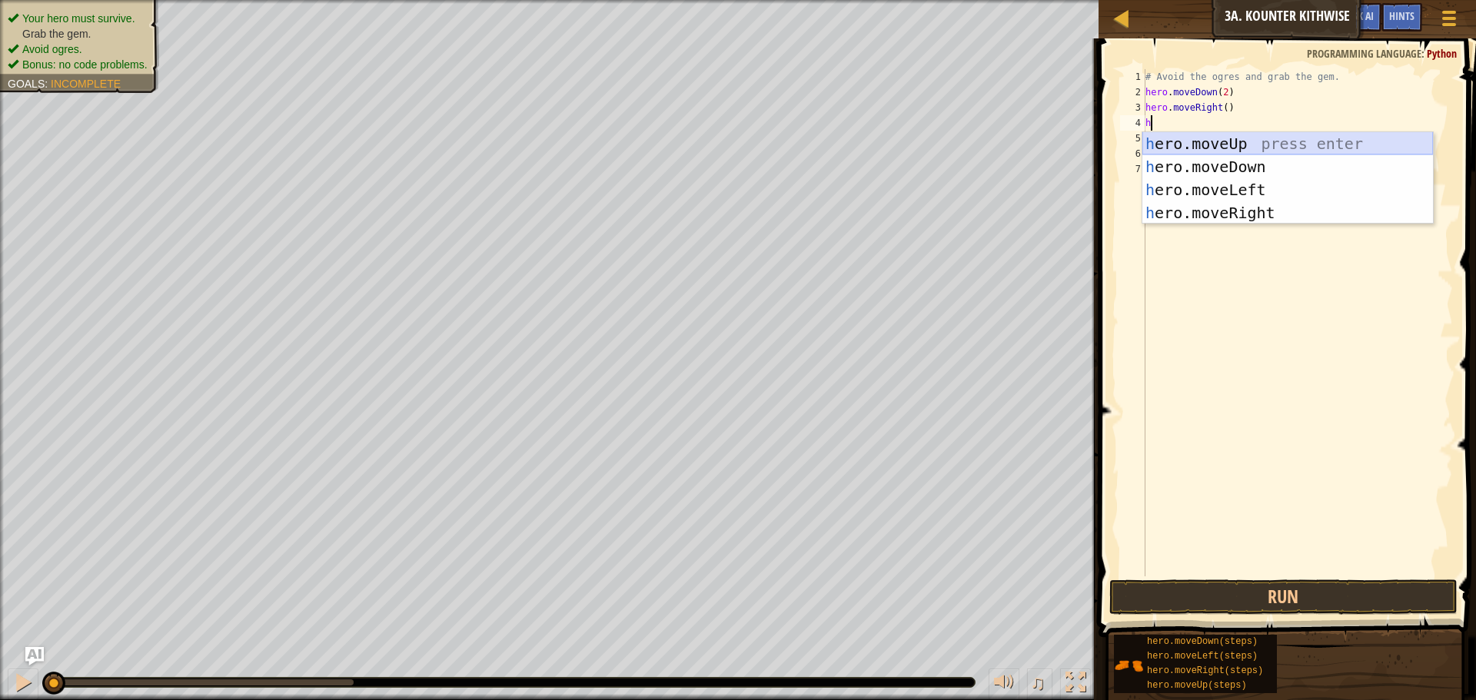
click at [1214, 142] on div "h ero.moveUp press enter h ero.moveDown press enter h ero.moveLeft press enter …" at bounding box center [1287, 201] width 291 height 138
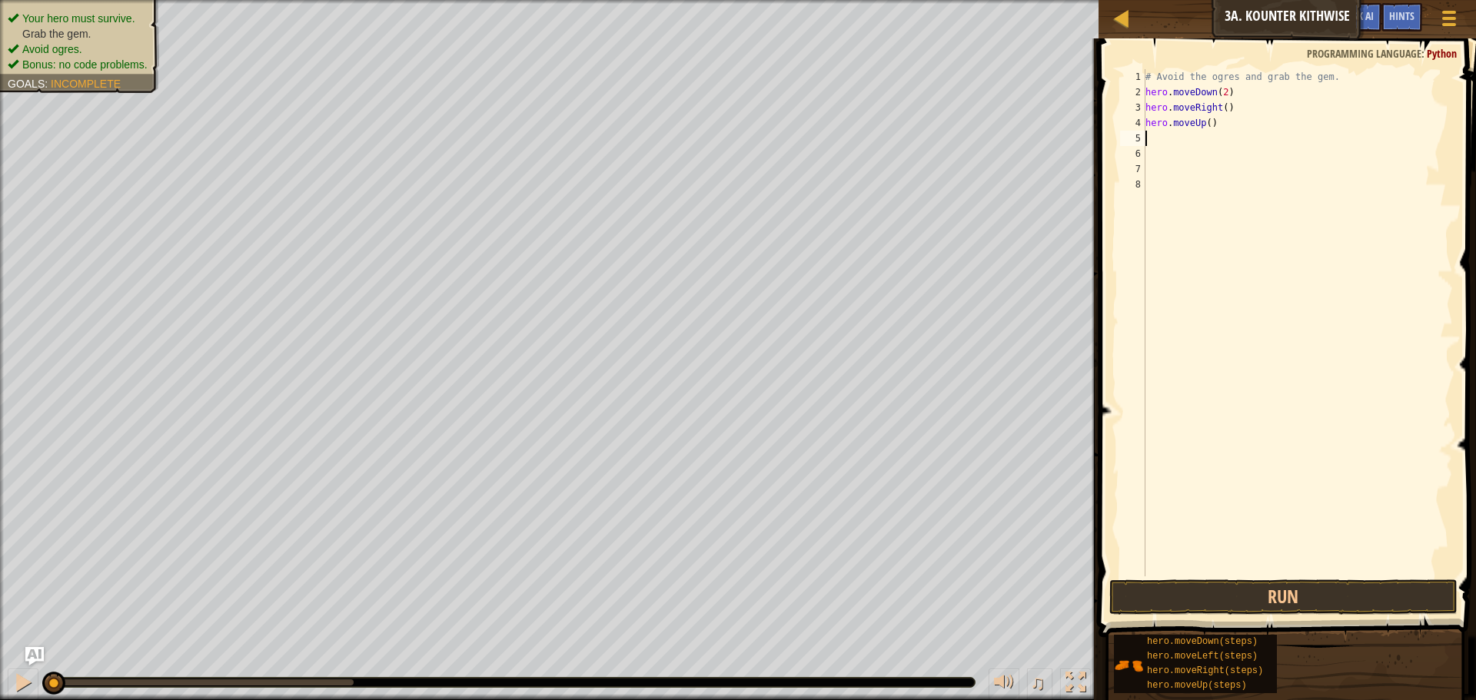
type textarea "h"
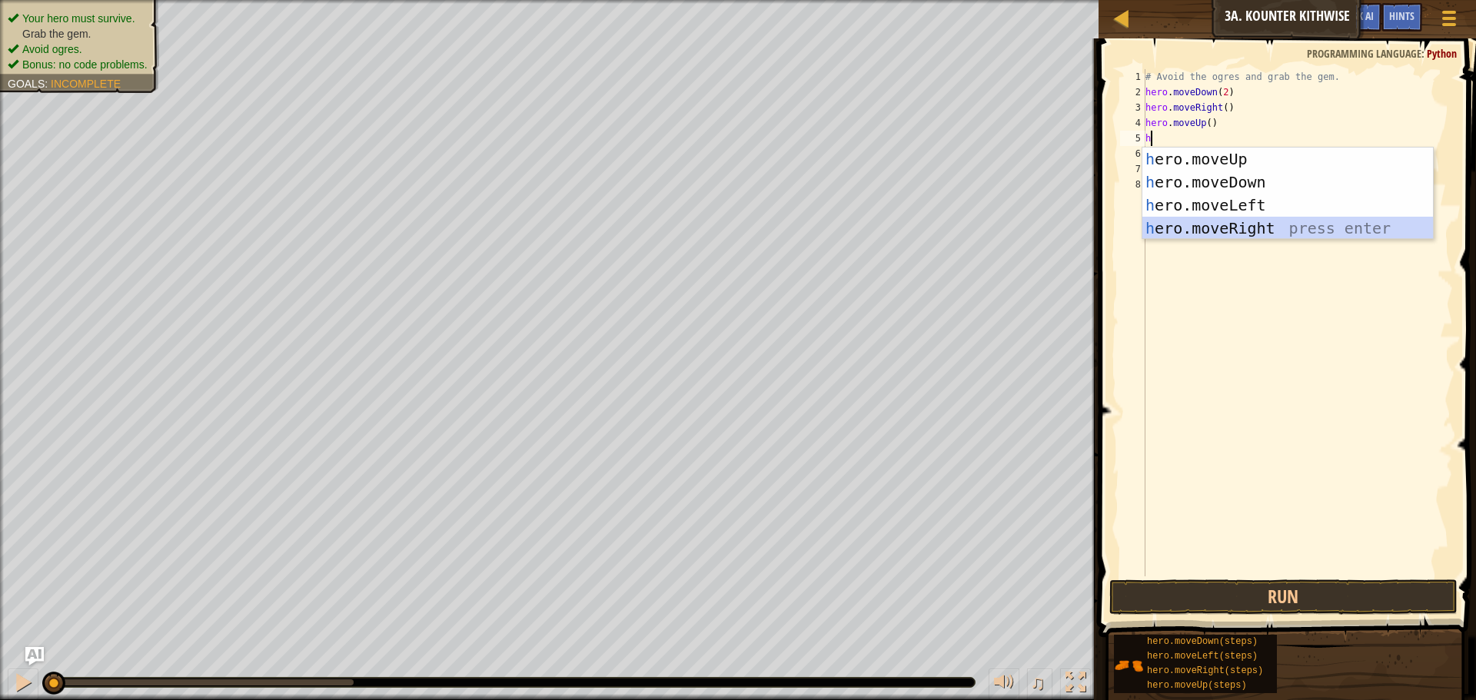
click at [1249, 225] on div "h ero.moveUp press enter h ero.moveDown press enter h ero.moveLeft press enter …" at bounding box center [1287, 217] width 291 height 138
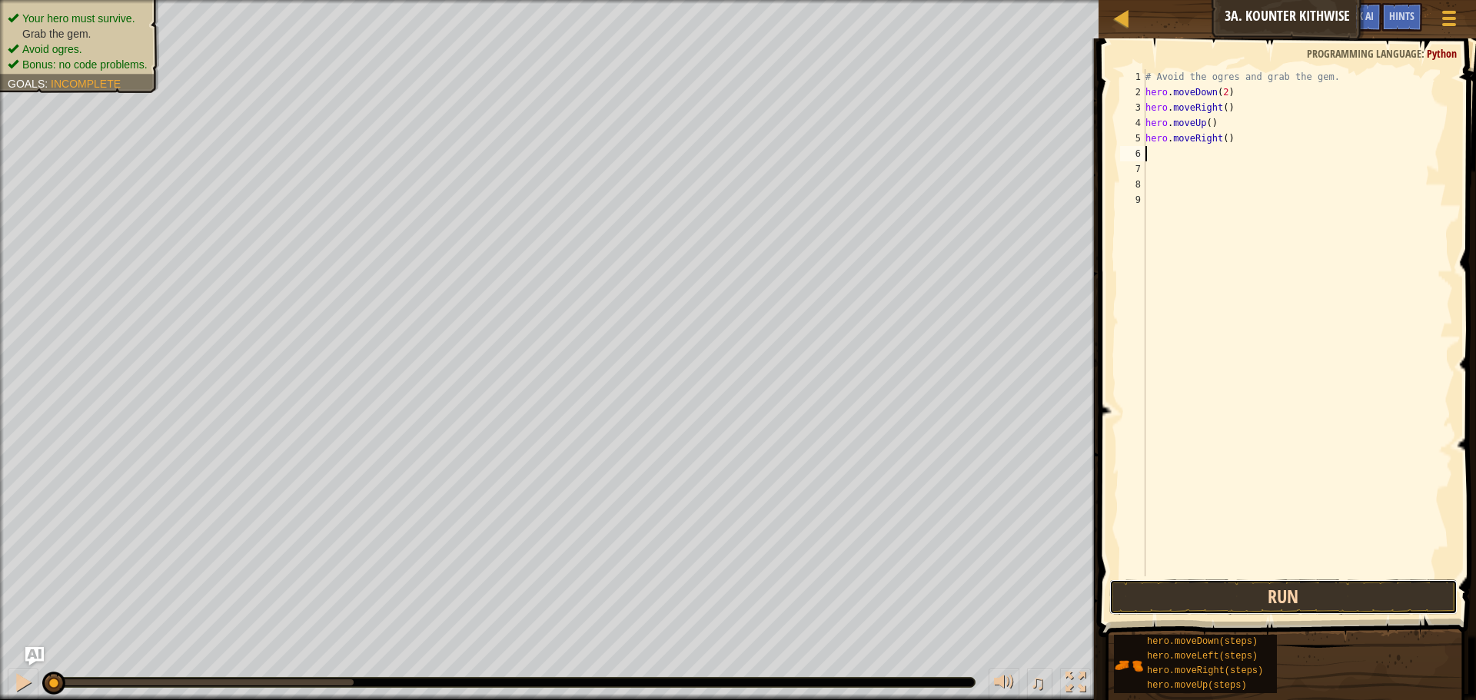
click at [1310, 598] on button "Run" at bounding box center [1283, 597] width 348 height 35
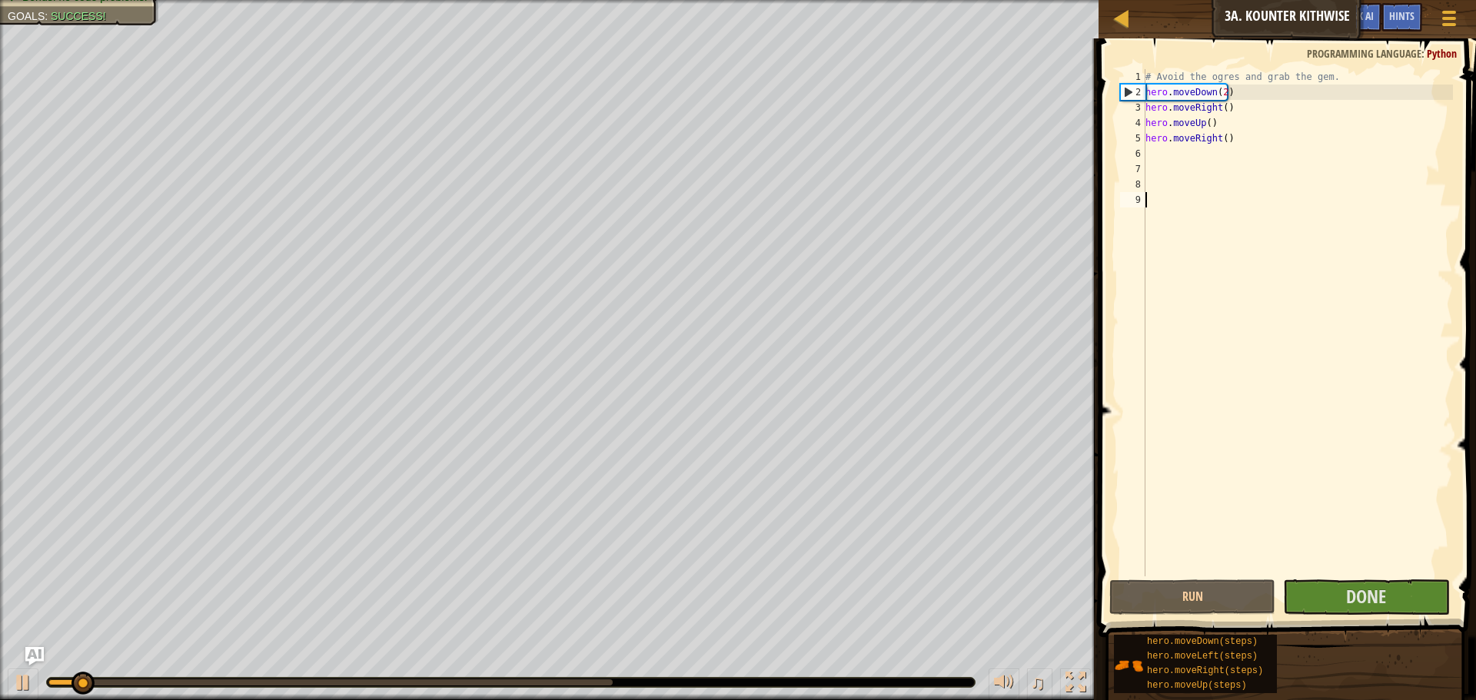
click at [1381, 576] on div "# Avoid the ogres and grab the gem. hero . moveDown ( 2 ) hero . moveRight ( ) …" at bounding box center [1297, 338] width 311 height 538
click at [1376, 590] on span "Done" at bounding box center [1366, 596] width 40 height 25
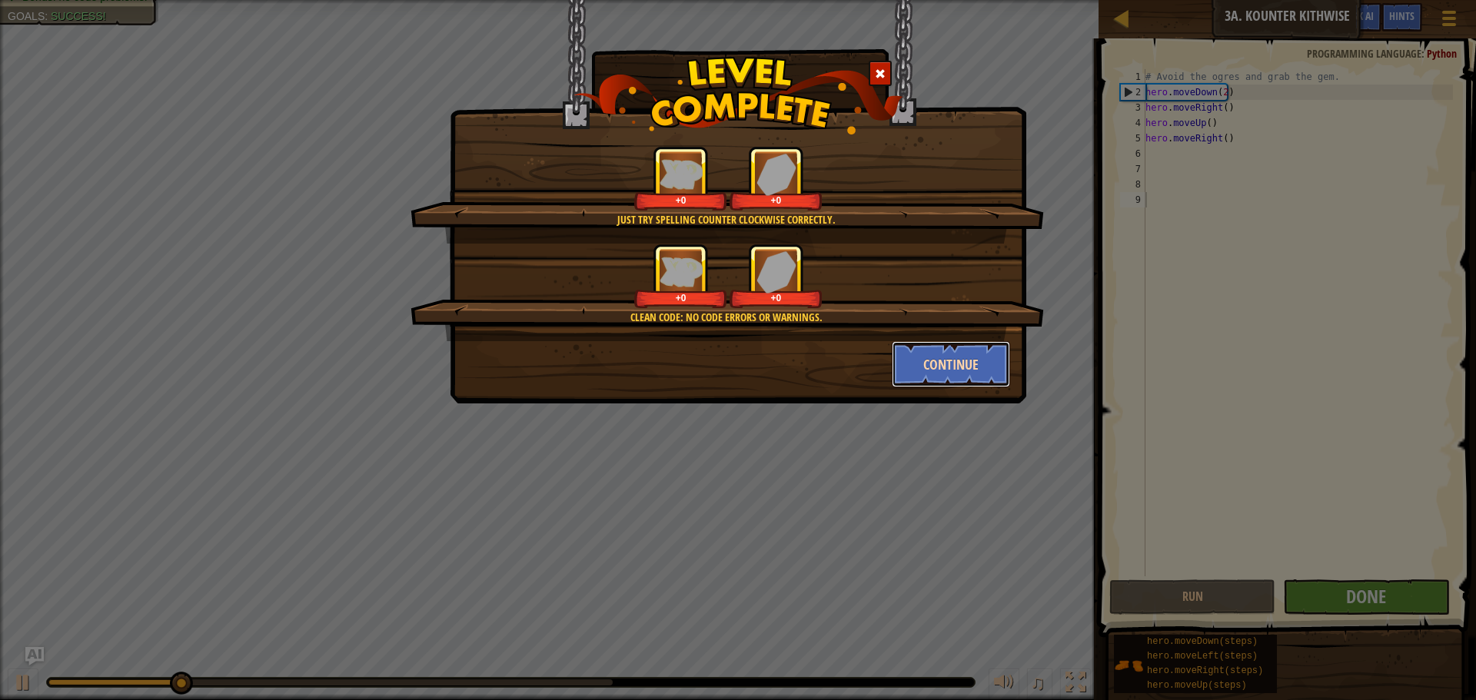
click at [938, 364] on button "Continue" at bounding box center [951, 364] width 119 height 46
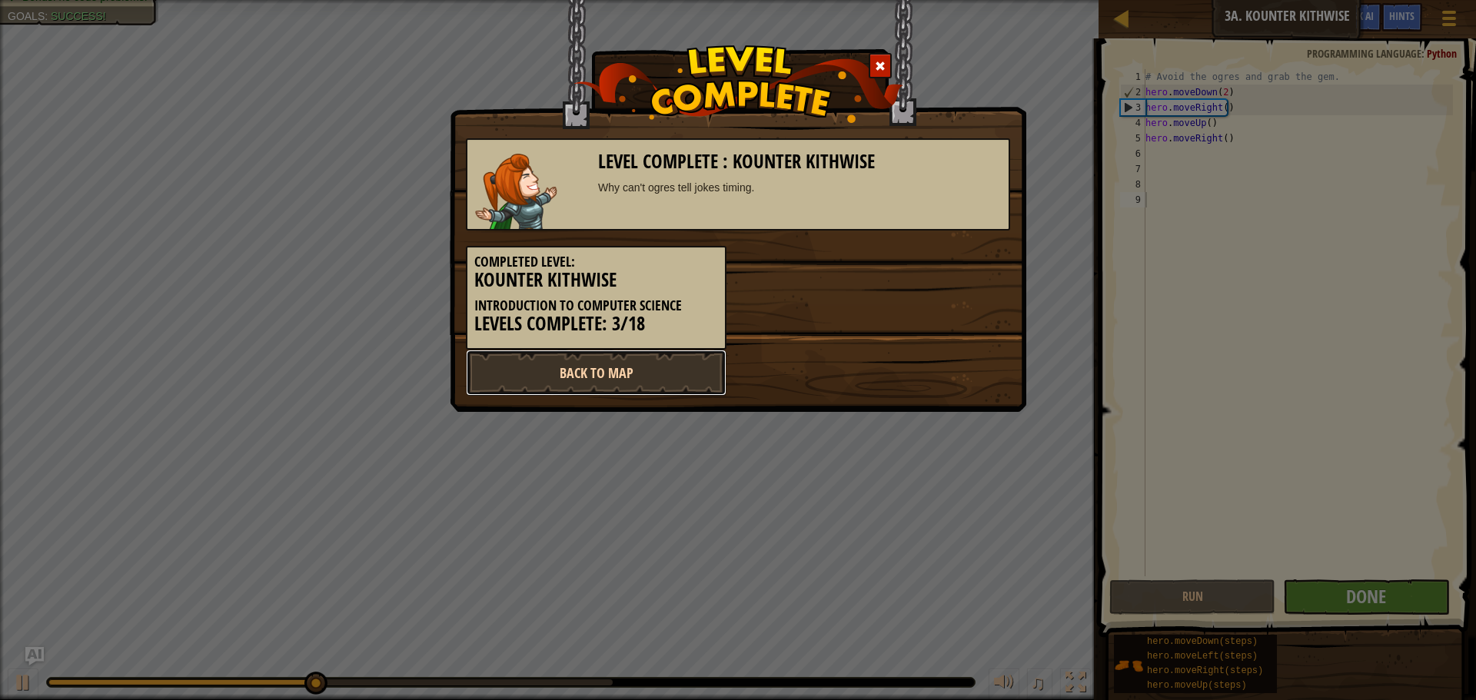
click at [656, 354] on link "Back to Map" at bounding box center [596, 373] width 261 height 46
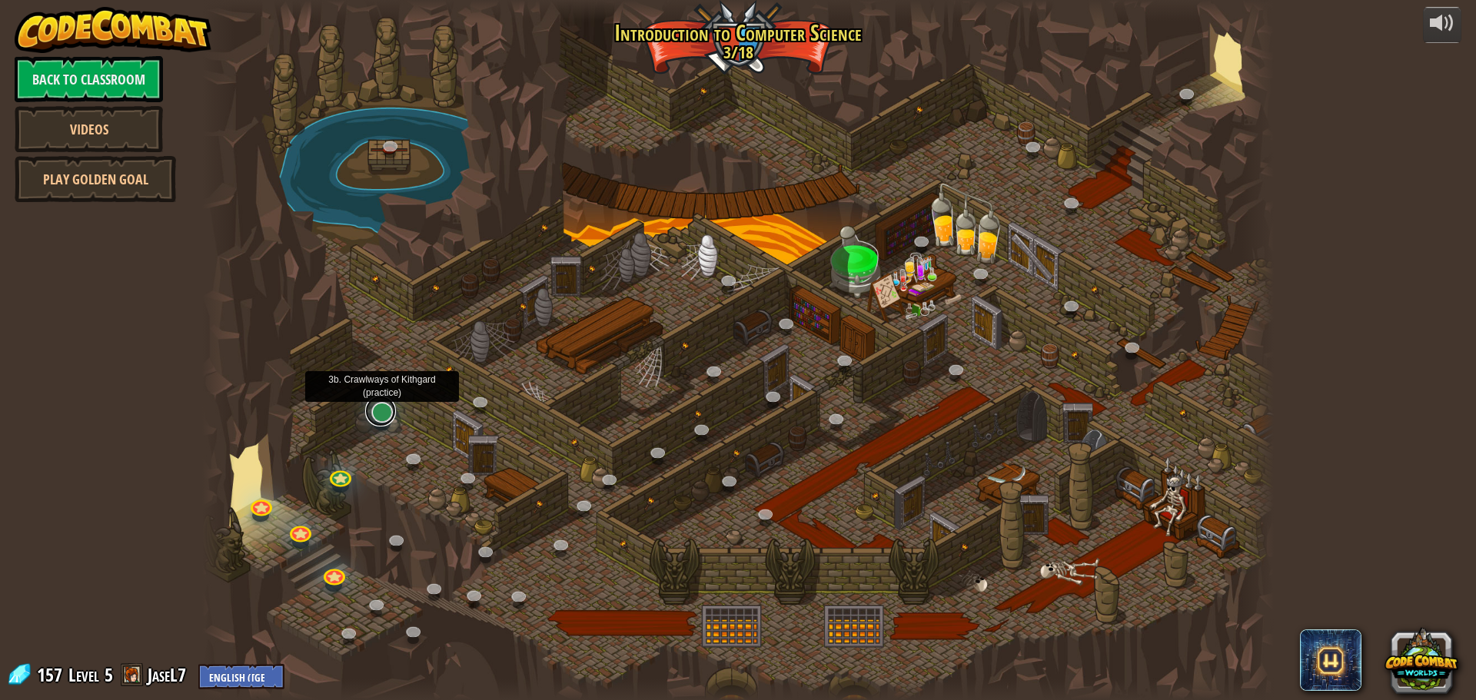
click at [386, 414] on link at bounding box center [380, 411] width 31 height 31
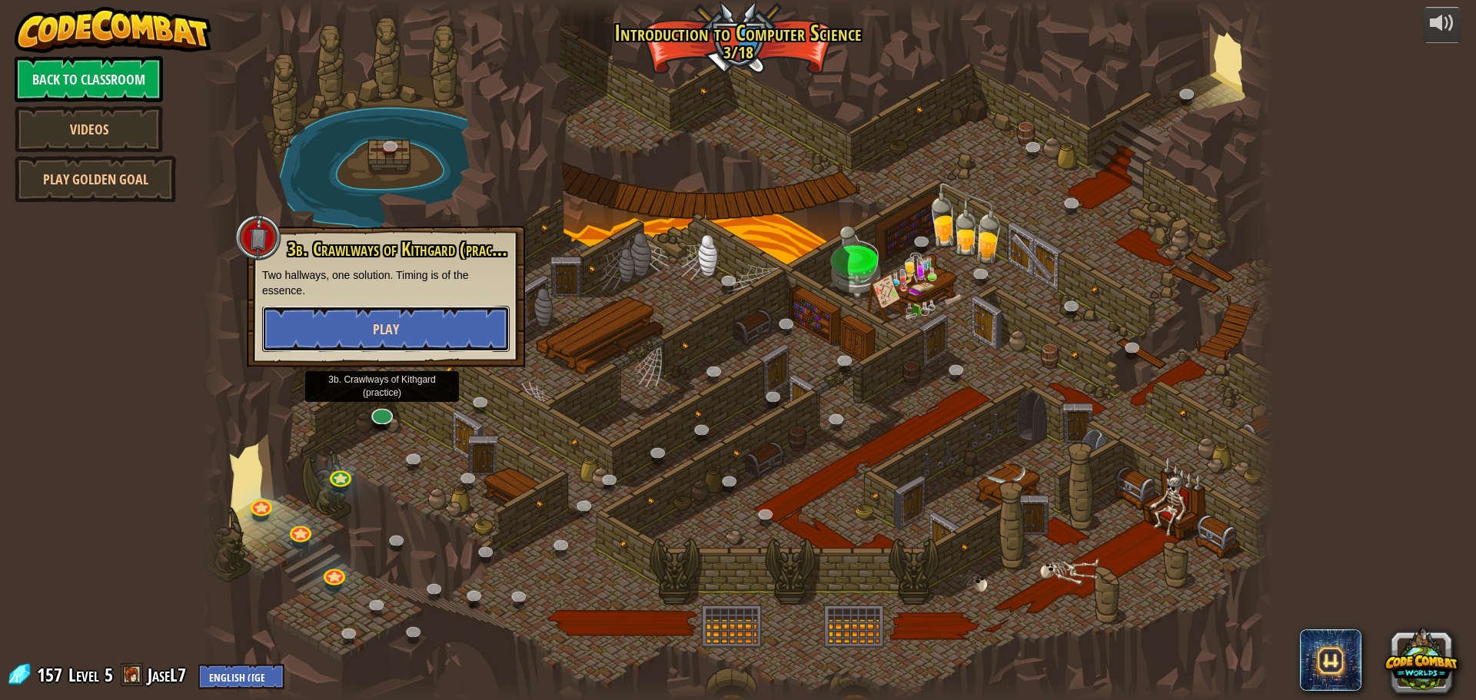
click at [429, 326] on button "Play" at bounding box center [385, 329] width 247 height 46
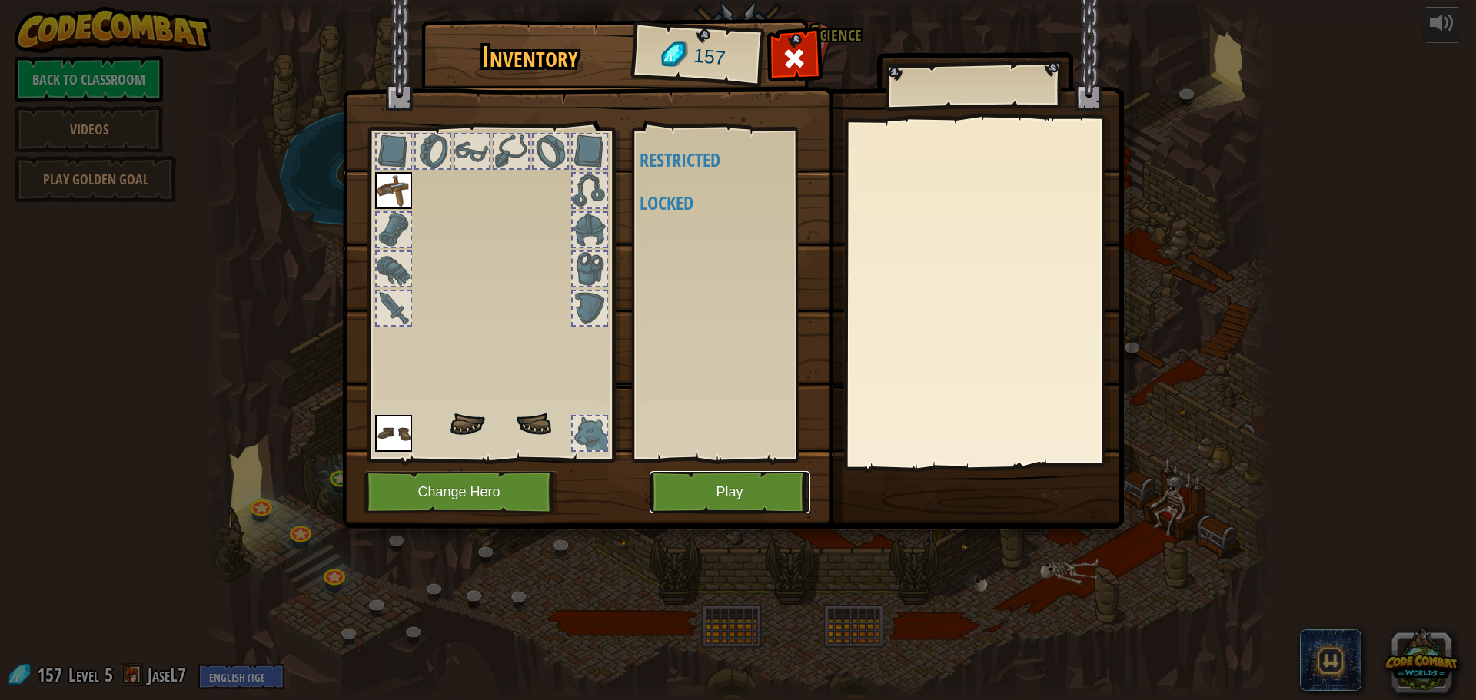
click at [713, 489] on button "Play" at bounding box center [729, 492] width 161 height 42
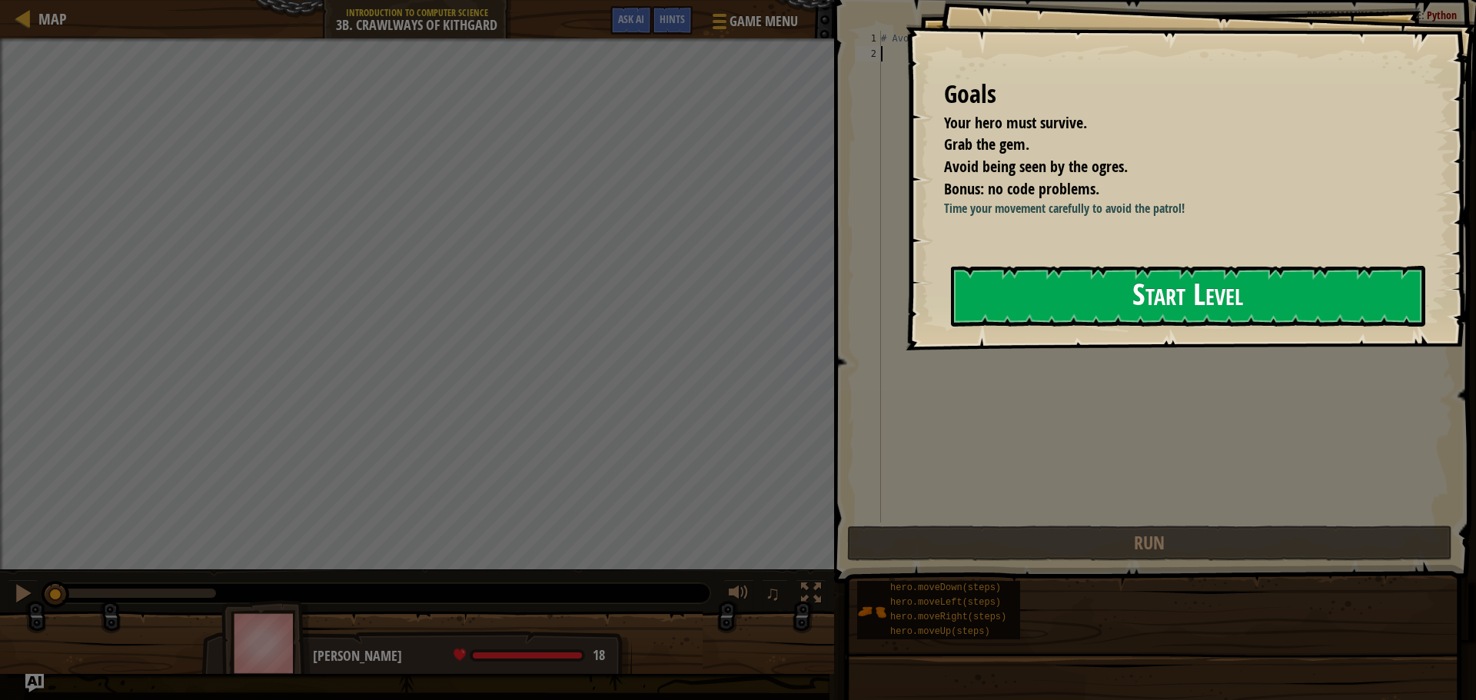
click at [1088, 283] on button "Start Level" at bounding box center [1188, 296] width 474 height 61
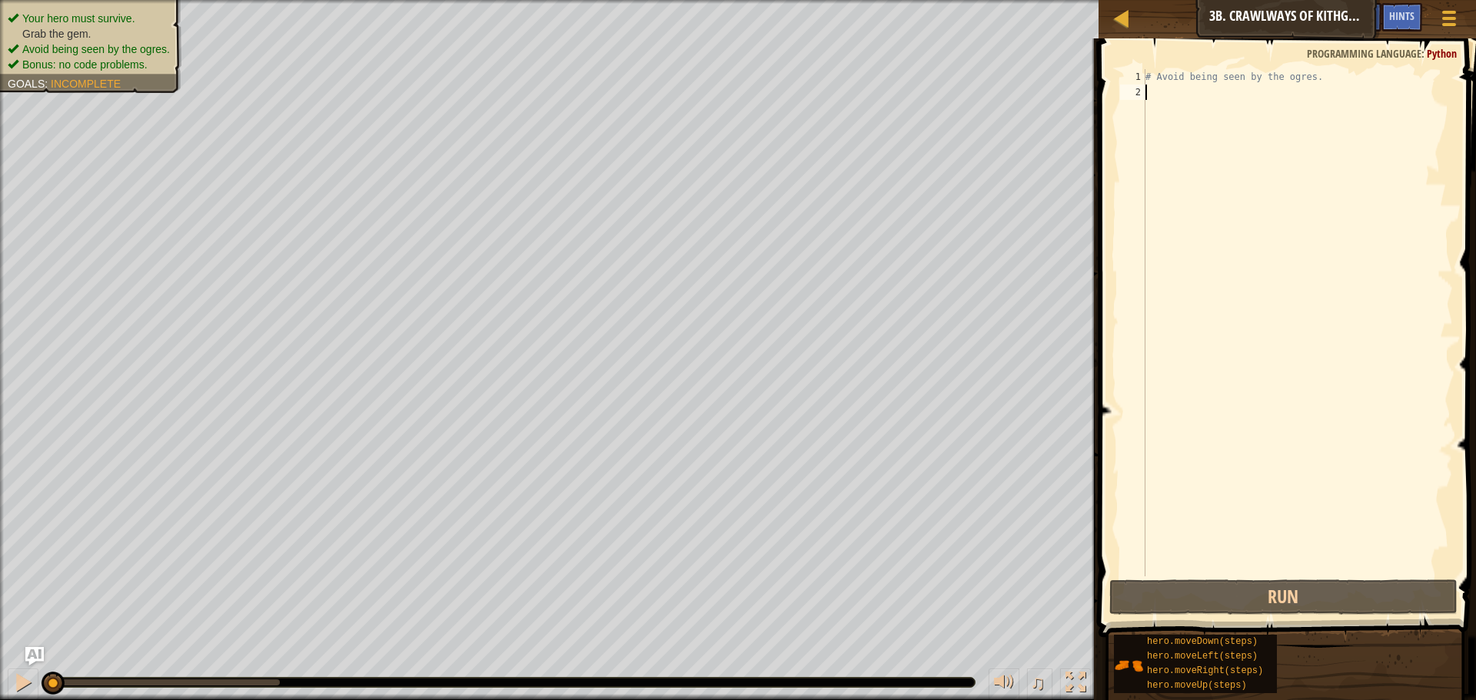
type textarea "h"
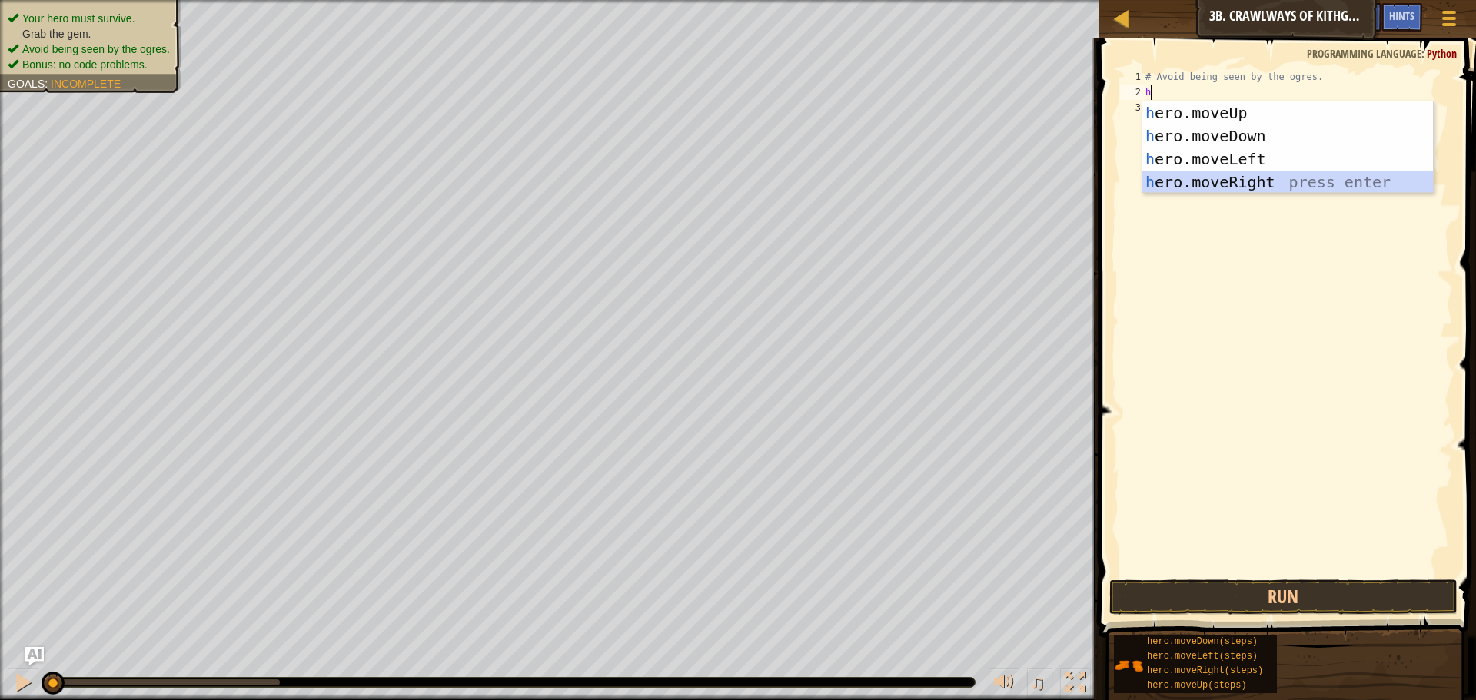
click at [1301, 176] on div "h ero.moveUp press enter h ero.moveDown press enter h ero.moveLeft press enter …" at bounding box center [1287, 170] width 291 height 138
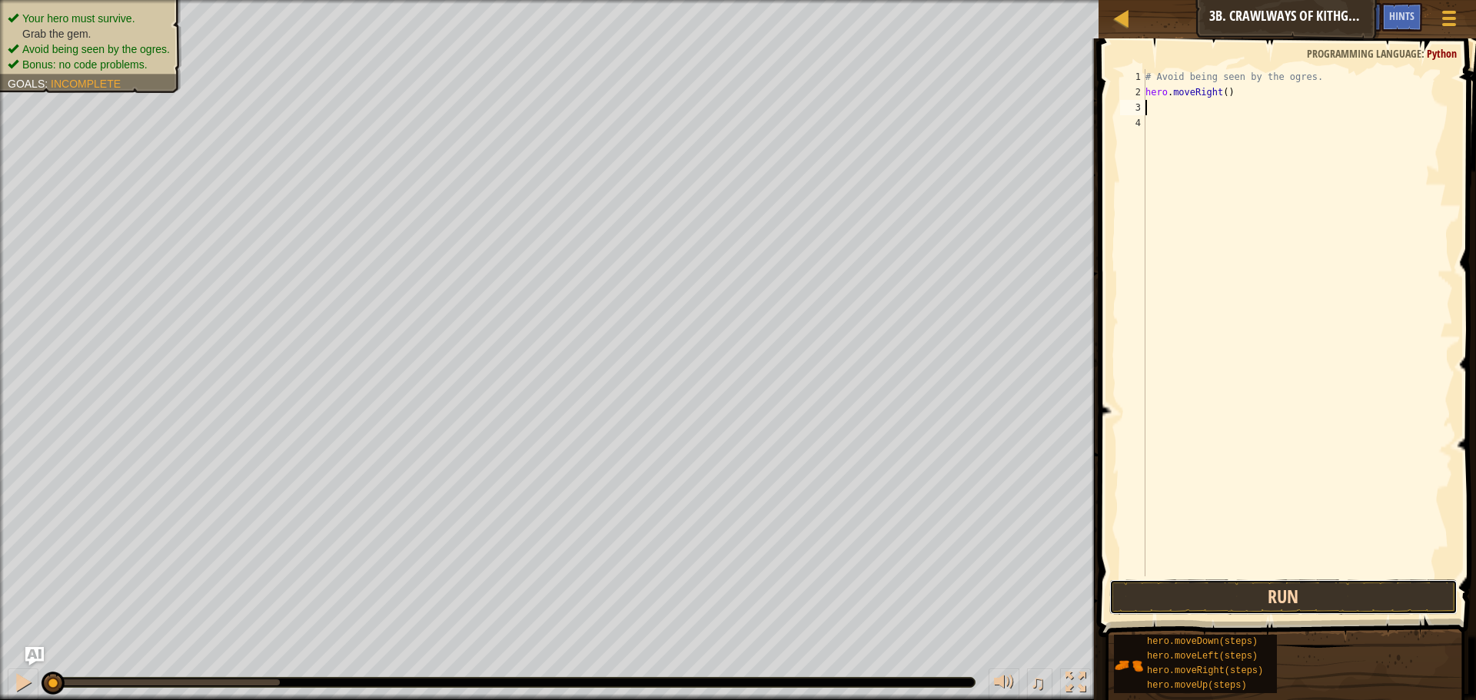
click at [1312, 599] on button "Run" at bounding box center [1283, 597] width 348 height 35
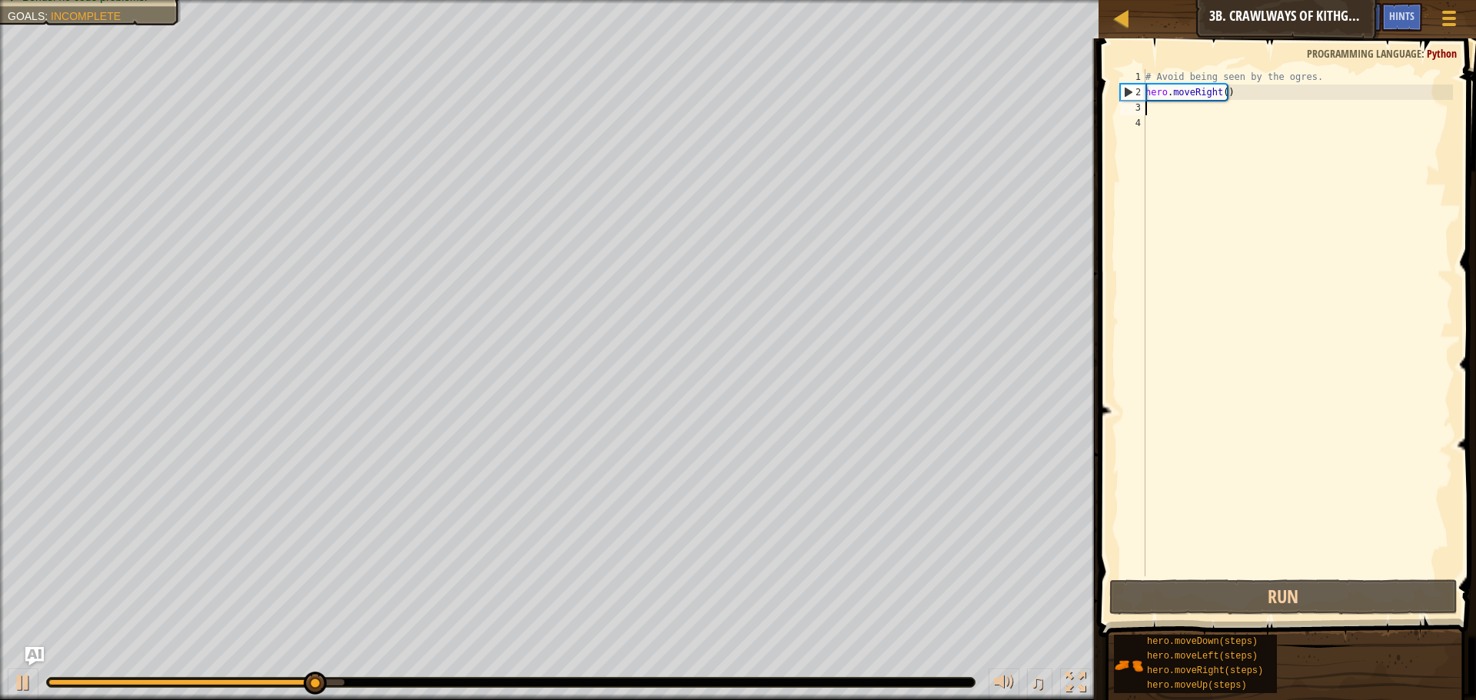
type textarea "h"
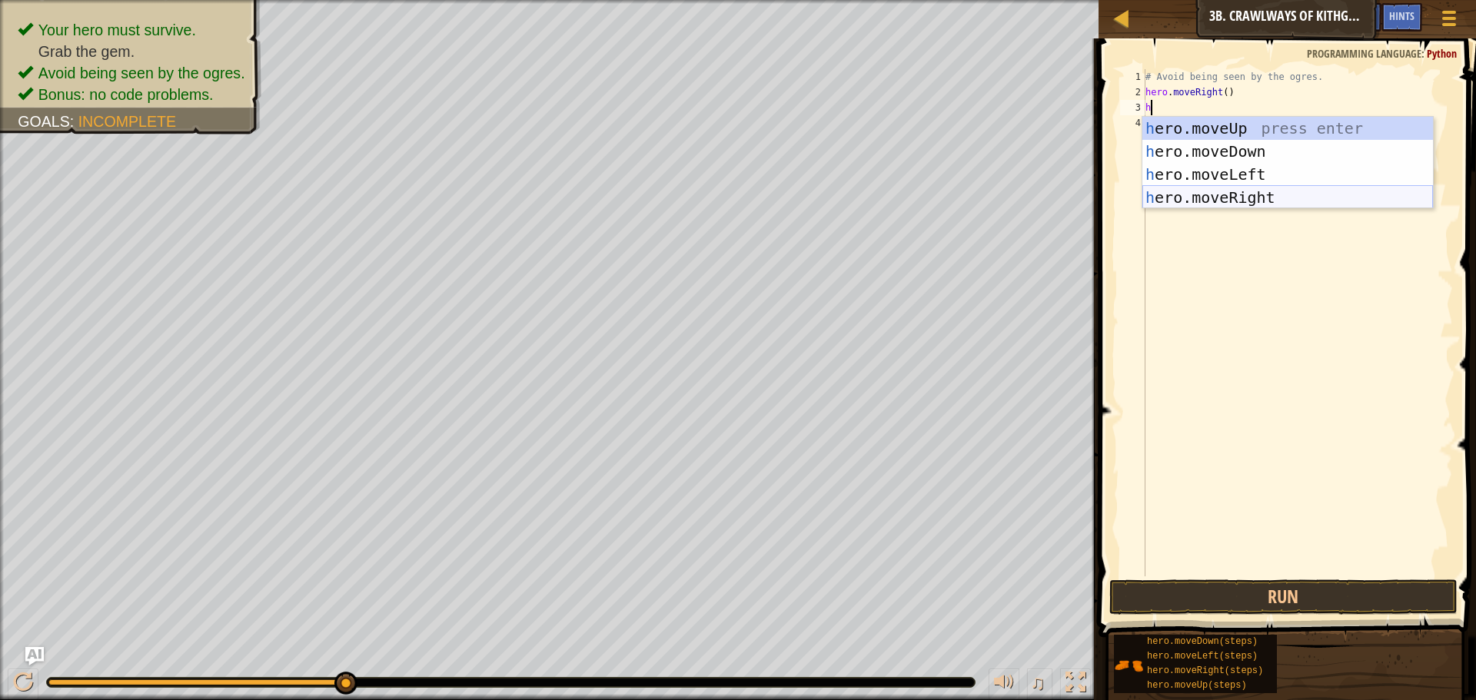
click at [1250, 193] on div "h ero.moveUp press enter h ero.moveDown press enter h ero.moveLeft press enter …" at bounding box center [1287, 186] width 291 height 138
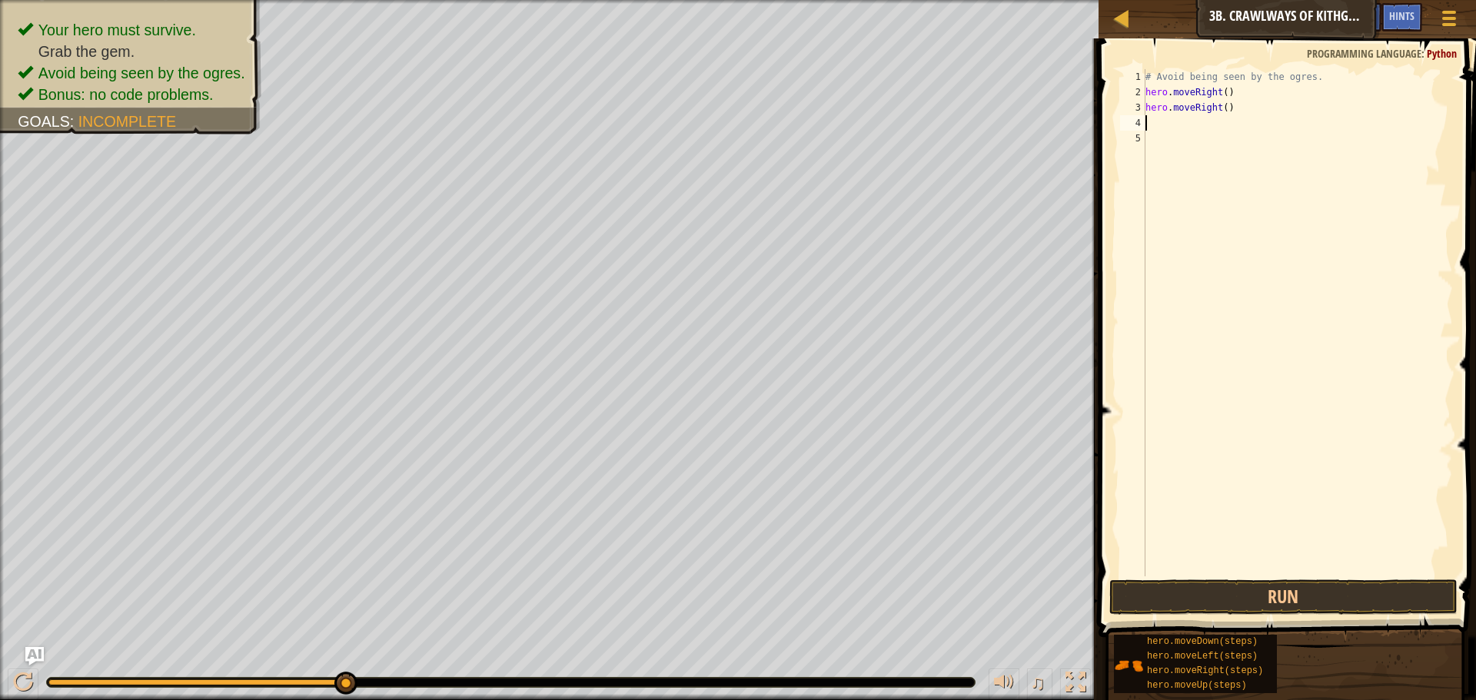
click at [1299, 567] on div "# Avoid being seen by the ogres. hero . moveRight ( ) hero . moveRight ( )" at bounding box center [1297, 338] width 311 height 538
click at [1298, 601] on button "Run" at bounding box center [1283, 597] width 348 height 35
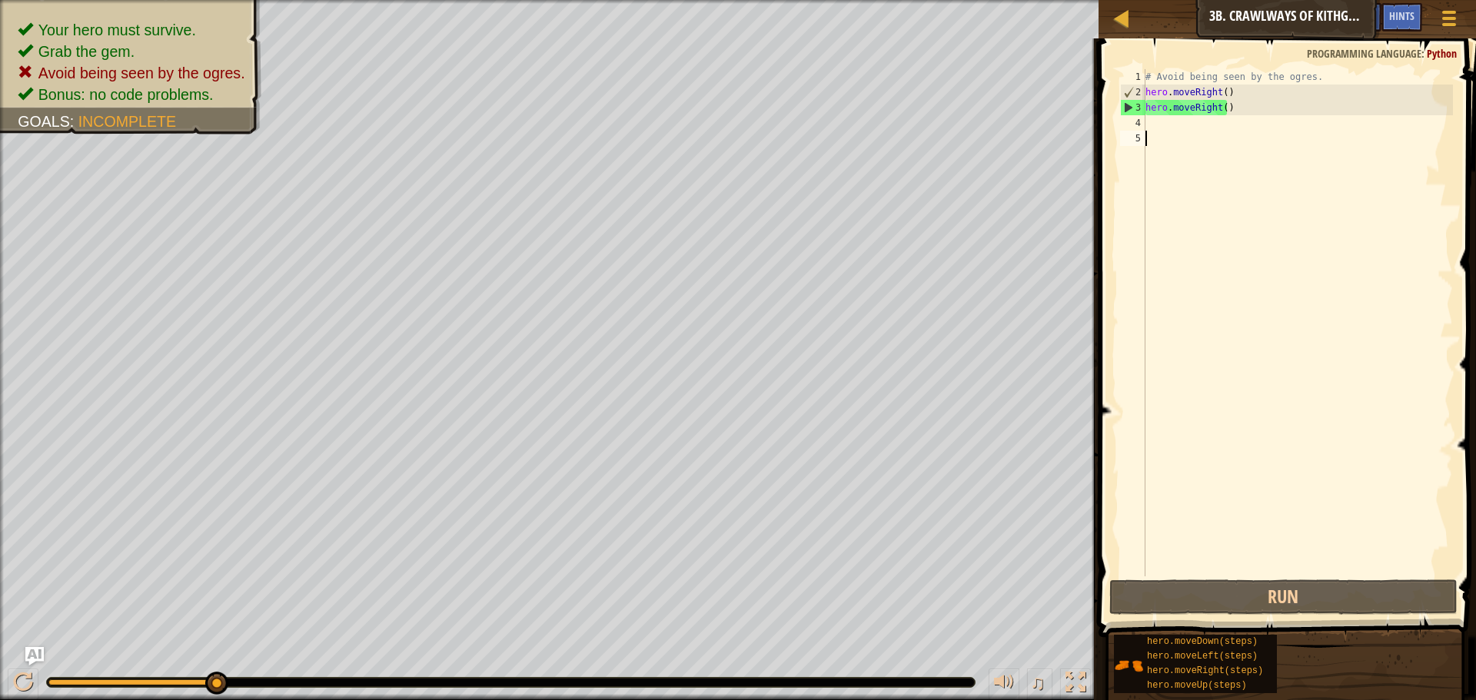
click at [1237, 105] on div "# Avoid being seen by the ogres. hero . moveRight ( ) hero . moveRight ( )" at bounding box center [1297, 338] width 311 height 538
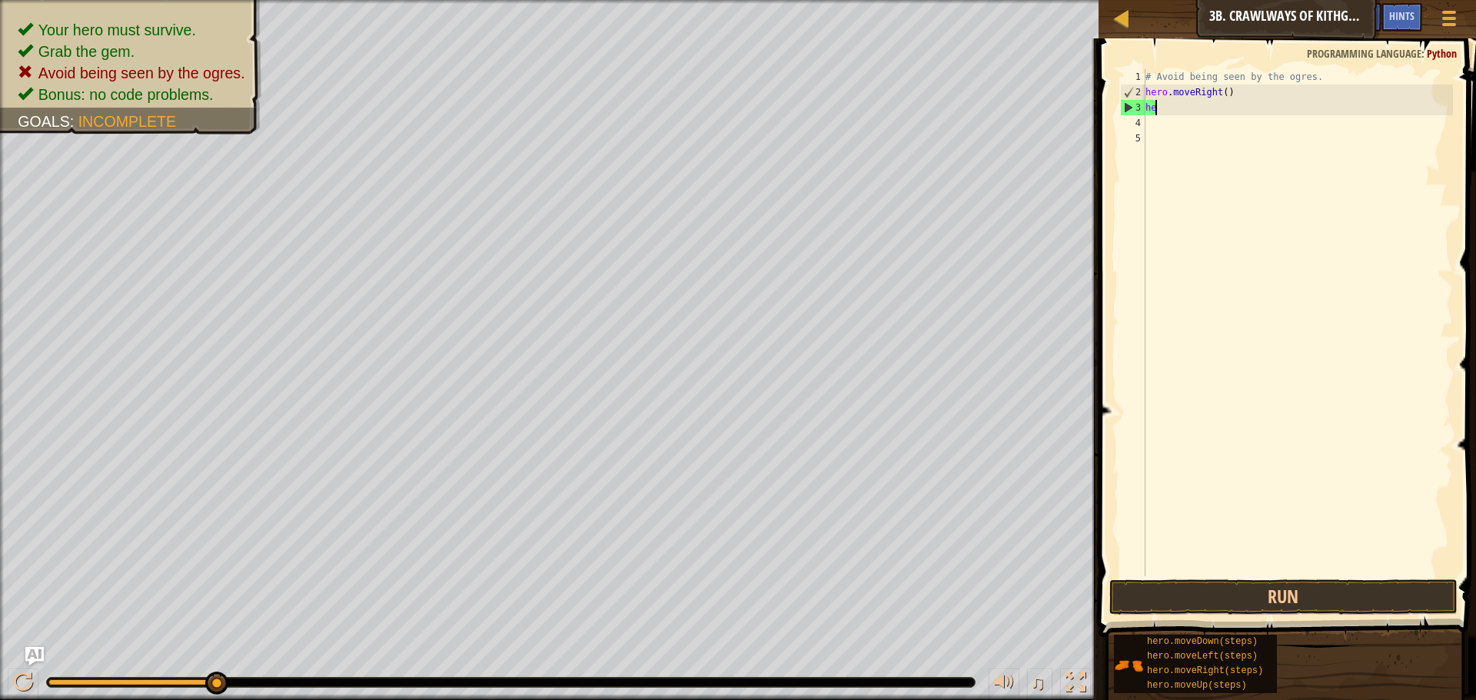
type textarea "h"
click at [1184, 133] on div "# Avoid being seen by the ogres. hero . moveRight ( )" at bounding box center [1297, 338] width 311 height 538
click at [1183, 122] on div "# Avoid being seen by the ogres. hero . moveRight ( )" at bounding box center [1297, 338] width 311 height 538
type textarea "h"
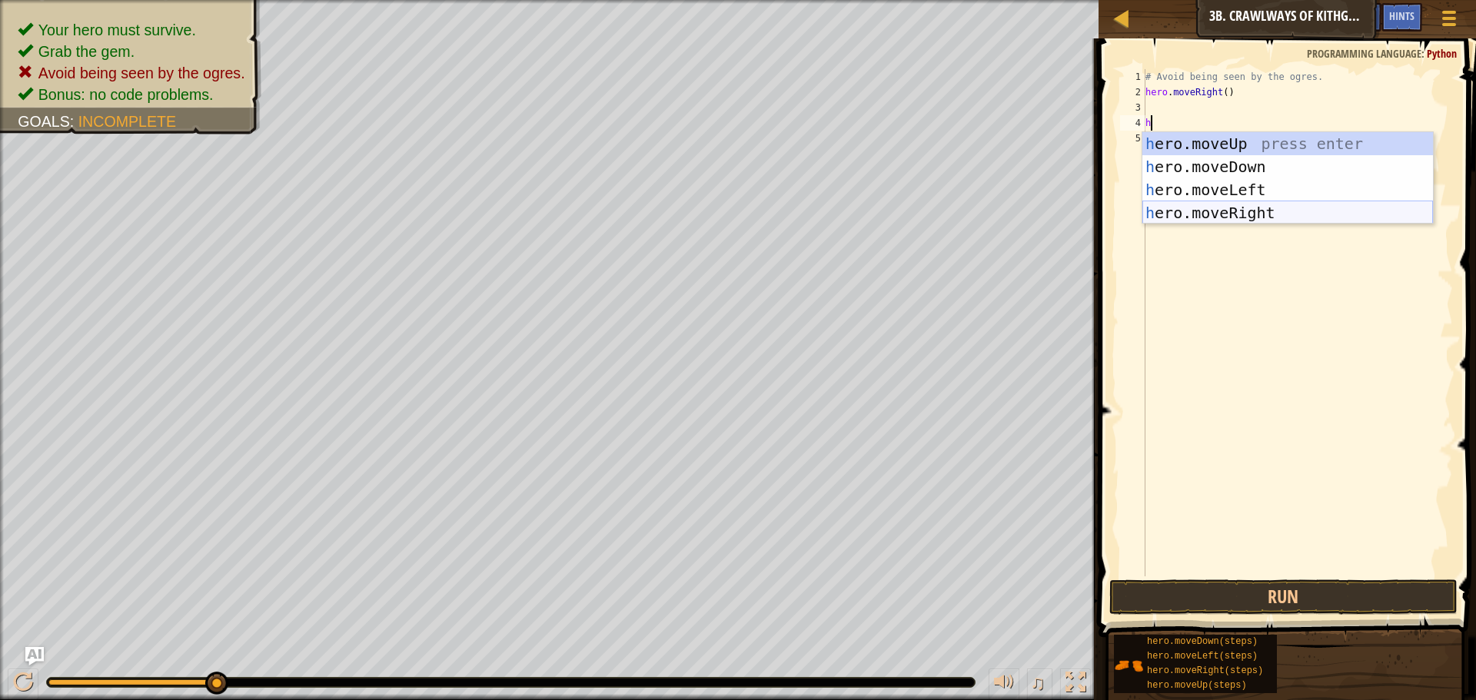
click at [1217, 207] on div "h ero.moveUp press enter h ero.moveDown press enter h ero.moveLeft press enter …" at bounding box center [1287, 201] width 291 height 138
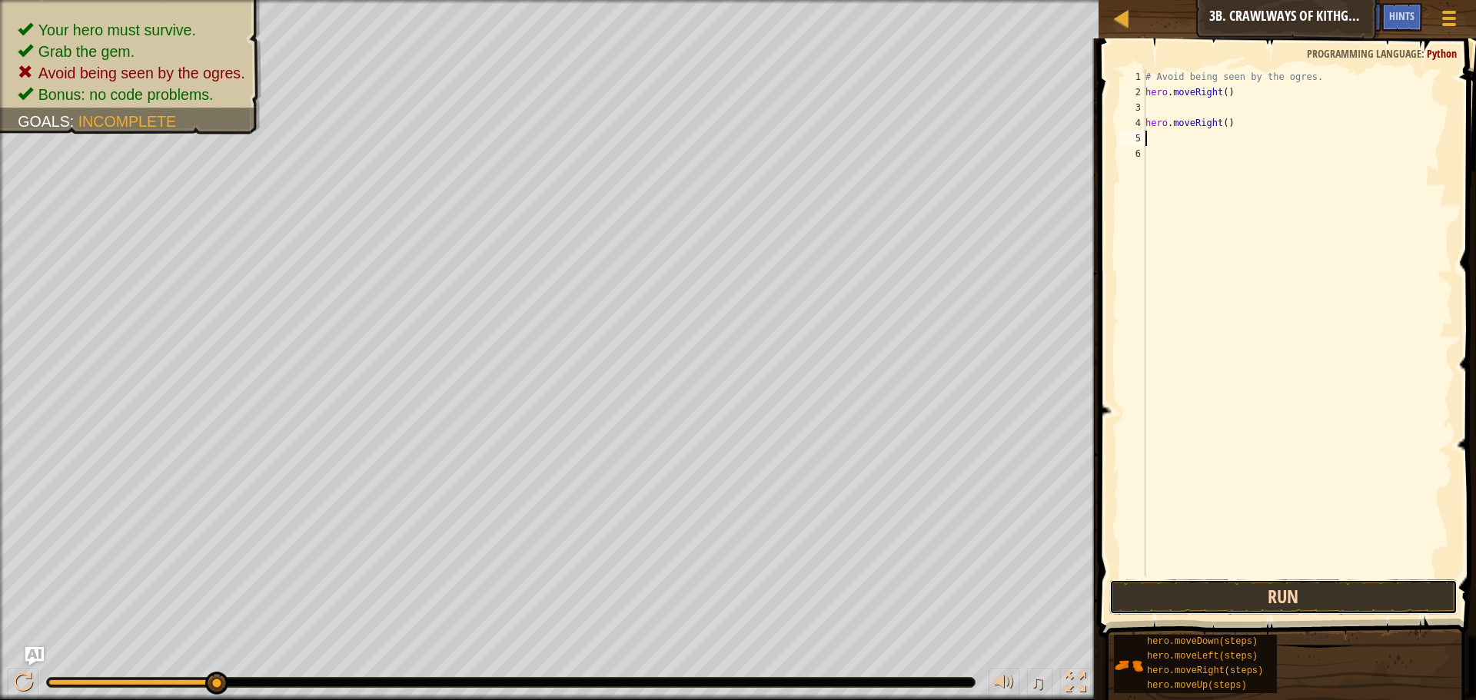
click at [1258, 588] on button "Run" at bounding box center [1283, 597] width 348 height 35
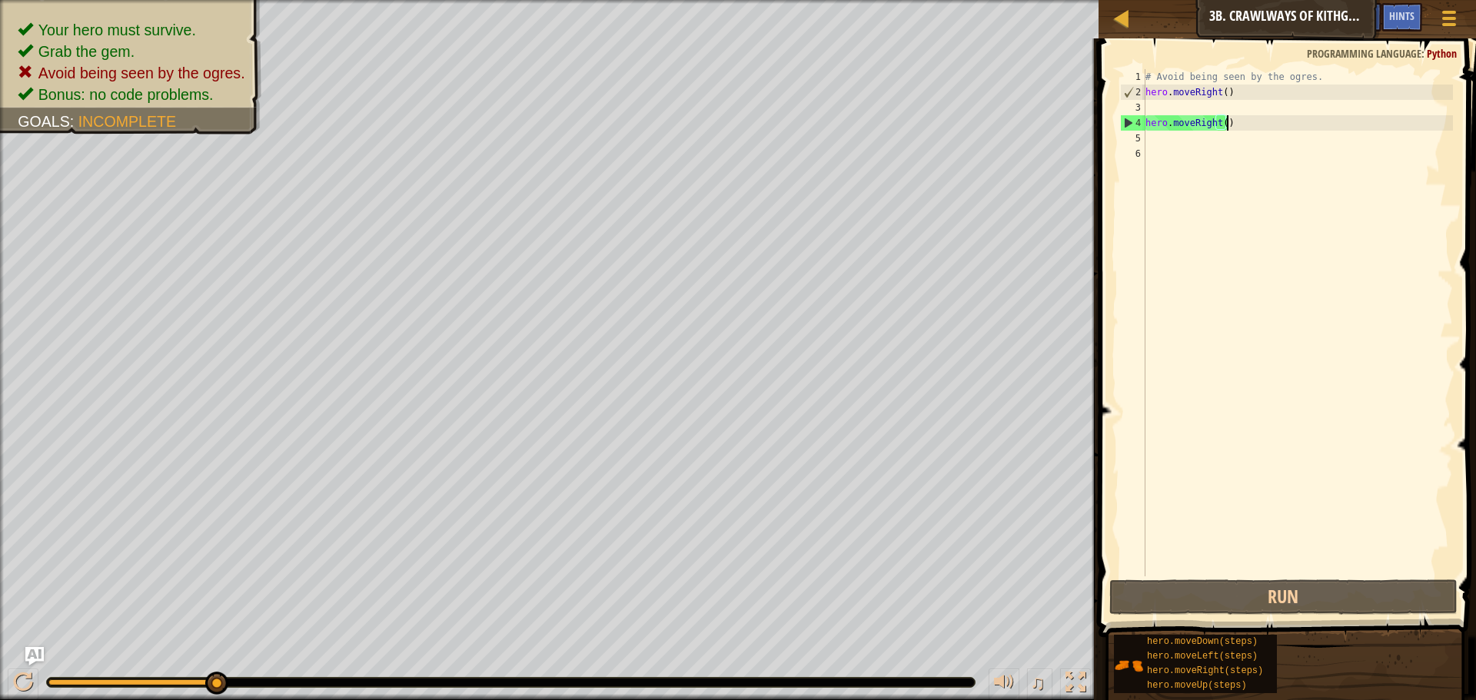
click at [1231, 120] on div "# Avoid being seen by the ogres. hero . moveRight ( ) hero . moveRight ( )" at bounding box center [1297, 338] width 311 height 538
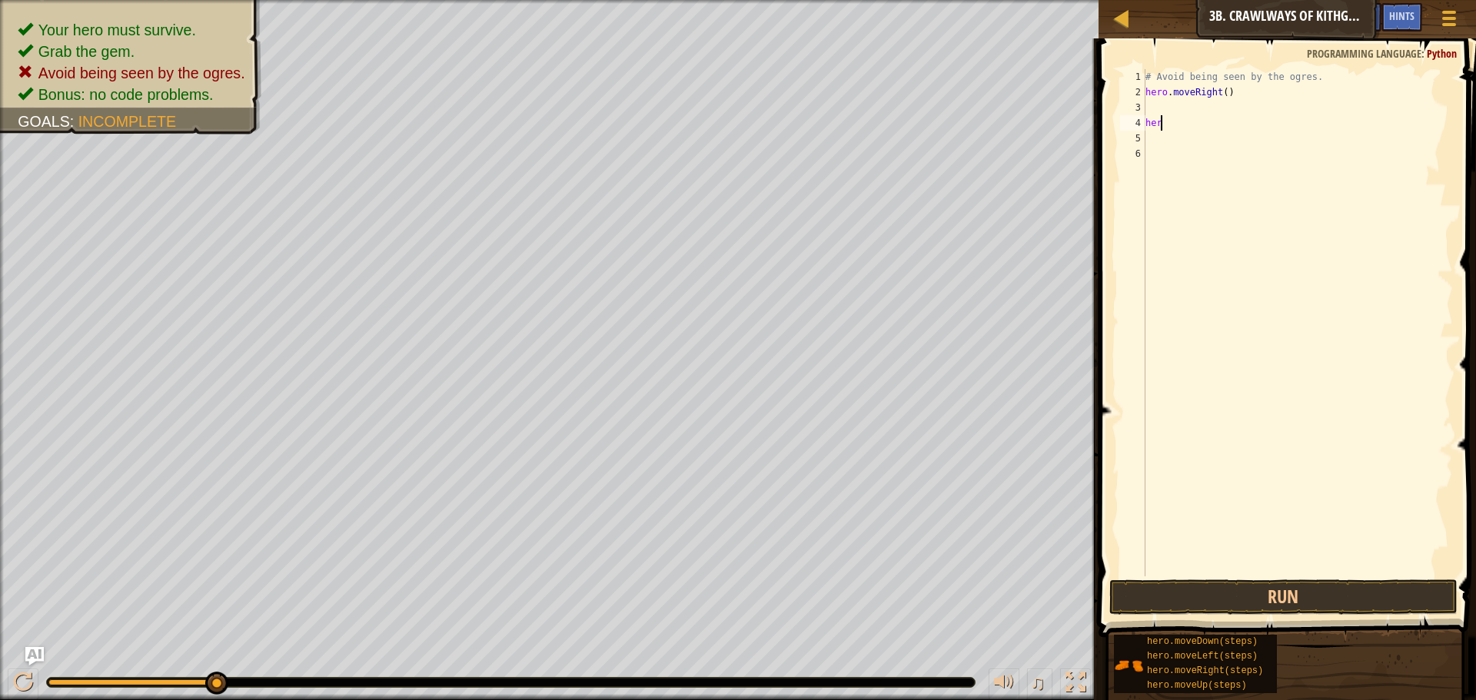
type textarea "h"
click at [1168, 105] on div "# Avoid being seen by the ogres. hero . moveRight ( )" at bounding box center [1297, 338] width 311 height 538
type textarea "h"
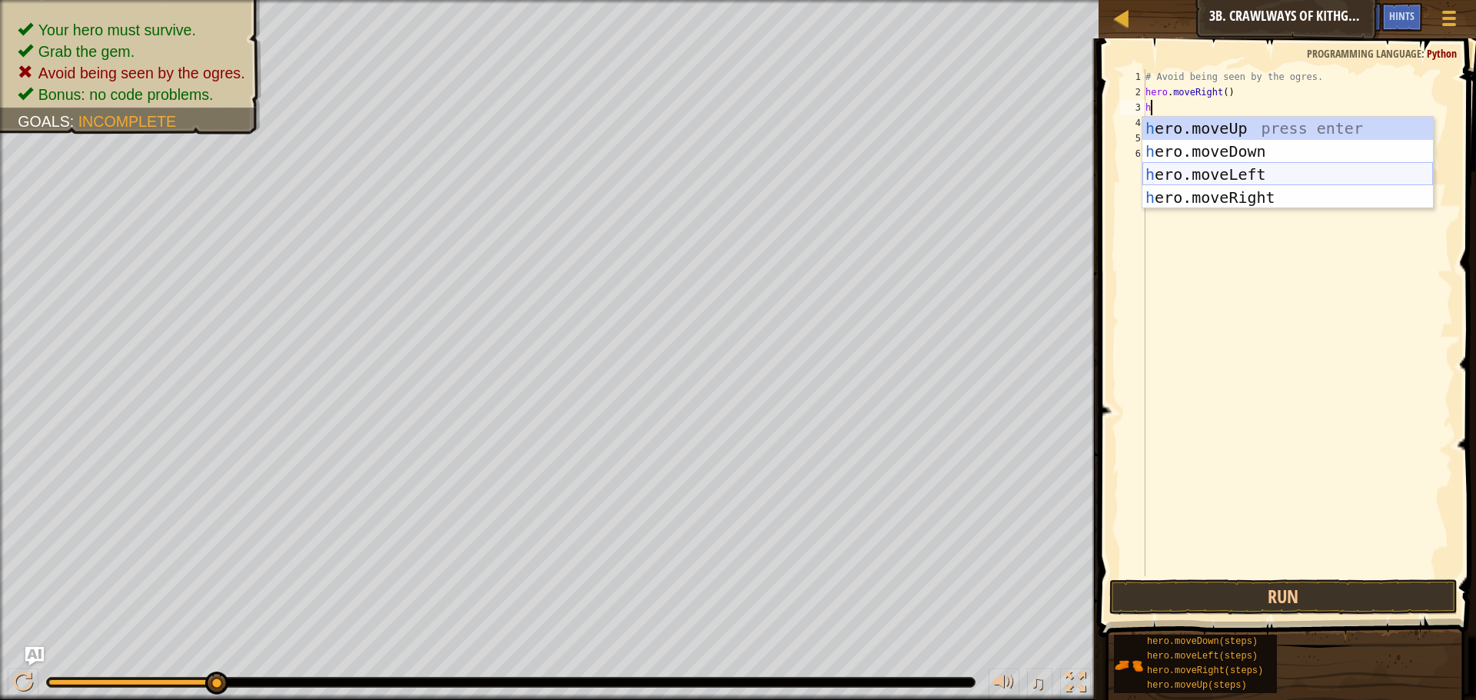
click at [1212, 165] on div "h ero.moveUp press enter h ero.moveDown press enter h ero.moveLeft press enter …" at bounding box center [1287, 186] width 291 height 138
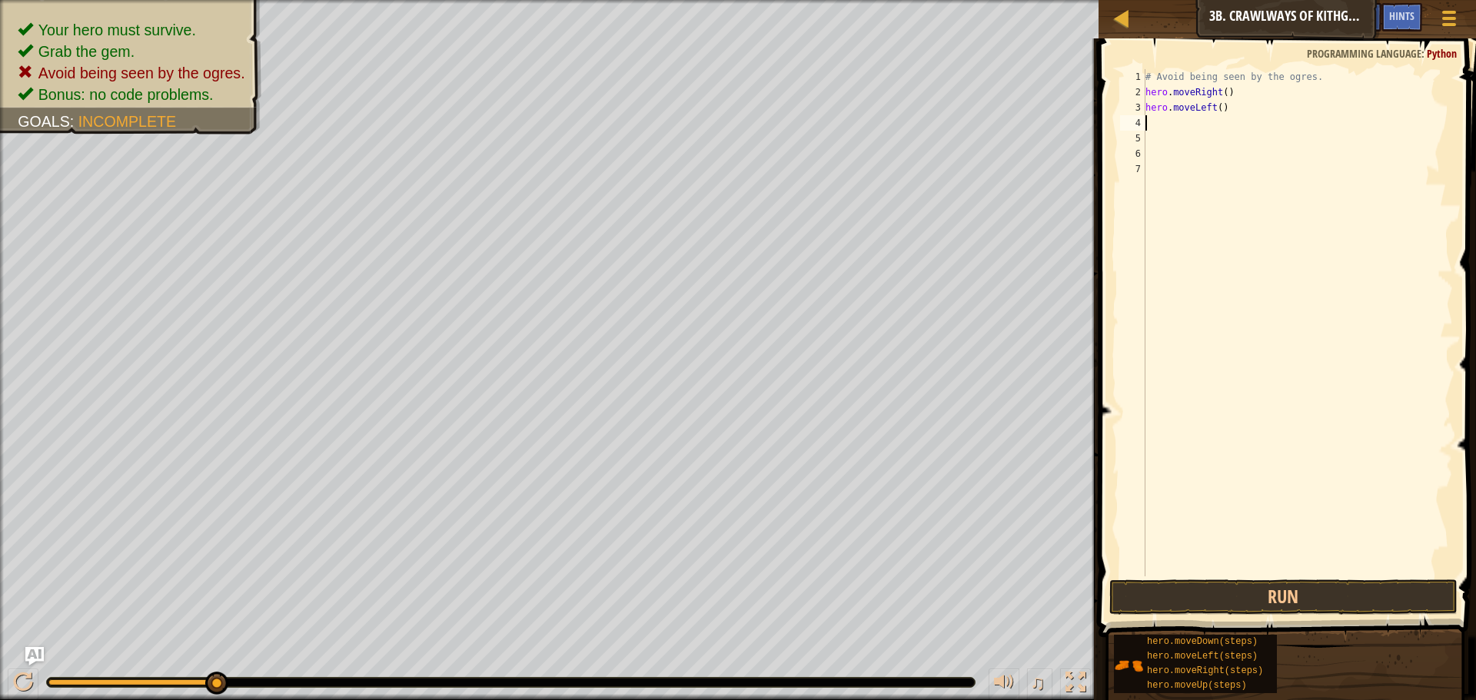
type textarea "h"
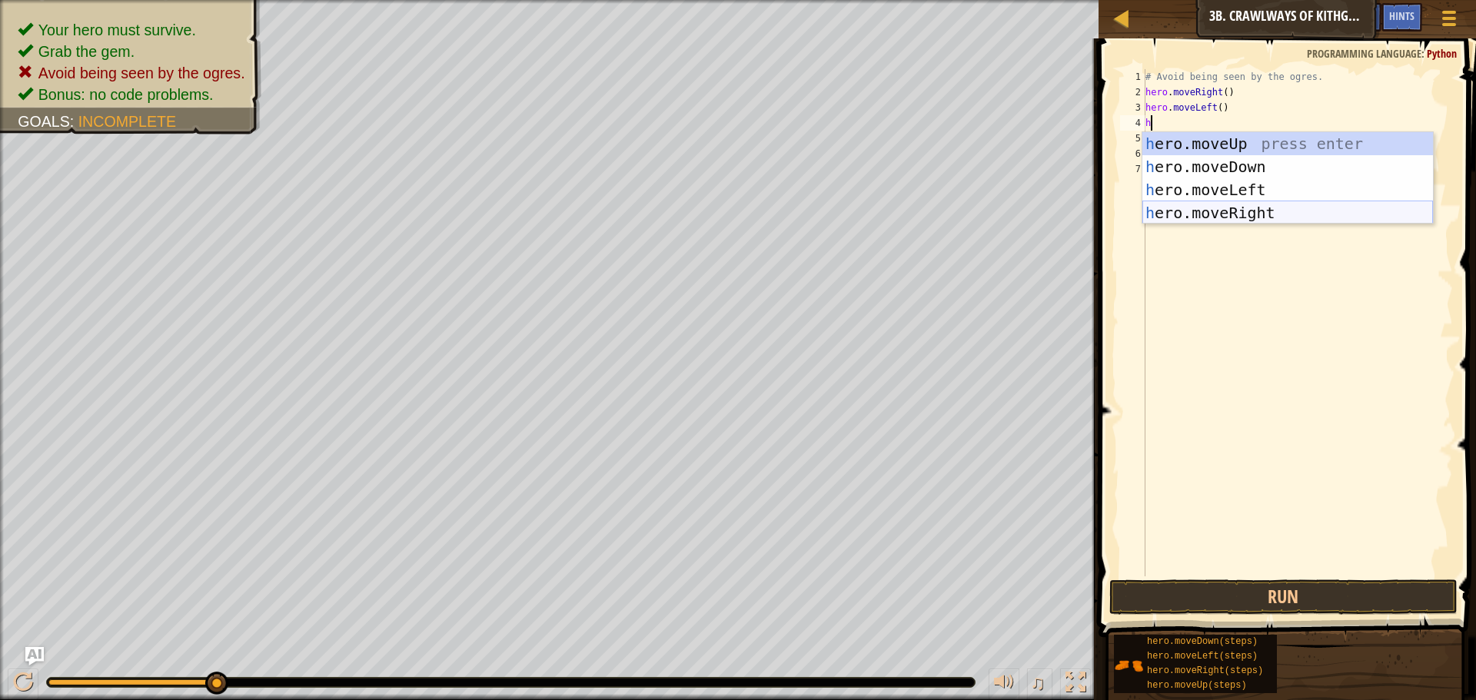
click at [1208, 211] on div "h ero.moveUp press enter h ero.moveDown press enter h ero.moveLeft press enter …" at bounding box center [1287, 201] width 291 height 138
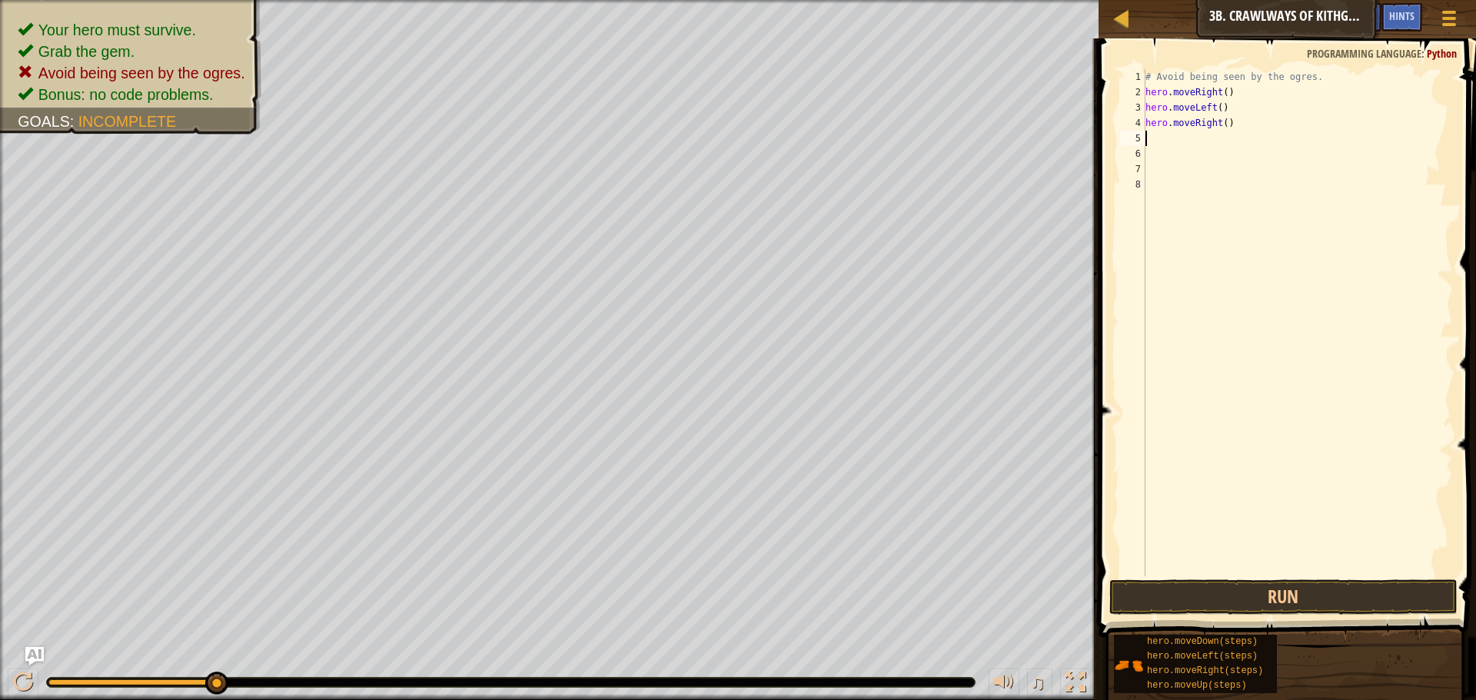
type textarea "h"
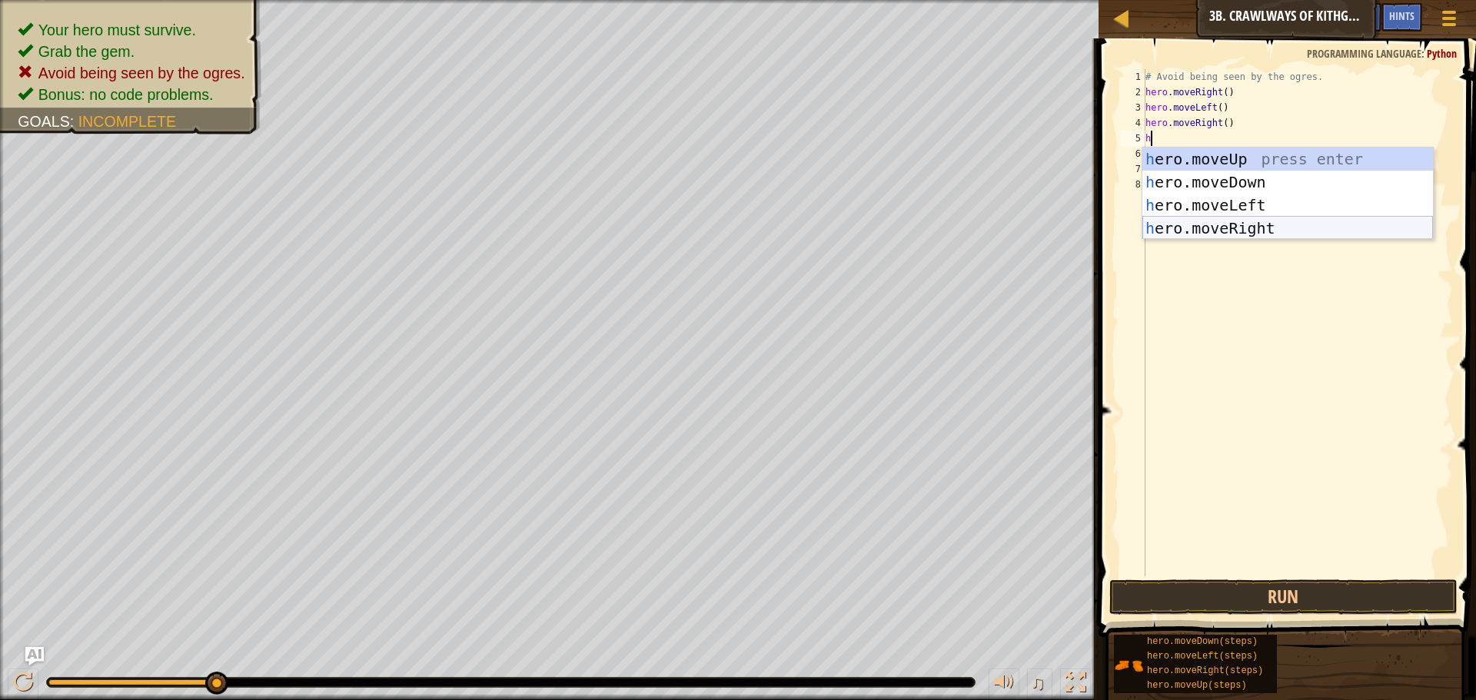
click at [1211, 224] on div "h ero.moveUp press enter h ero.moveDown press enter h ero.moveLeft press enter …" at bounding box center [1287, 217] width 291 height 138
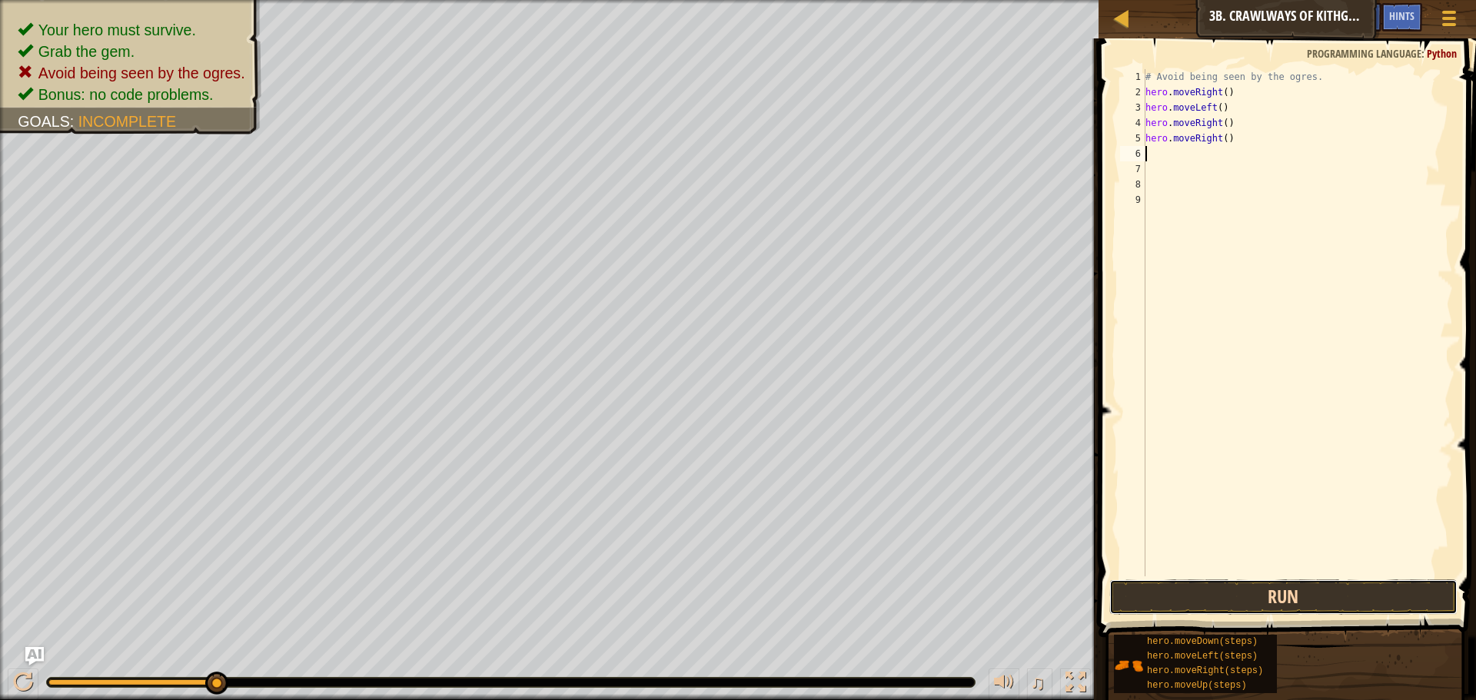
click at [1217, 590] on button "Run" at bounding box center [1283, 597] width 348 height 35
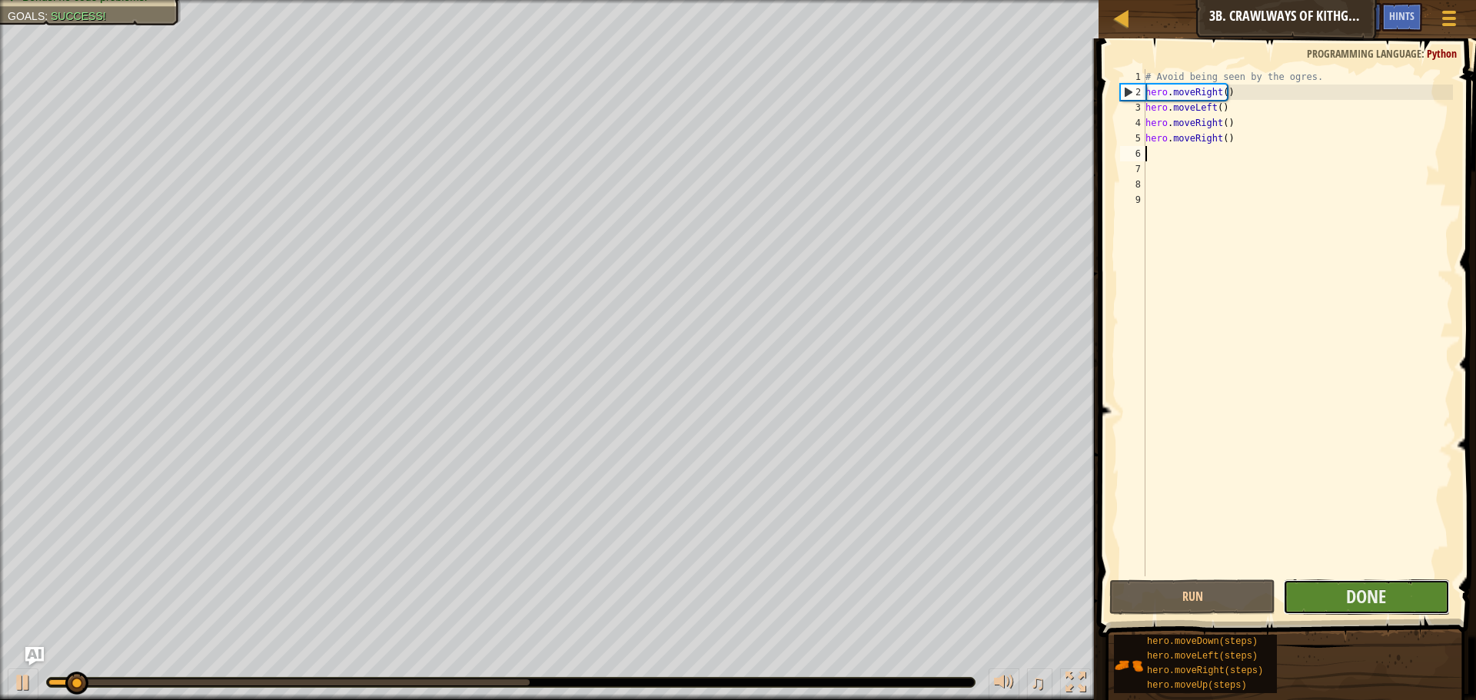
click at [1350, 582] on button "Done" at bounding box center [1366, 597] width 166 height 35
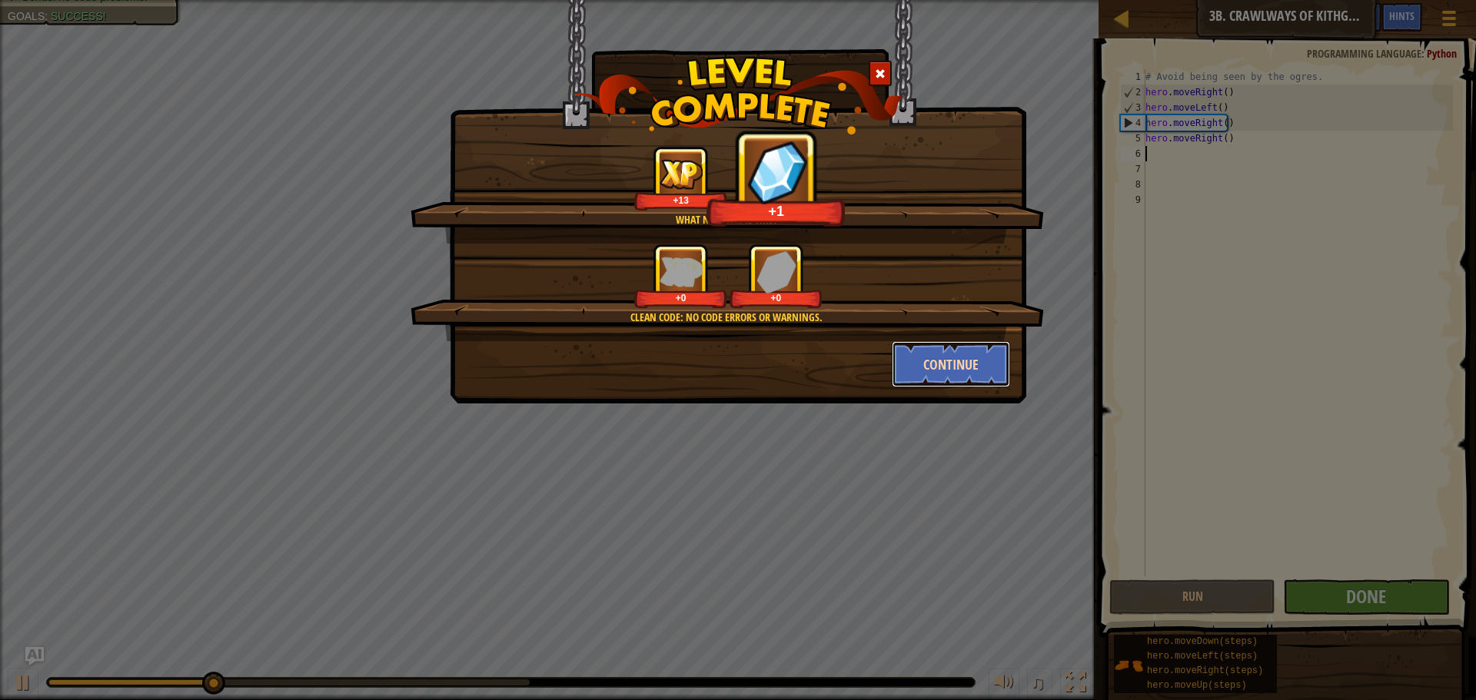
click at [933, 357] on button "Continue" at bounding box center [951, 364] width 119 height 46
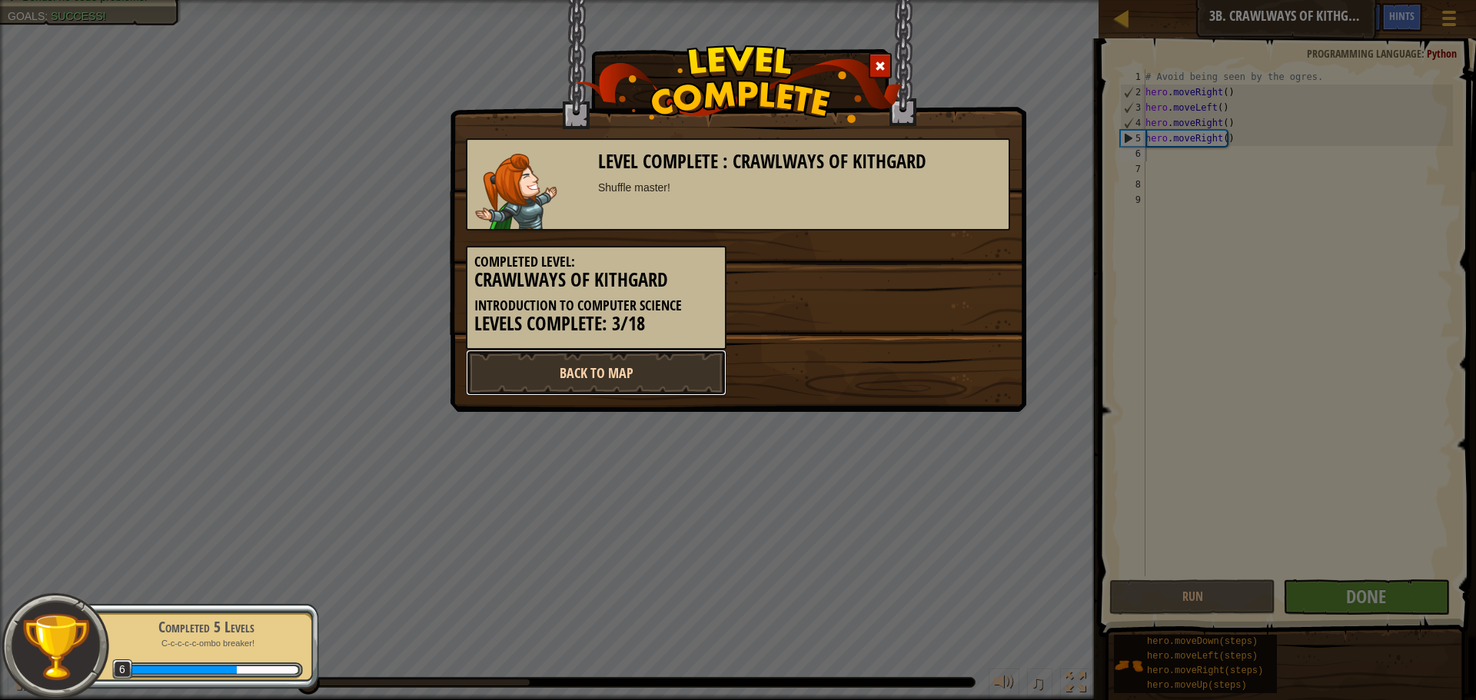
click at [600, 360] on link "Back to Map" at bounding box center [596, 373] width 261 height 46
